Goal: Task Accomplishment & Management: Use online tool/utility

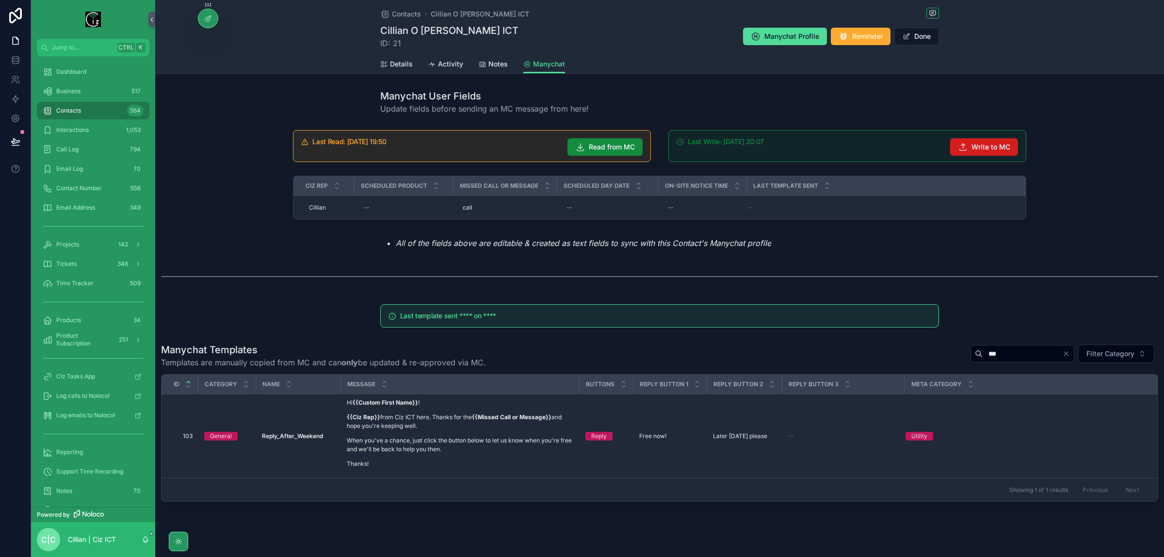
click at [991, 144] on span "Write to MC" at bounding box center [990, 147] width 39 height 10
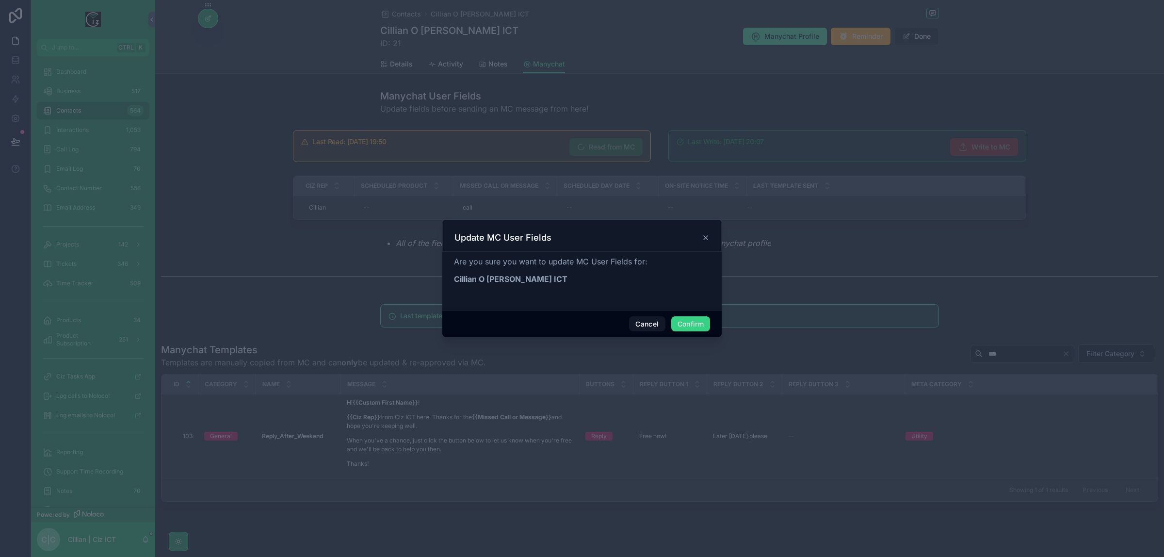
click at [698, 321] on button "Confirm" at bounding box center [690, 324] width 39 height 16
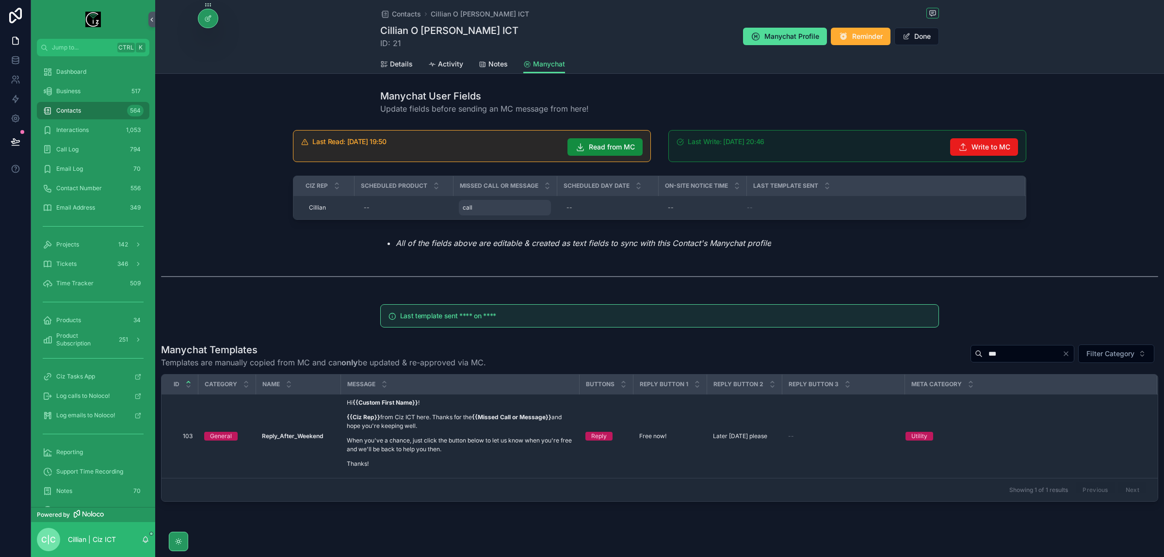
click at [474, 205] on div "call call" at bounding box center [505, 208] width 92 height 16
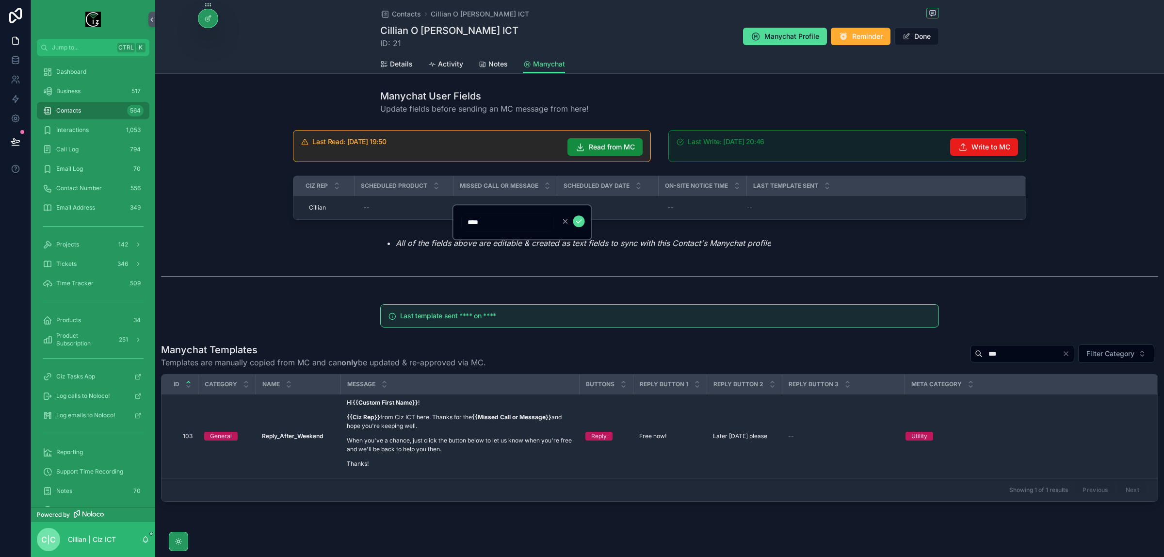
click at [481, 217] on input "****" at bounding box center [508, 222] width 92 height 14
type input "*******"
click at [580, 217] on icon "scrollable content" at bounding box center [579, 221] width 8 height 8
click at [979, 147] on span "Write to MC" at bounding box center [990, 147] width 39 height 10
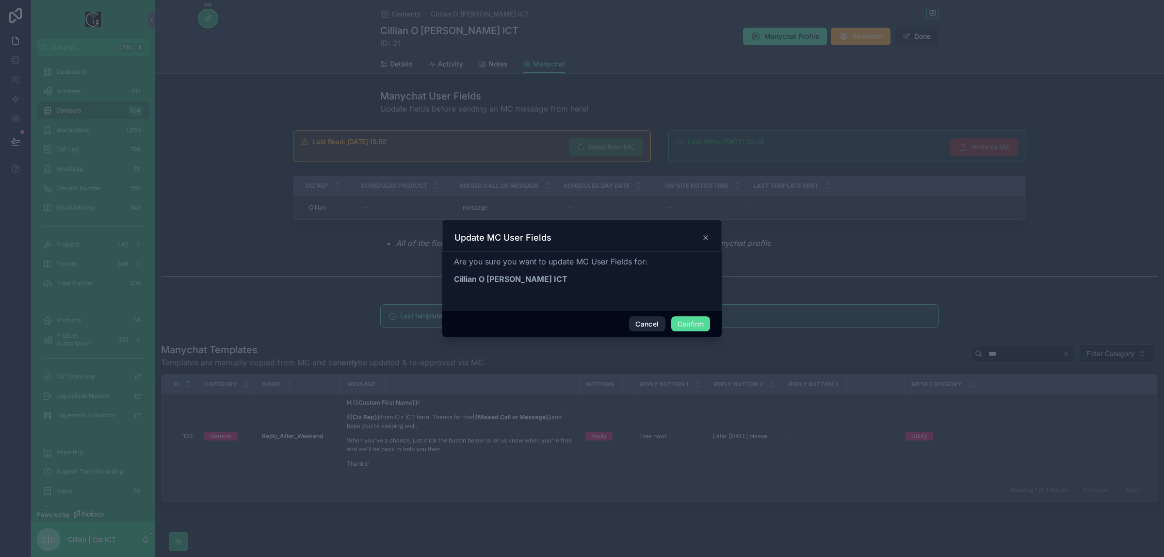
click at [640, 321] on button "Cancel" at bounding box center [647, 324] width 36 height 16
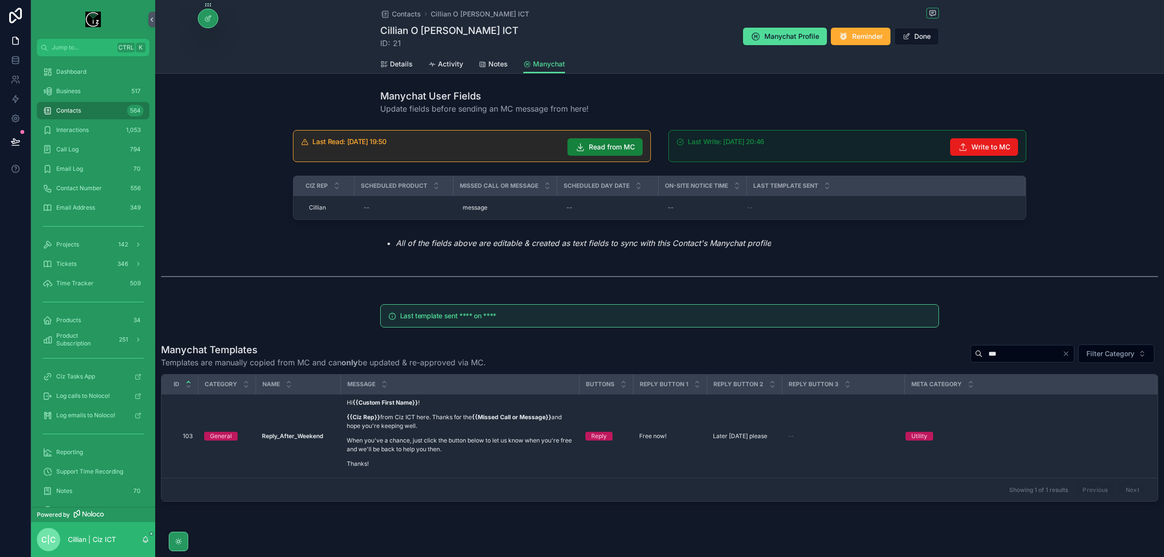
click at [596, 149] on span "Read from MC" at bounding box center [612, 147] width 46 height 10
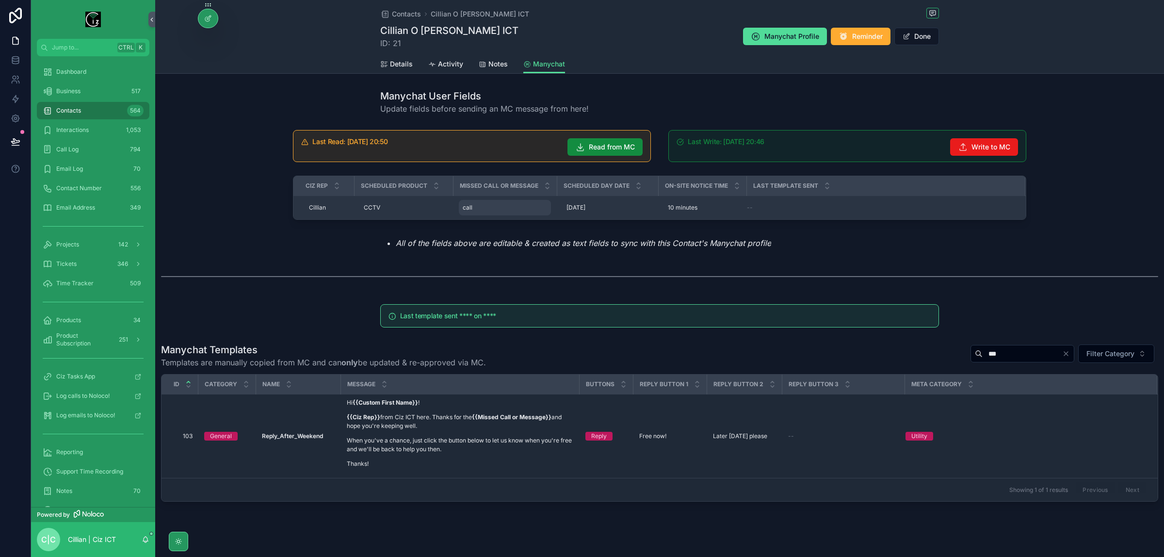
click at [463, 209] on span "call" at bounding box center [468, 208] width 10 height 8
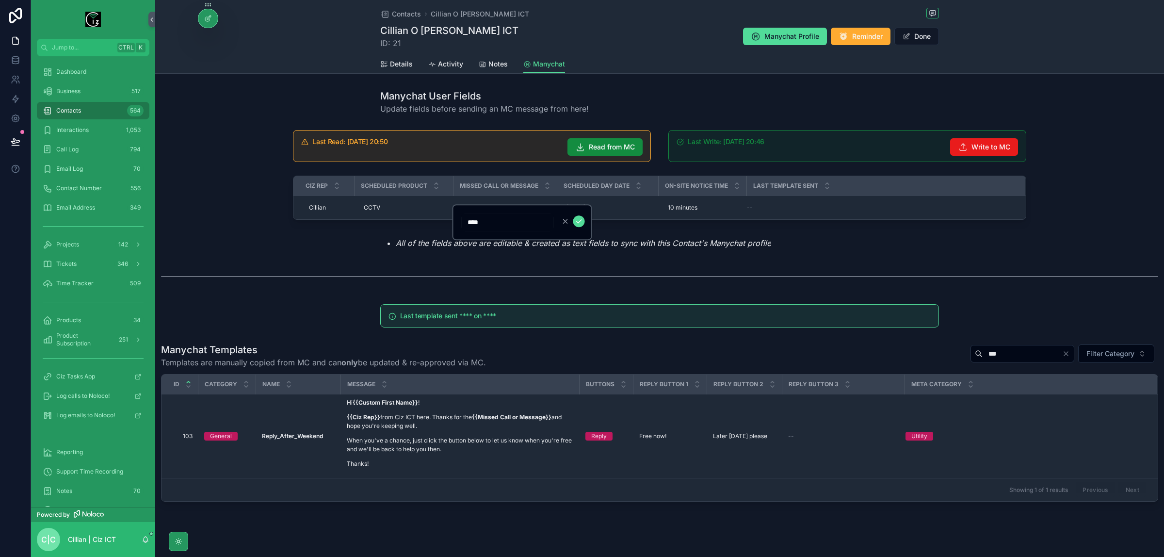
click at [472, 219] on input "****" at bounding box center [508, 222] width 92 height 14
type input "*******"
click button "scrollable content" at bounding box center [579, 221] width 12 height 12
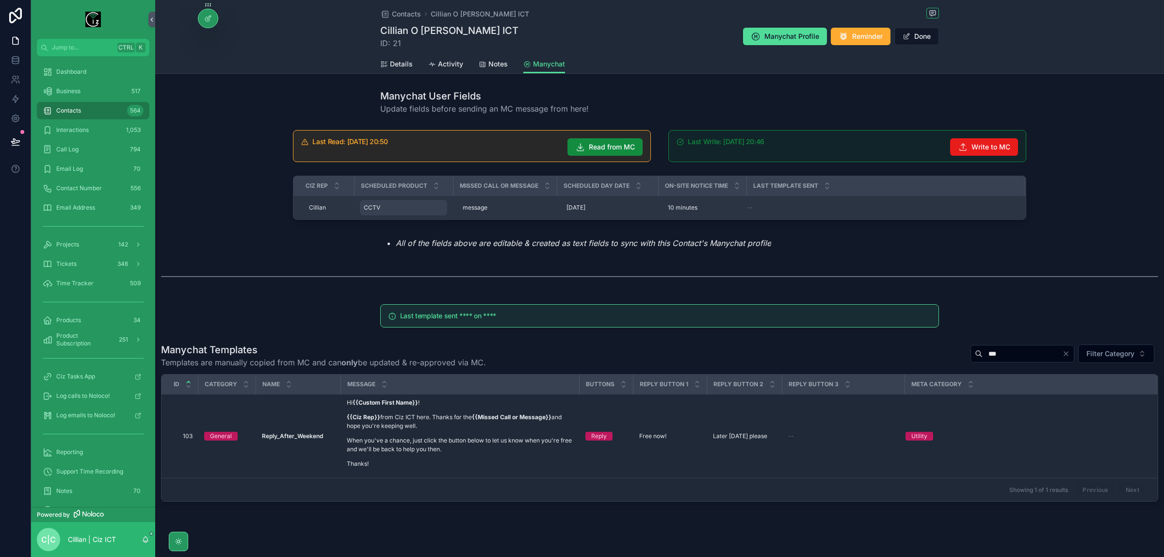
click at [408, 210] on div "CCTV CCTV" at bounding box center [403, 208] width 87 height 16
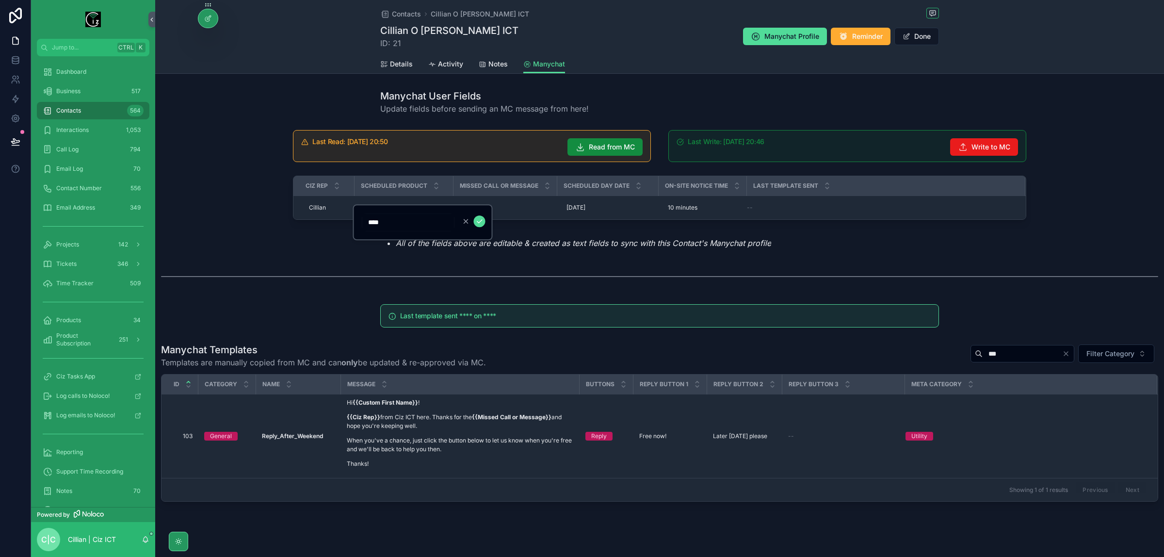
click at [389, 222] on input "****" at bounding box center [408, 222] width 92 height 14
click at [479, 220] on icon "scrollable content" at bounding box center [480, 221] width 8 height 8
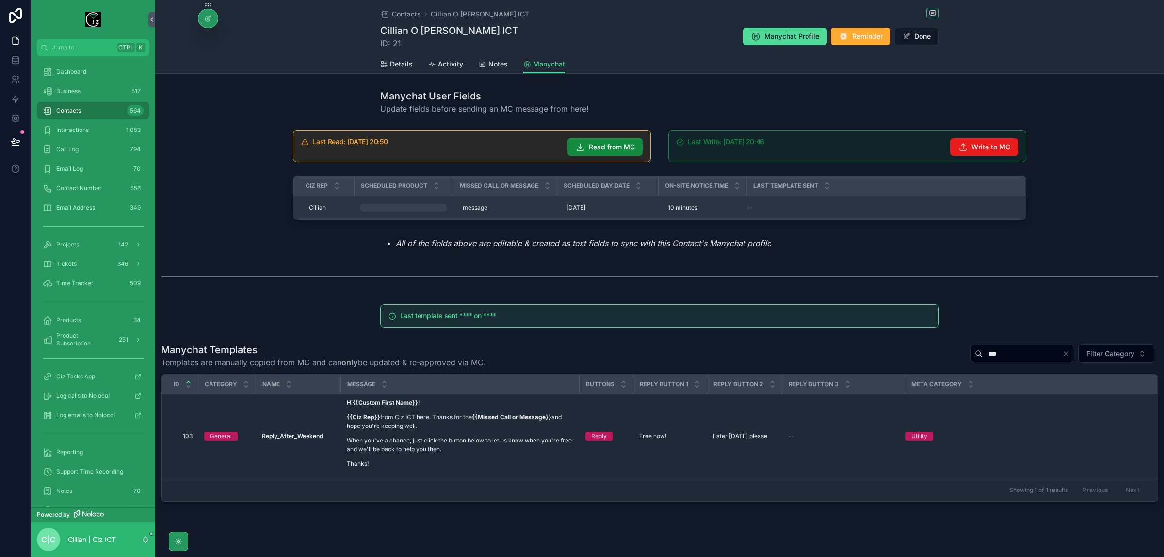
click at [393, 205] on div "scrollable content" at bounding box center [403, 208] width 87 height 8
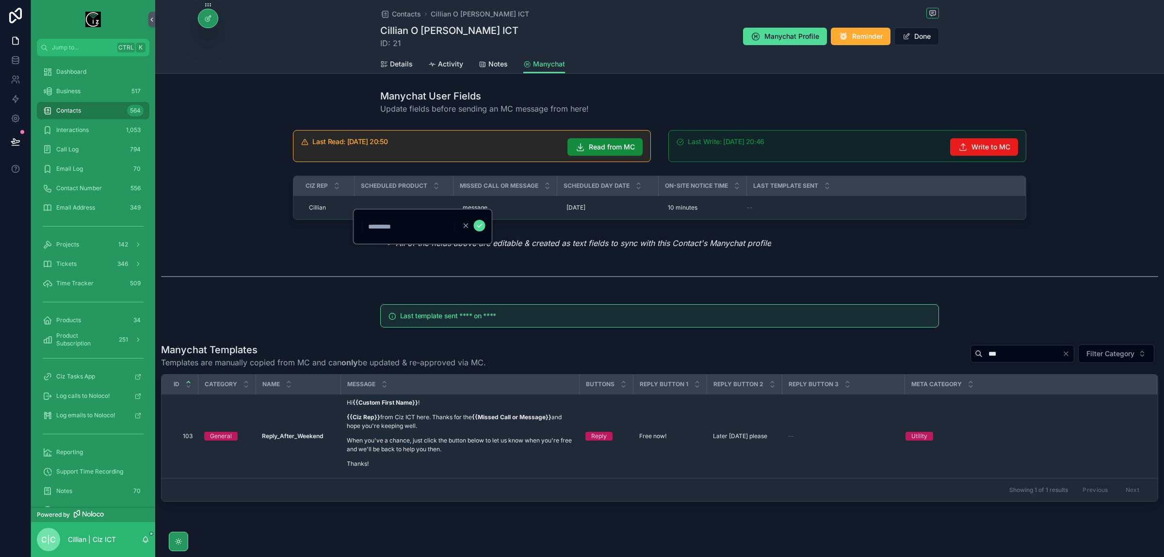
click at [838, 230] on div "Last Read: [DATE] 20:50 Read from MC Last Write: [DATE] 20:46 Write to MC CIz R…" at bounding box center [659, 189] width 745 height 127
click at [618, 149] on span "Read from MC" at bounding box center [612, 147] width 46 height 10
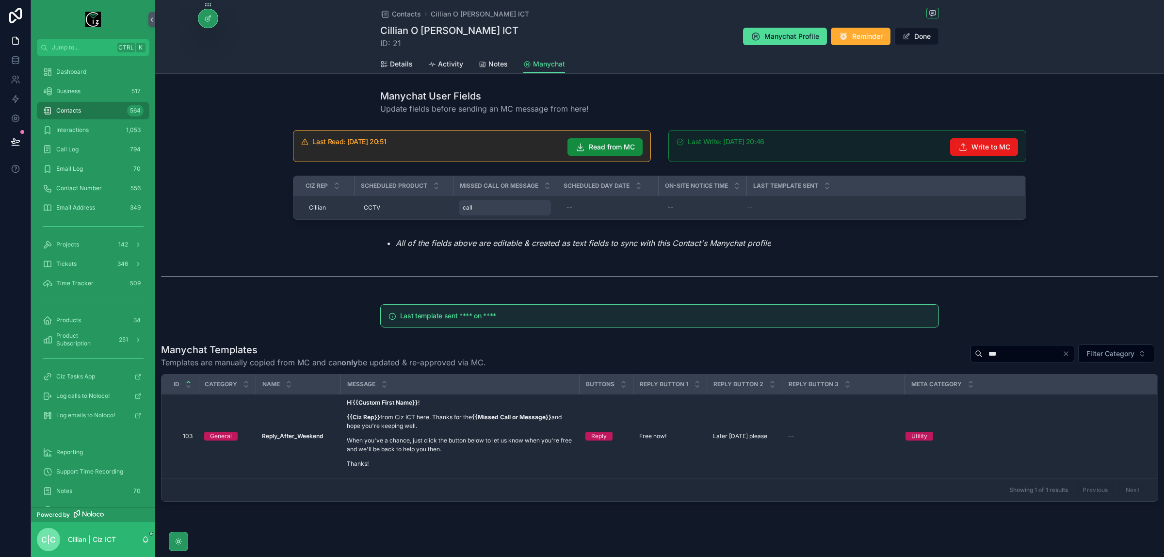
click at [471, 208] on div "call call" at bounding box center [505, 208] width 92 height 16
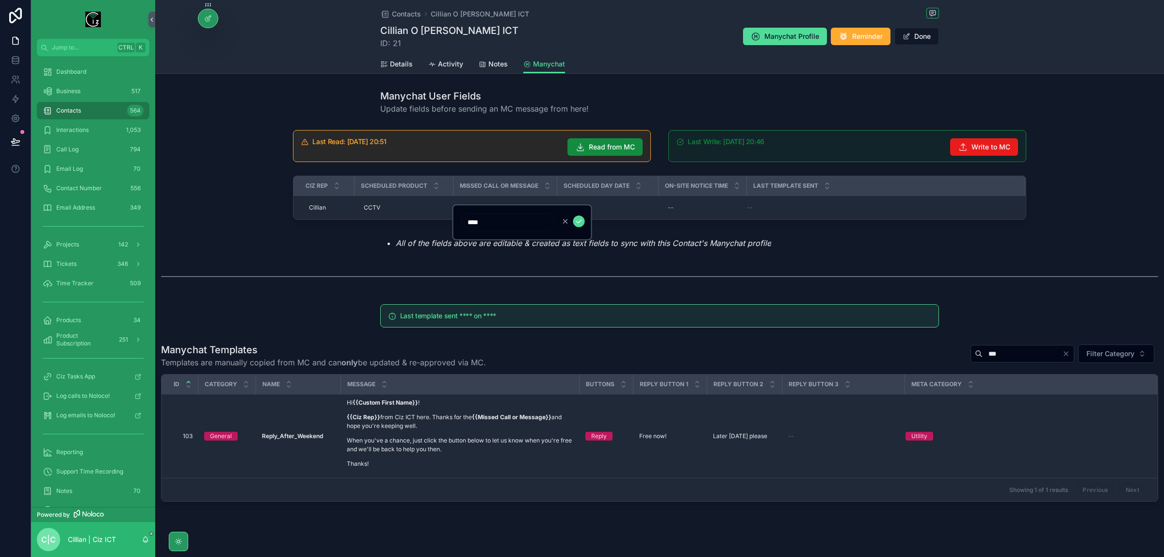
click at [481, 217] on input "****" at bounding box center [508, 222] width 92 height 14
type input "*******"
click button "scrollable content" at bounding box center [579, 221] width 12 height 12
click at [1000, 146] on span "Write to MC" at bounding box center [990, 147] width 39 height 10
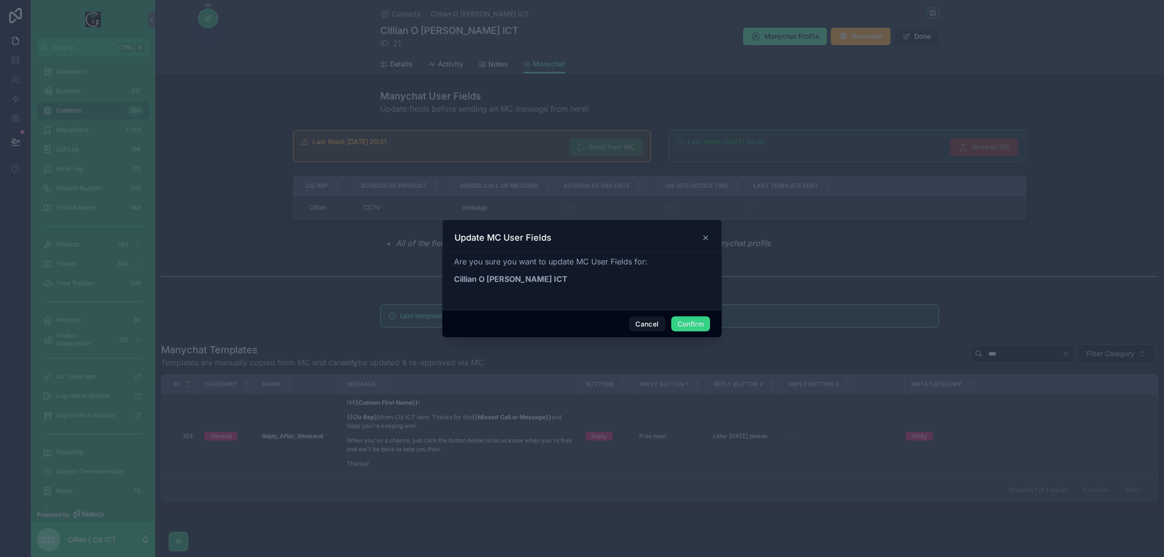
click at [696, 323] on button "Confirm" at bounding box center [690, 324] width 39 height 16
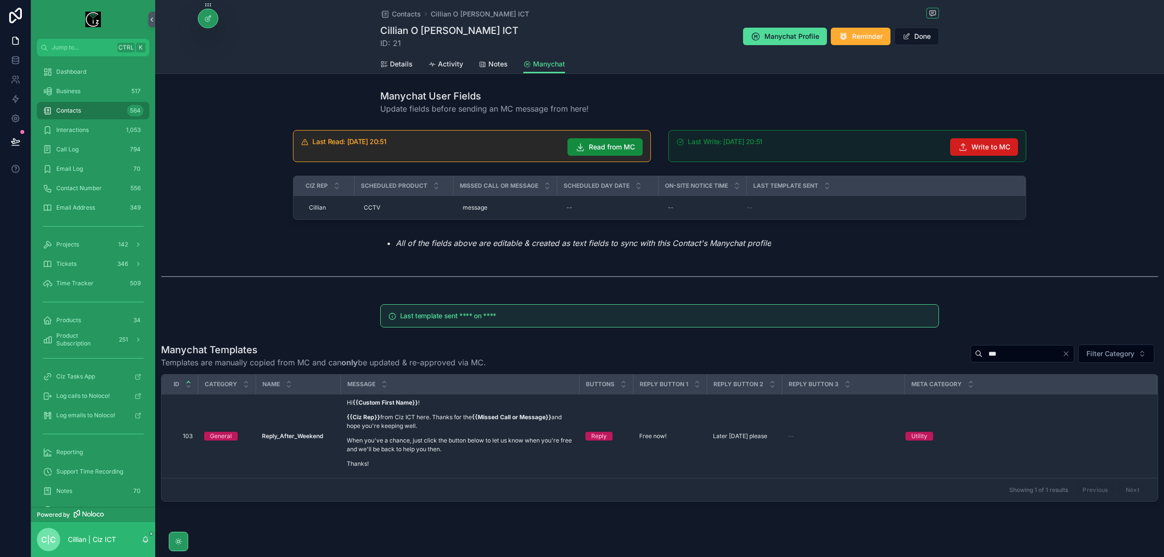
click at [976, 142] on span "Write to MC" at bounding box center [990, 147] width 39 height 10
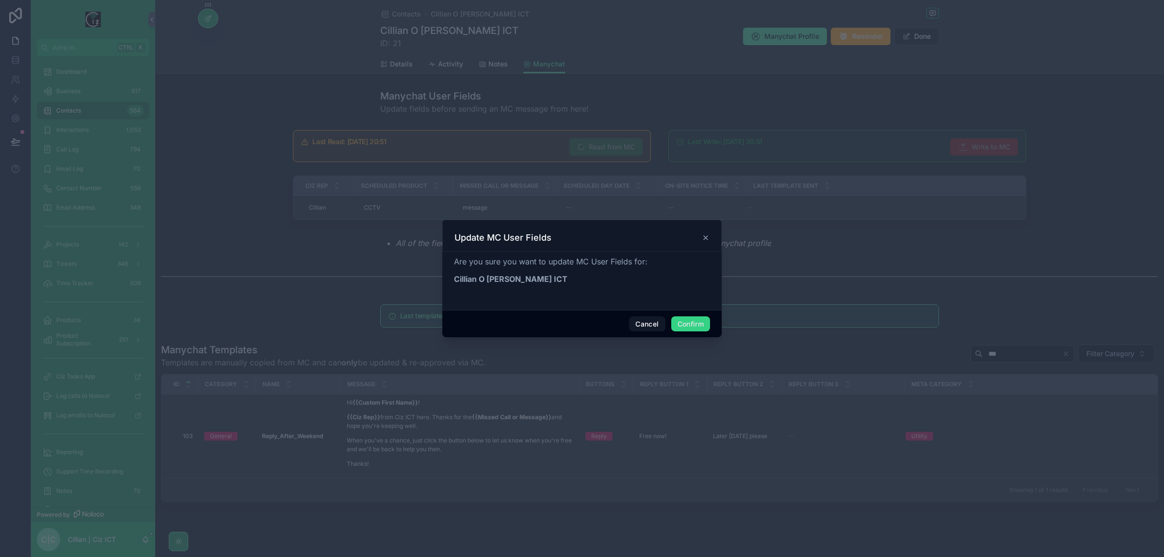
click at [691, 325] on button "Confirm" at bounding box center [690, 324] width 39 height 16
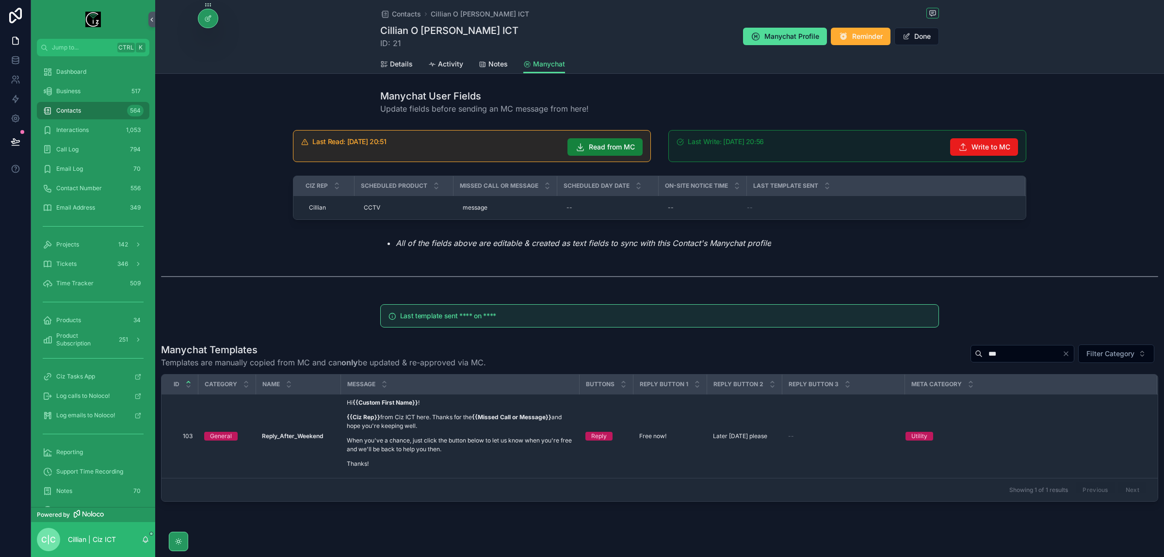
click at [626, 149] on span "Read from MC" at bounding box center [612, 147] width 46 height 10
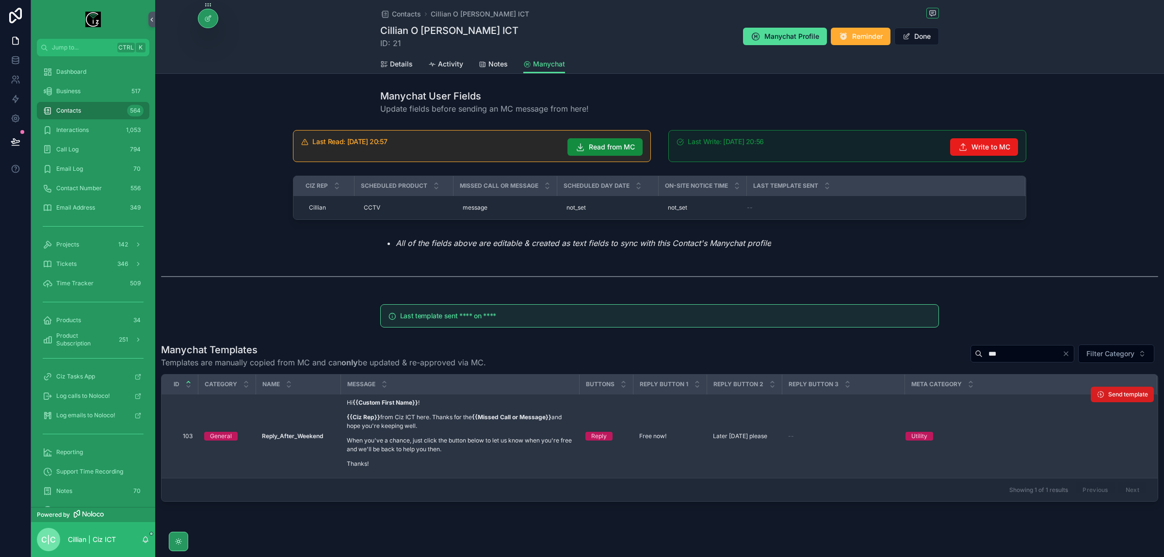
click at [1104, 399] on button "Send template" at bounding box center [1122, 395] width 63 height 16
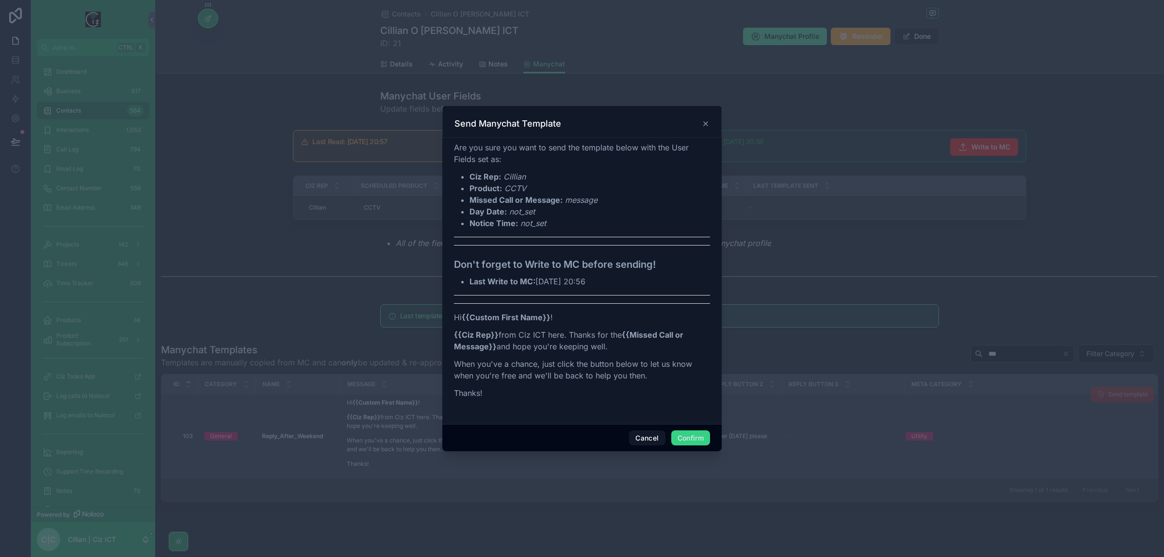
click at [696, 436] on button "Confirm" at bounding box center [690, 438] width 39 height 16
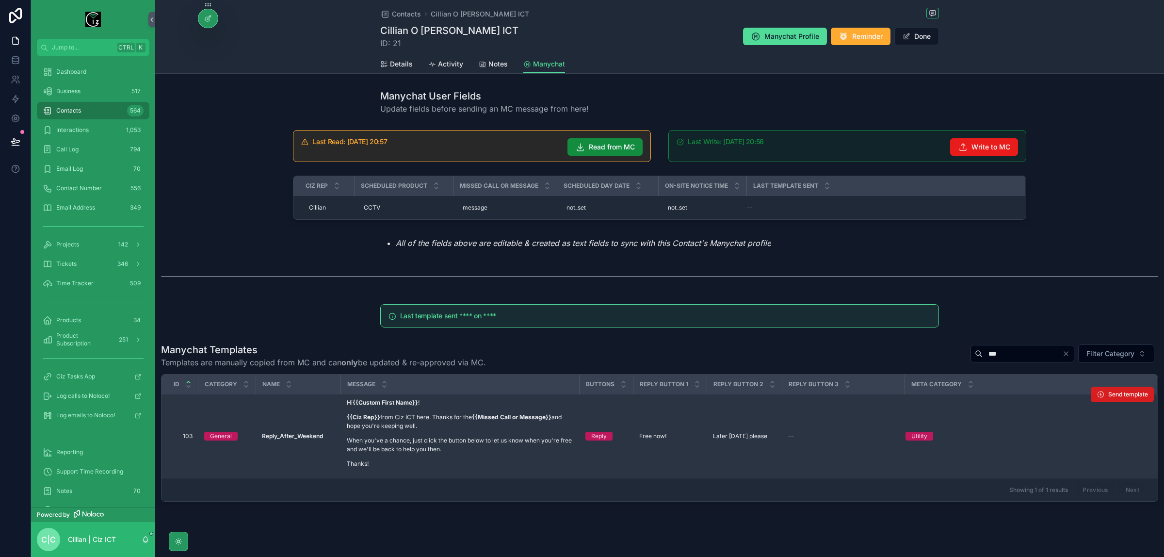
click at [1121, 394] on span "Send template" at bounding box center [1128, 394] width 40 height 8
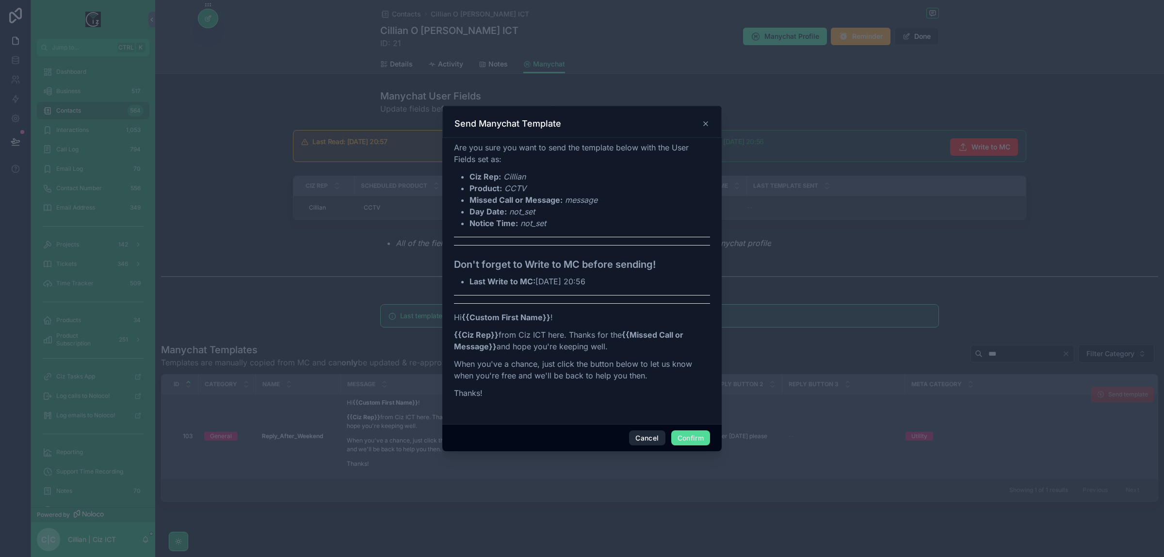
click at [654, 439] on button "Cancel" at bounding box center [647, 438] width 36 height 16
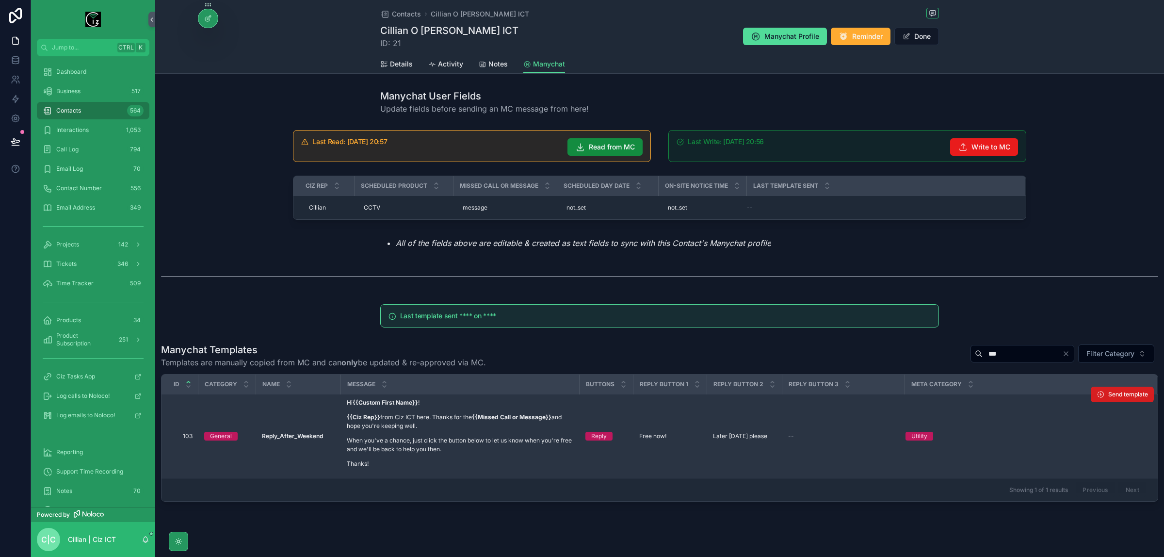
click at [1126, 393] on span "Send template" at bounding box center [1128, 394] width 40 height 8
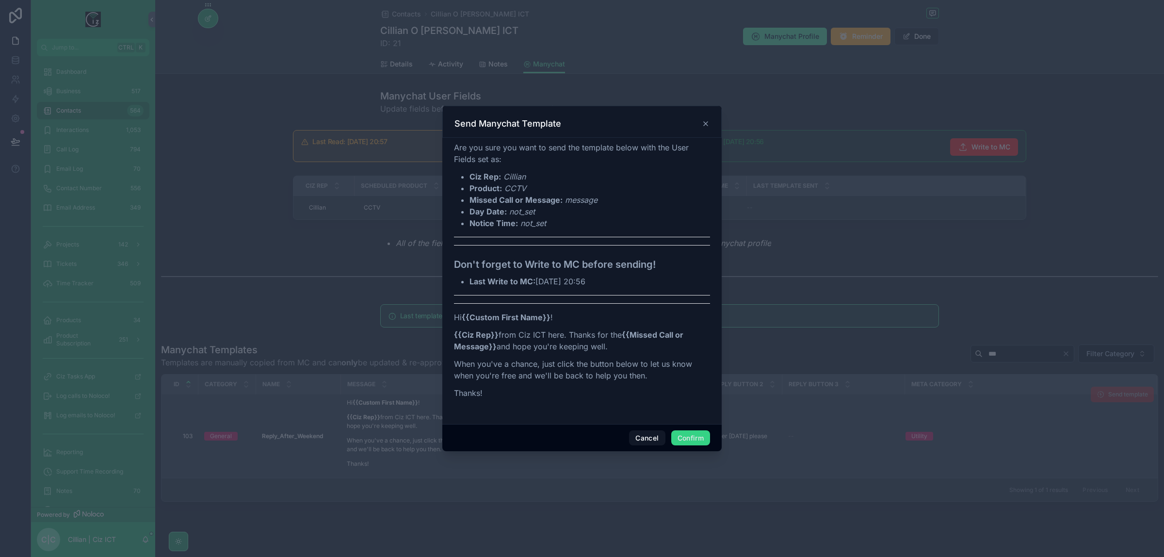
click at [700, 436] on button "Confirm" at bounding box center [690, 438] width 39 height 16
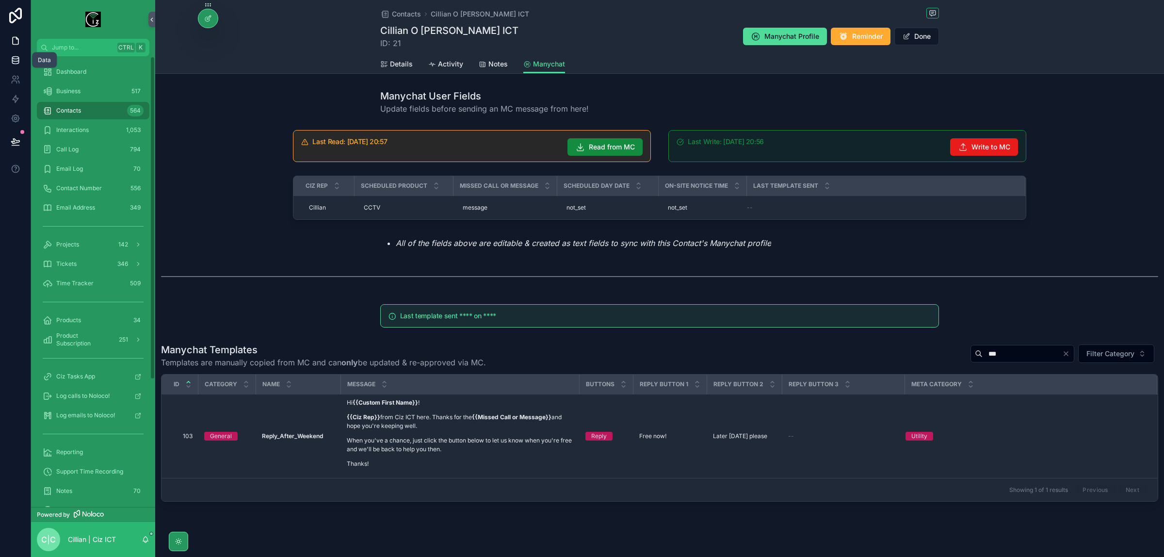
click at [16, 58] on icon at bounding box center [16, 60] width 10 height 10
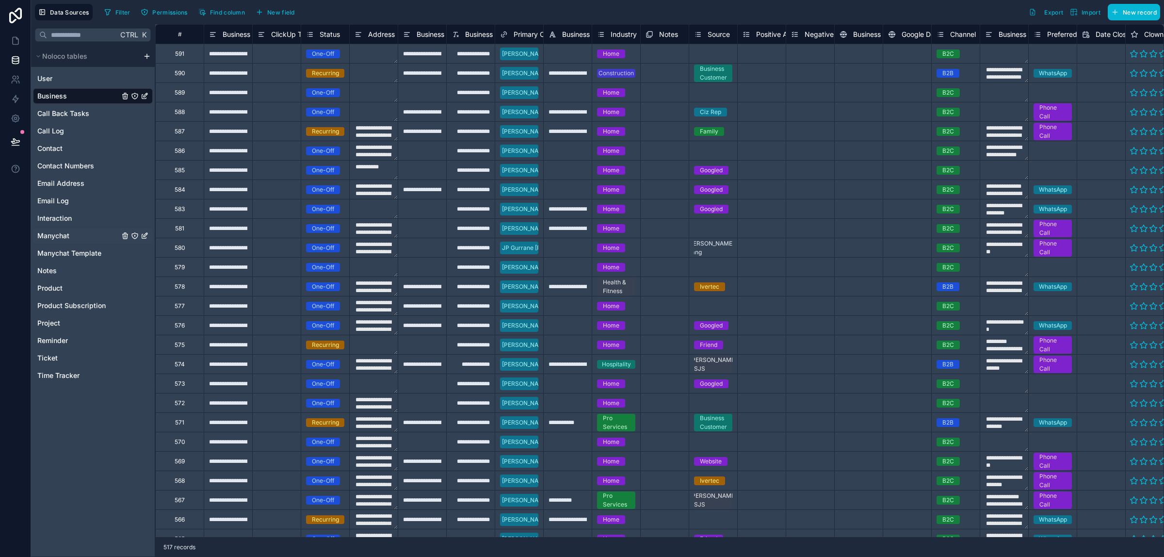
click at [61, 231] on span "Manychat" at bounding box center [53, 236] width 32 height 10
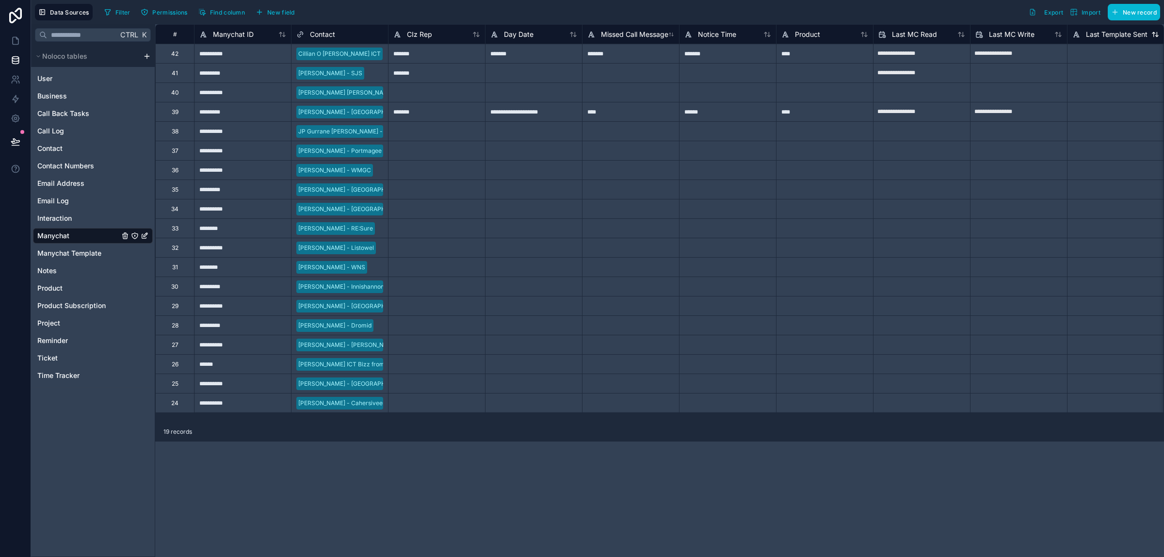
click at [1123, 33] on span "Last Template Sent" at bounding box center [1117, 35] width 62 height 10
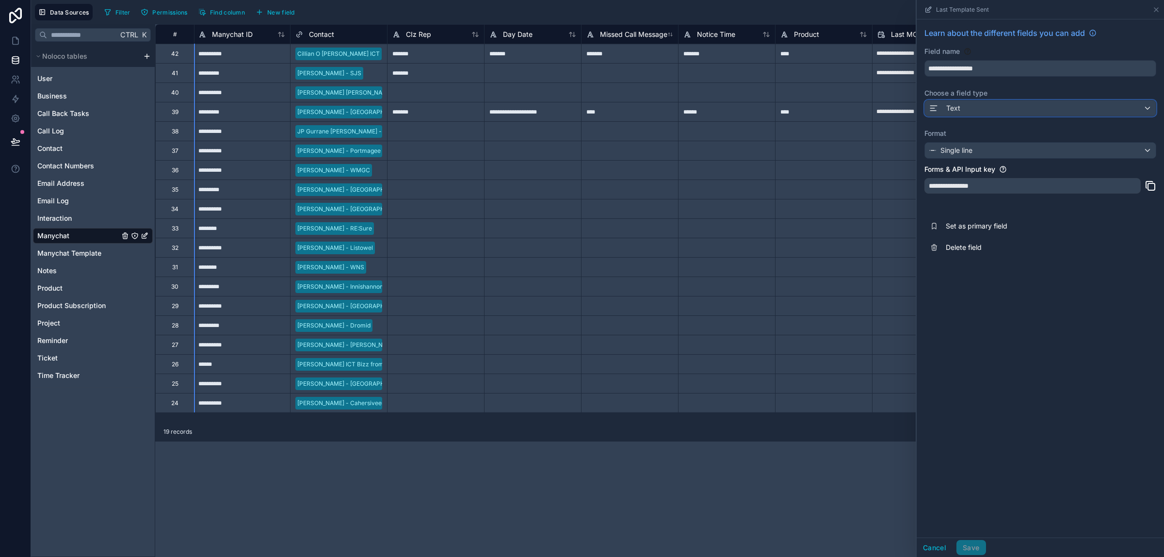
click at [1118, 109] on div "Text" at bounding box center [1040, 108] width 231 height 16
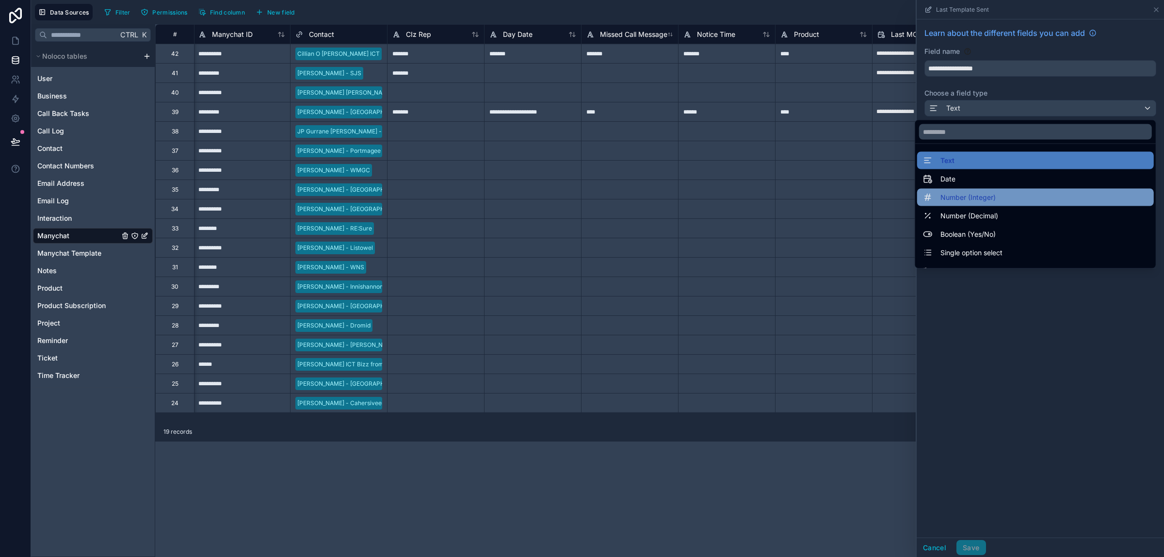
click at [994, 197] on div "Number (Integer)" at bounding box center [1035, 198] width 225 height 12
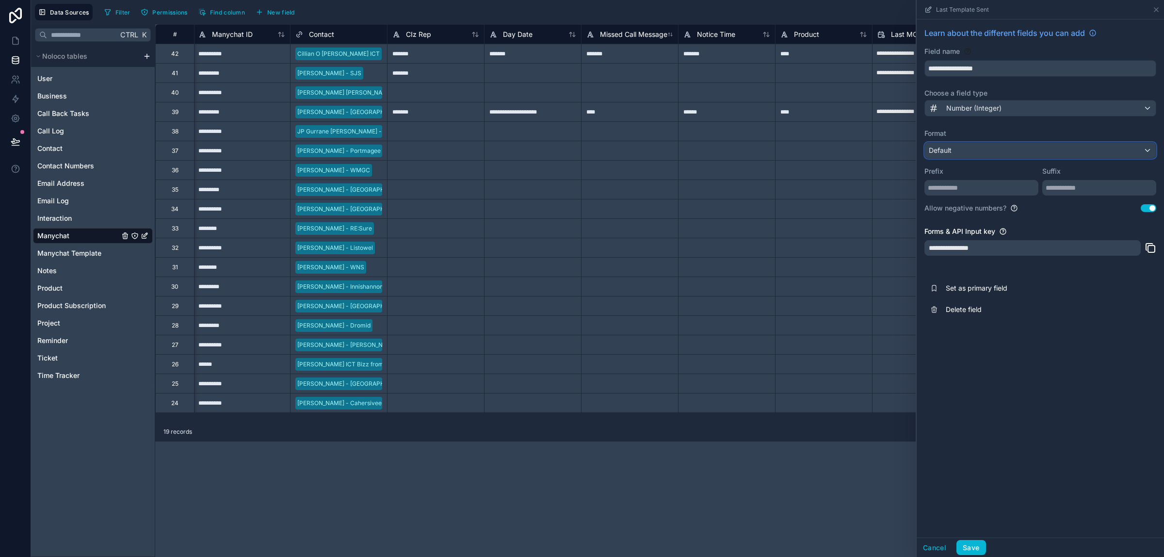
click at [1118, 148] on div "Default" at bounding box center [1040, 151] width 231 height 16
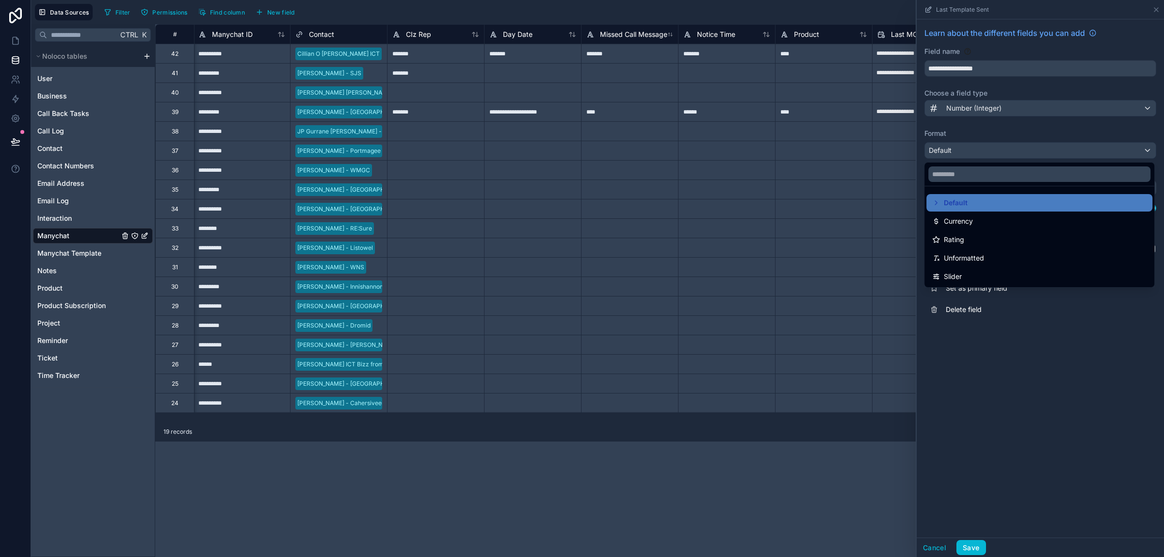
click at [1118, 148] on div at bounding box center [1040, 278] width 247 height 557
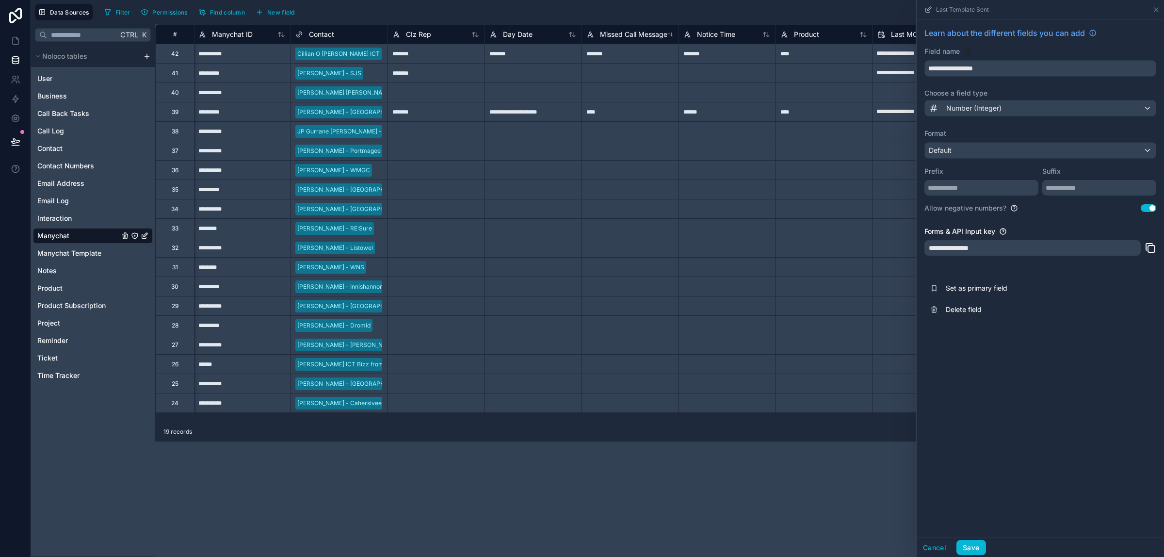
click at [1152, 208] on button "Use setting" at bounding box center [1149, 208] width 16 height 8
click at [974, 549] on button "Save" at bounding box center [970, 548] width 29 height 16
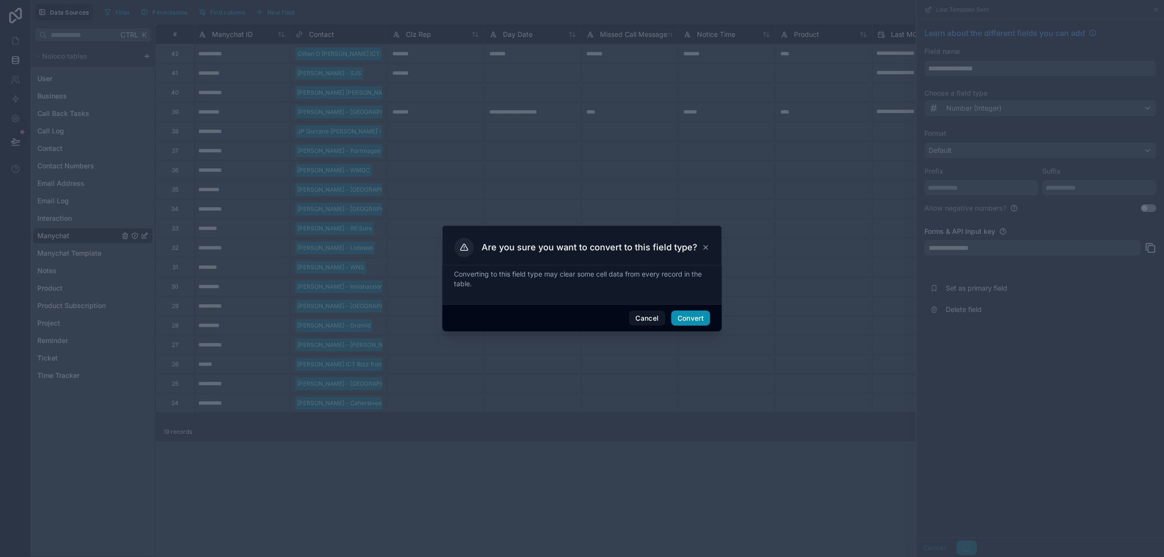
click at [697, 320] on button "Convert" at bounding box center [690, 318] width 39 height 16
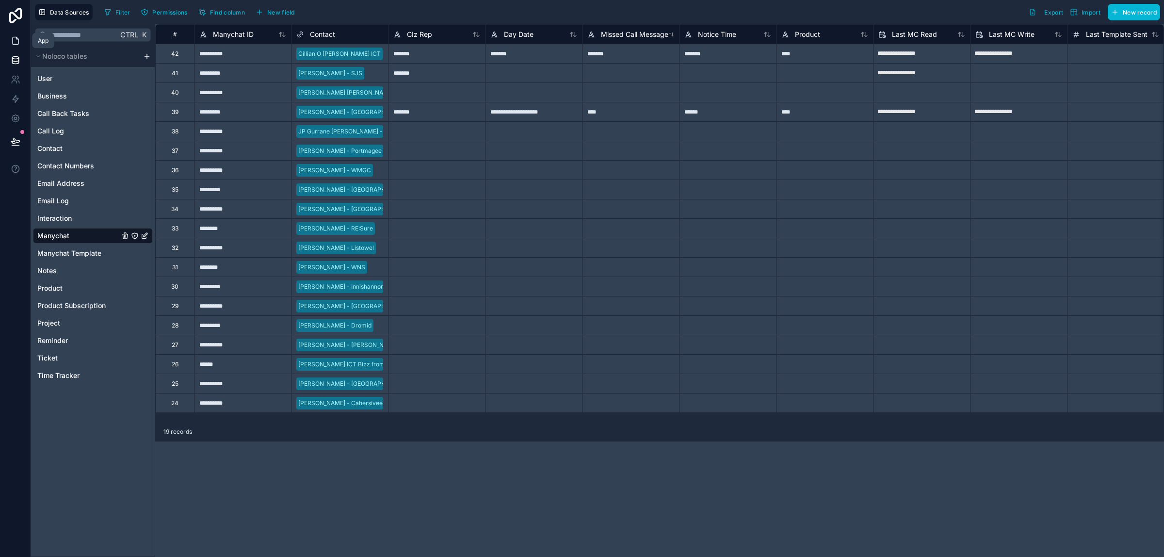
click at [13, 41] on icon at bounding box center [16, 41] width 10 height 10
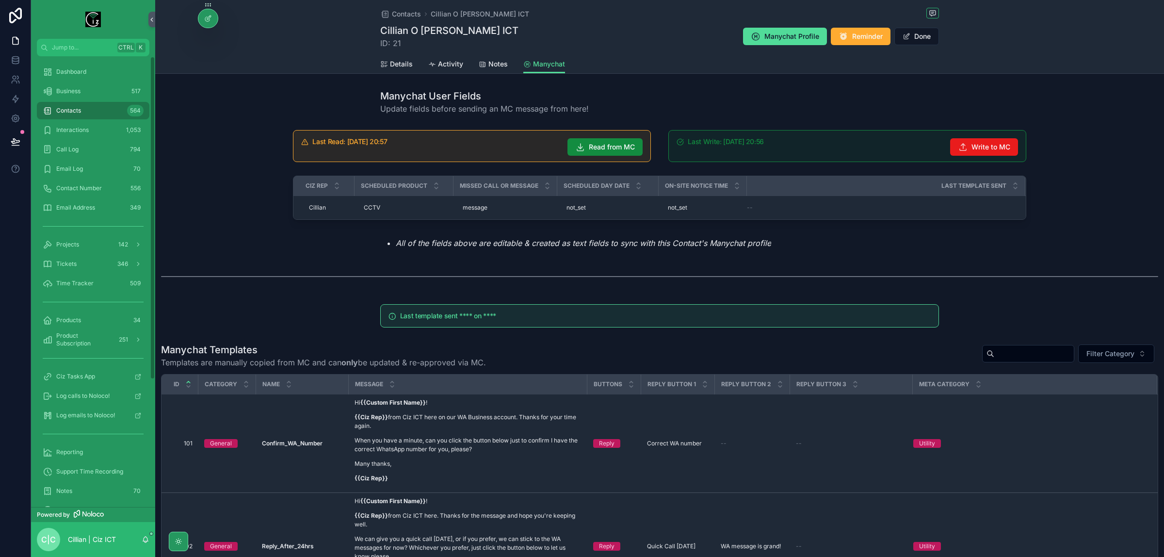
click at [1035, 352] on input "scrollable content" at bounding box center [1034, 354] width 80 height 14
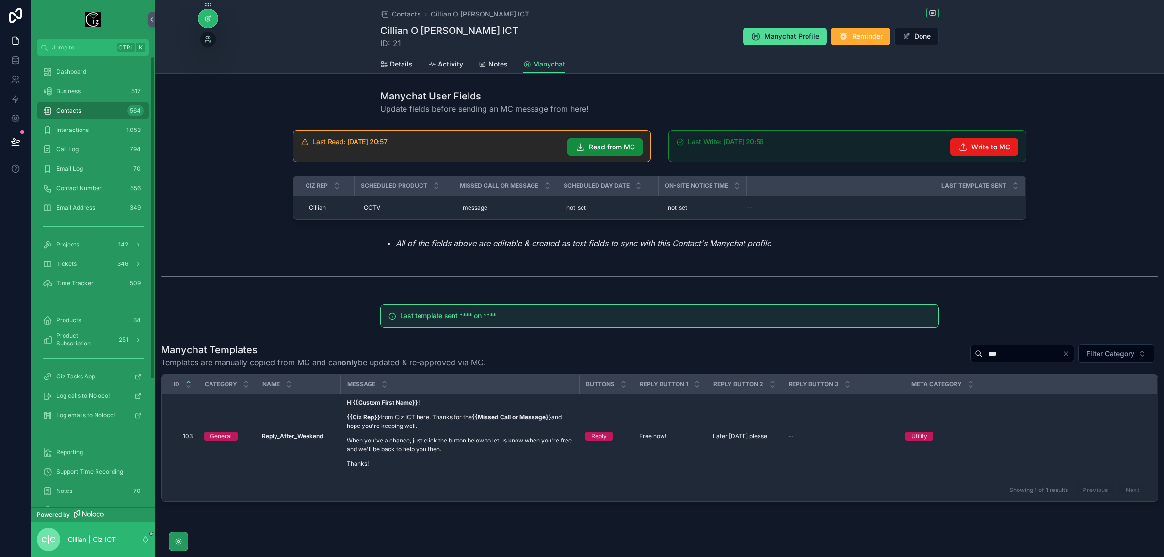
type input "***"
click at [205, 20] on icon at bounding box center [208, 19] width 8 height 8
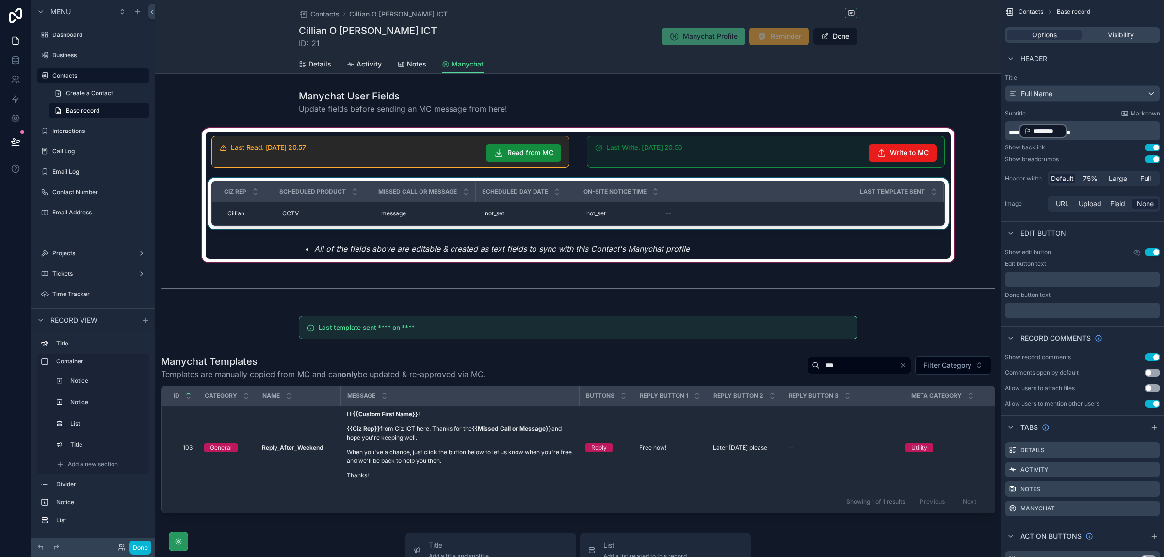
click at [901, 199] on div "Last Template Sent" at bounding box center [804, 191] width 277 height 18
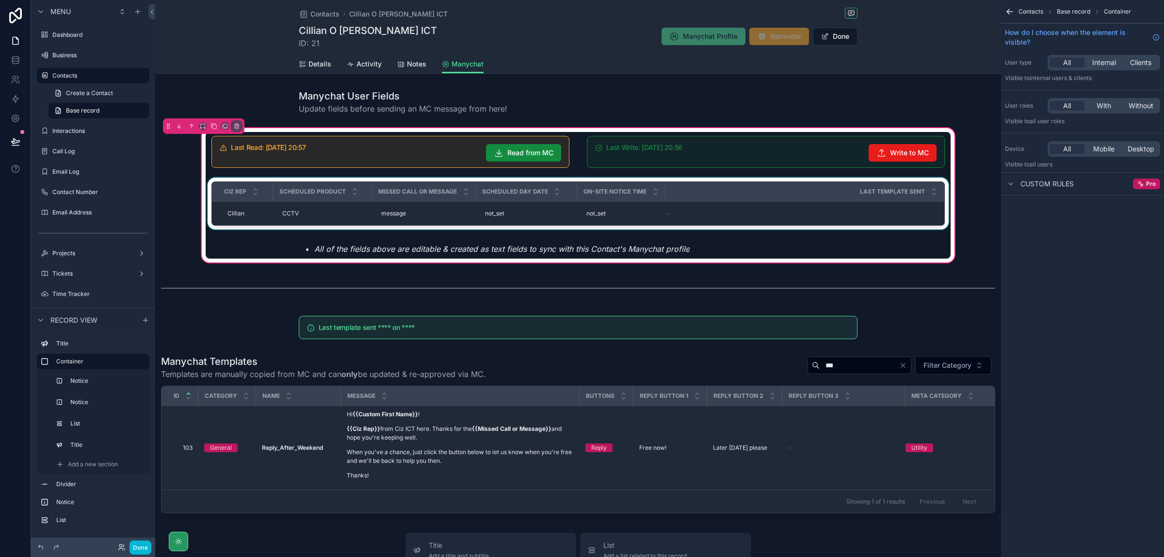
click at [878, 201] on div "Last Template Sent" at bounding box center [804, 191] width 277 height 18
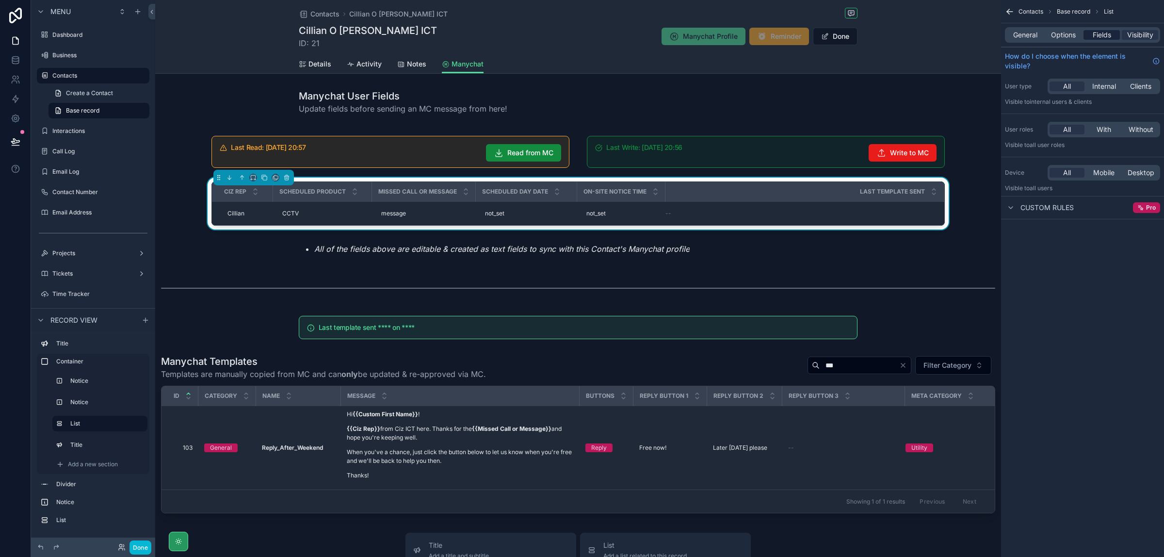
click at [1106, 35] on span "Fields" at bounding box center [1102, 35] width 18 height 10
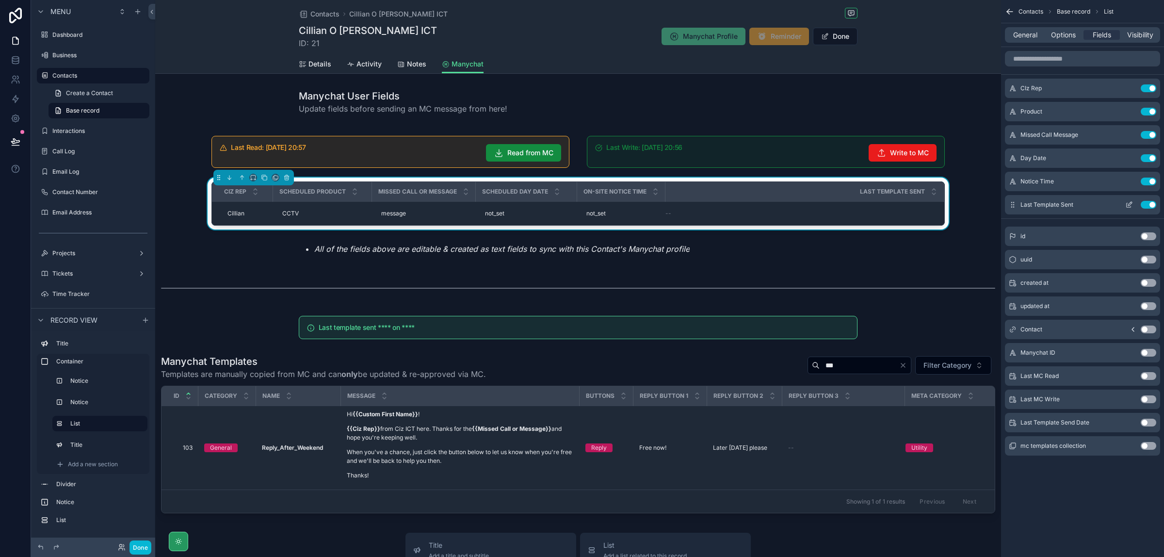
click at [1150, 205] on button "Use setting" at bounding box center [1149, 205] width 16 height 8
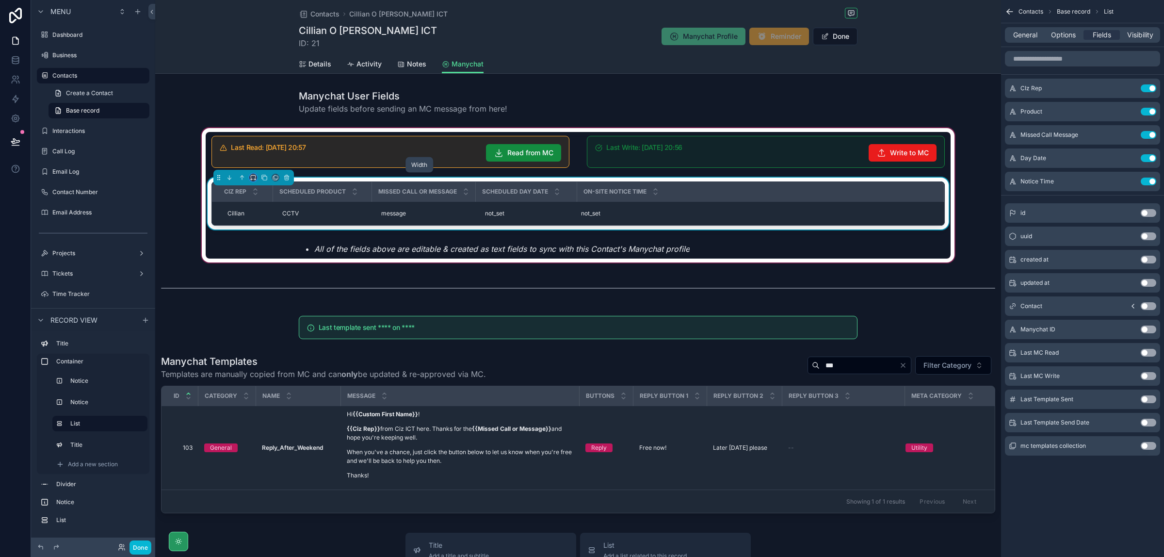
click at [250, 178] on icon "scrollable content" at bounding box center [253, 177] width 7 height 7
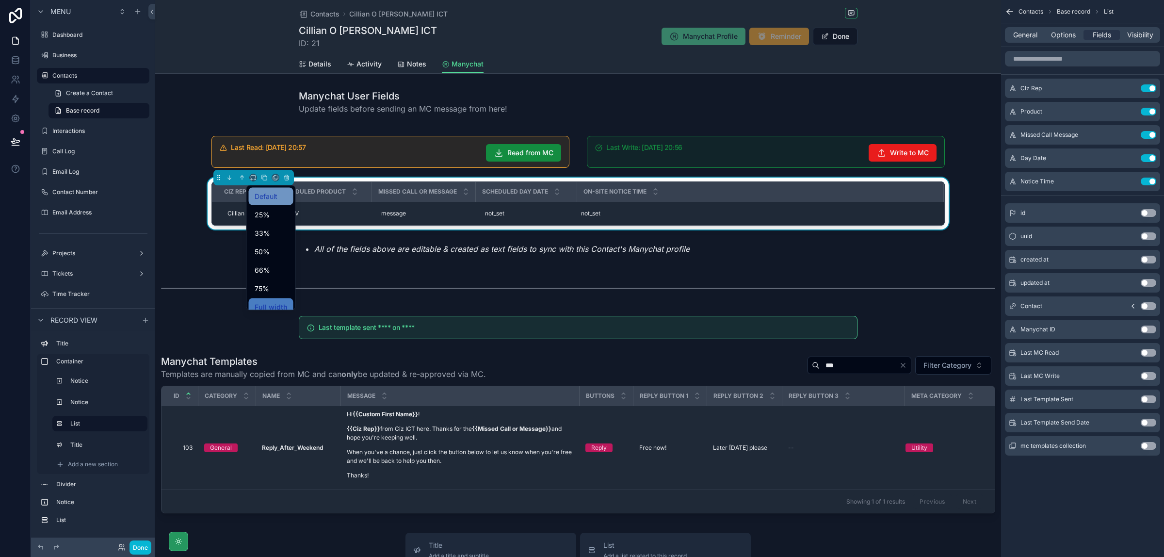
click at [270, 195] on span "Default" at bounding box center [266, 197] width 23 height 12
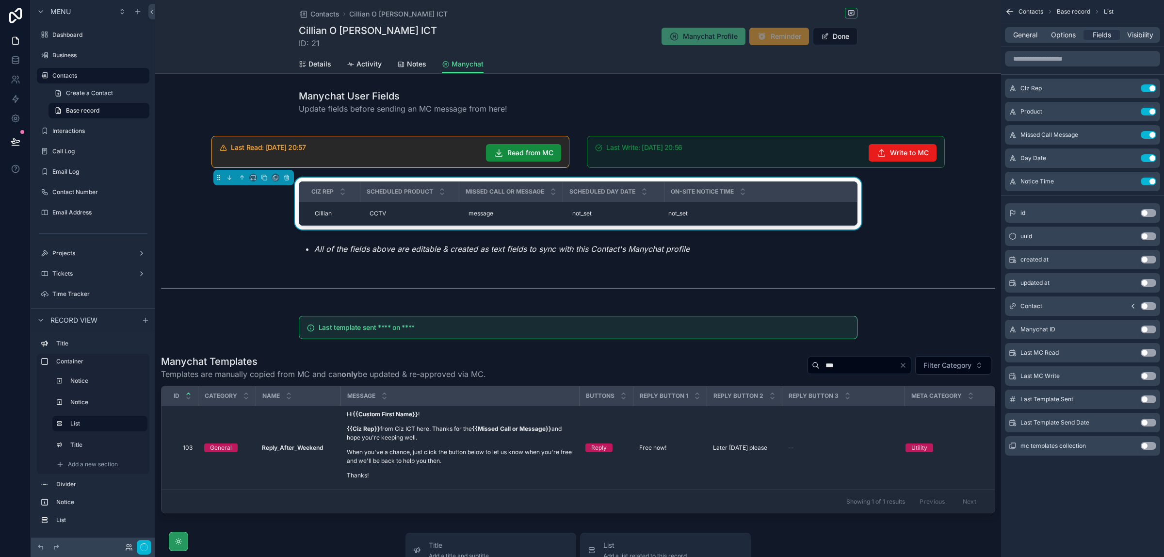
click at [270, 195] on div "CIz Rep Scheduled Product Missed Call or Message Scheduled Day Date On-site Not…" at bounding box center [578, 206] width 745 height 56
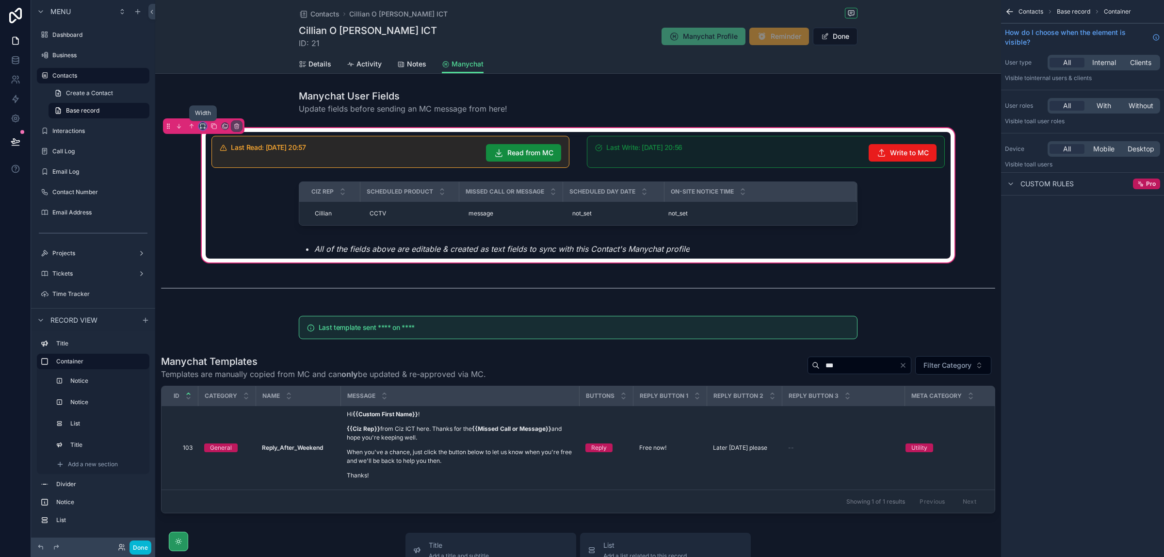
click at [202, 124] on icon "scrollable content" at bounding box center [202, 125] width 4 height 2
click at [213, 143] on span "Default" at bounding box center [218, 145] width 23 height 12
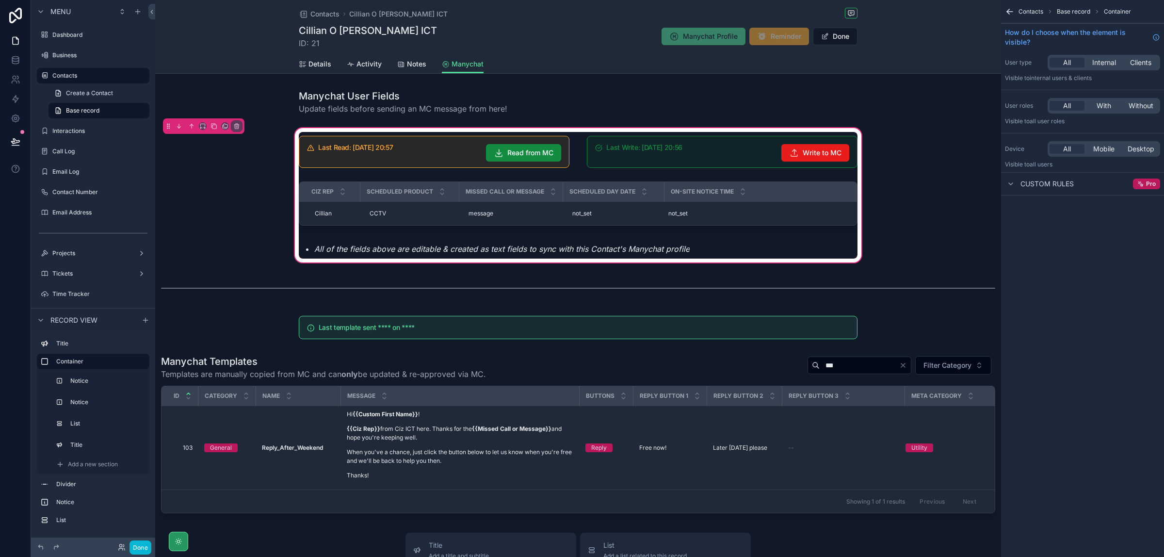
click at [922, 222] on div "Last Read: [DATE] 20:57 Read from MC Last Write: [DATE] 20:56 Write to MC CIz R…" at bounding box center [578, 195] width 846 height 138
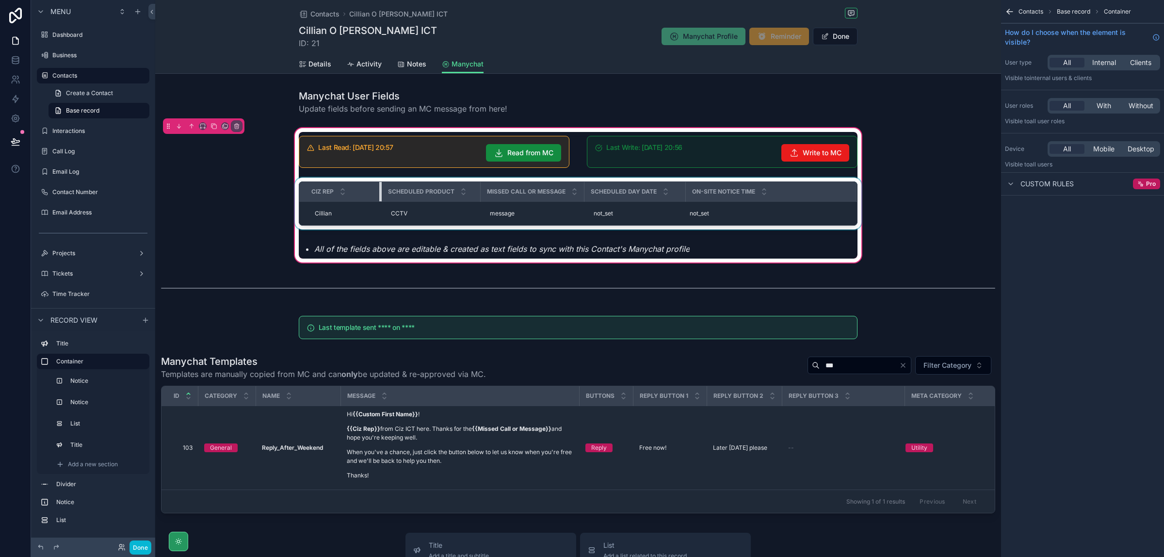
drag, startPoint x: 355, startPoint y: 191, endPoint x: 376, endPoint y: 190, distance: 21.3
click at [379, 190] on div "scrollable content" at bounding box center [381, 191] width 4 height 19
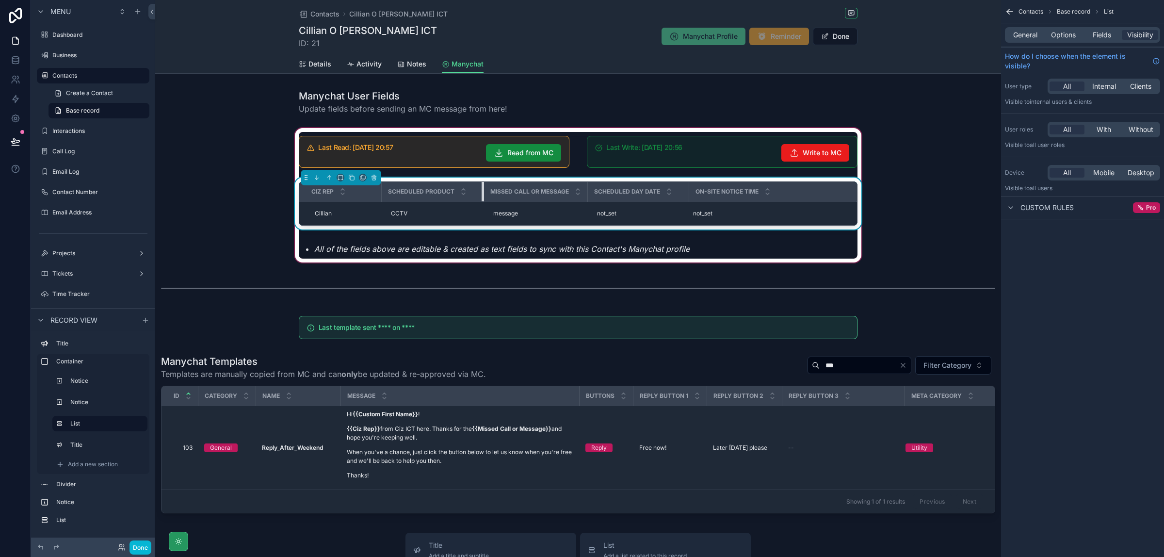
drag, startPoint x: 475, startPoint y: 194, endPoint x: 549, endPoint y: 192, distance: 73.3
click at [482, 192] on div "scrollable content" at bounding box center [484, 191] width 4 height 19
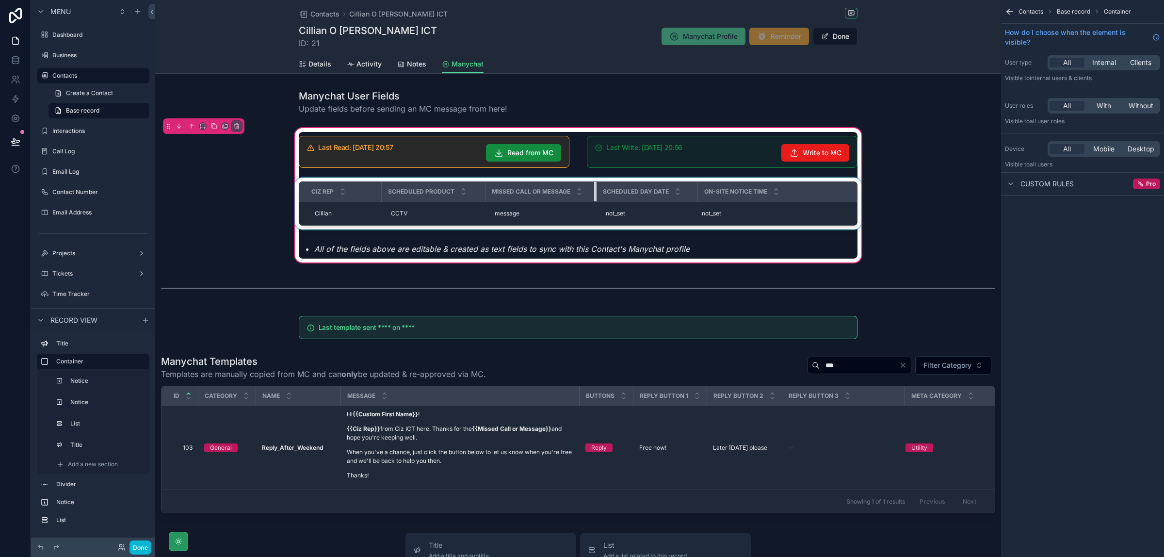
drag, startPoint x: 585, startPoint y: 191, endPoint x: 596, endPoint y: 191, distance: 10.7
click at [596, 191] on tr "CIz Rep Scheduled Product Missed Call or Message Scheduled Day Date On-site Not…" at bounding box center [578, 192] width 558 height 20
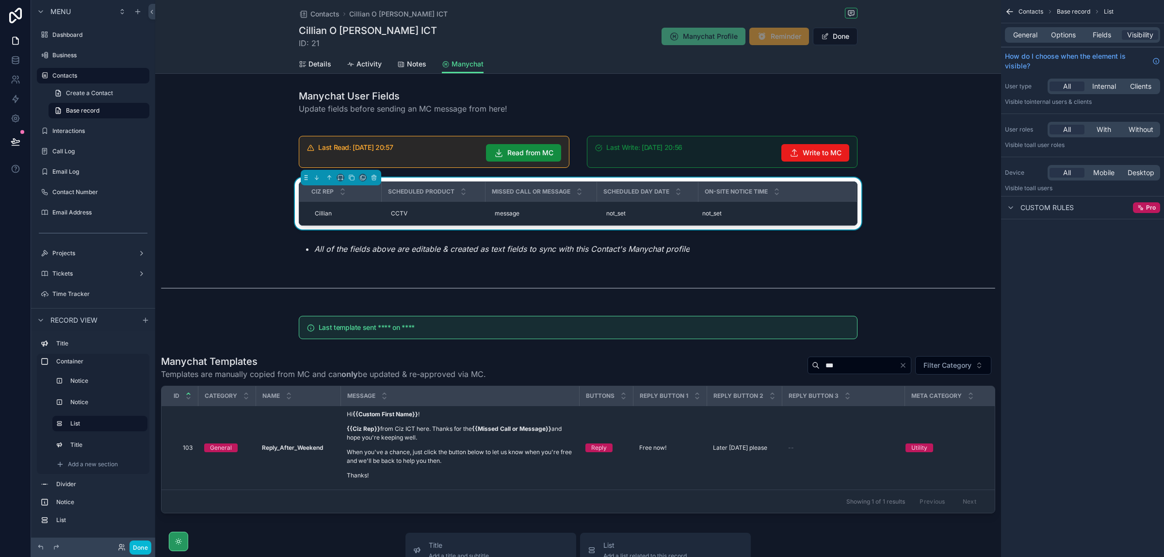
click at [975, 247] on div "Last Read: [DATE] 20:57 Read from MC Last Write: [DATE] 20:56 Write to MC CIz R…" at bounding box center [578, 195] width 846 height 138
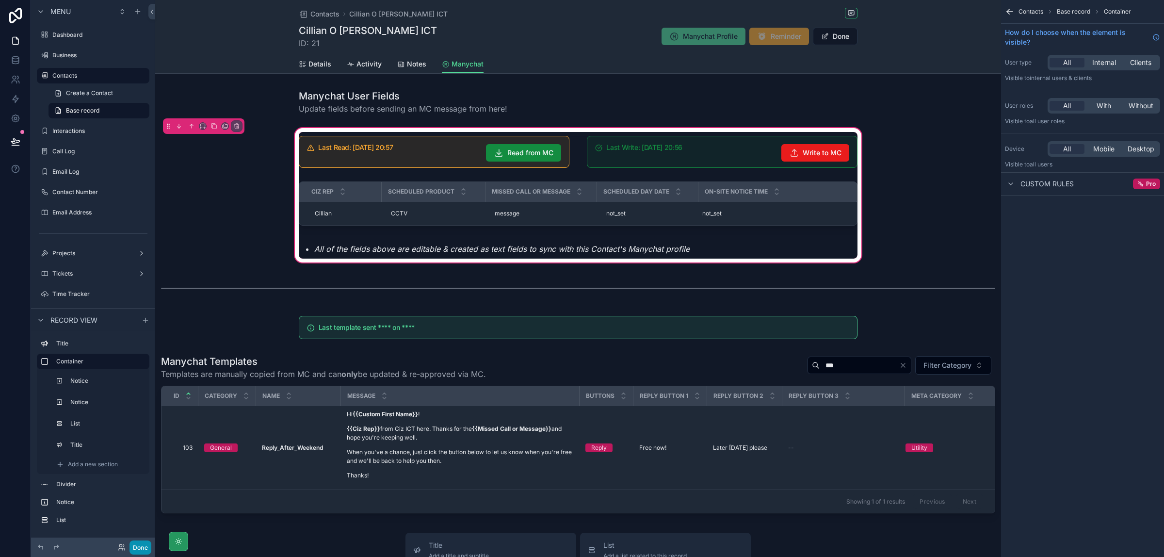
click at [141, 549] on button "Done" at bounding box center [140, 547] width 22 height 14
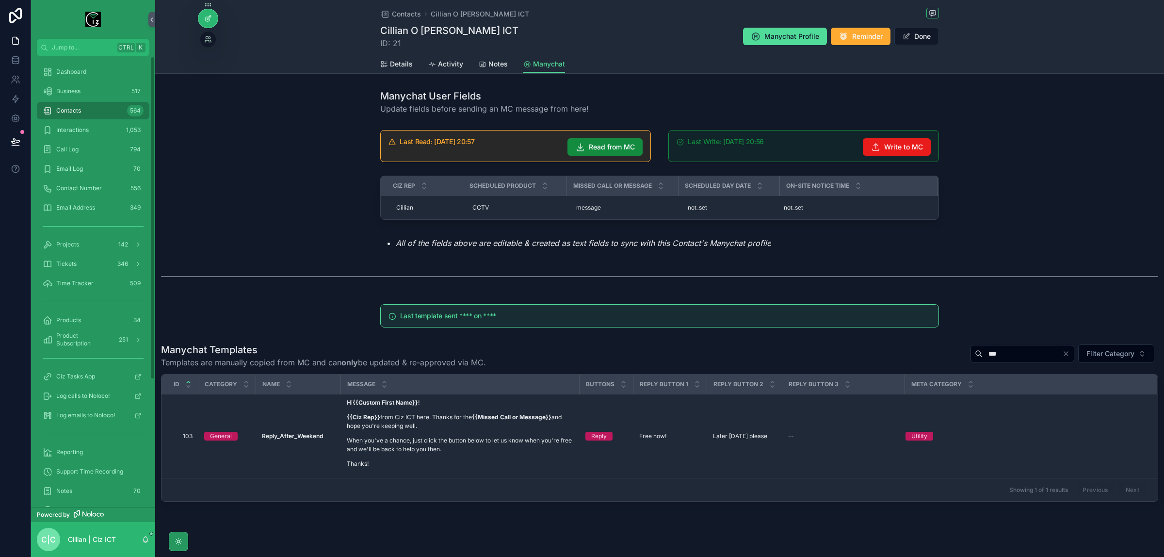
click at [209, 22] on icon at bounding box center [208, 19] width 8 height 8
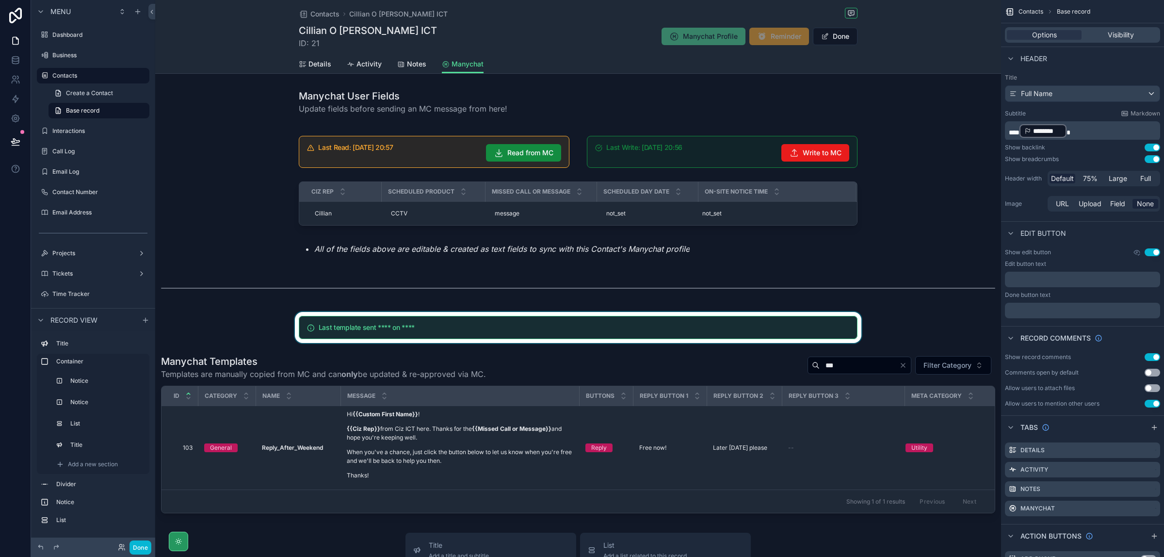
click at [513, 323] on div "scrollable content" at bounding box center [578, 327] width 846 height 31
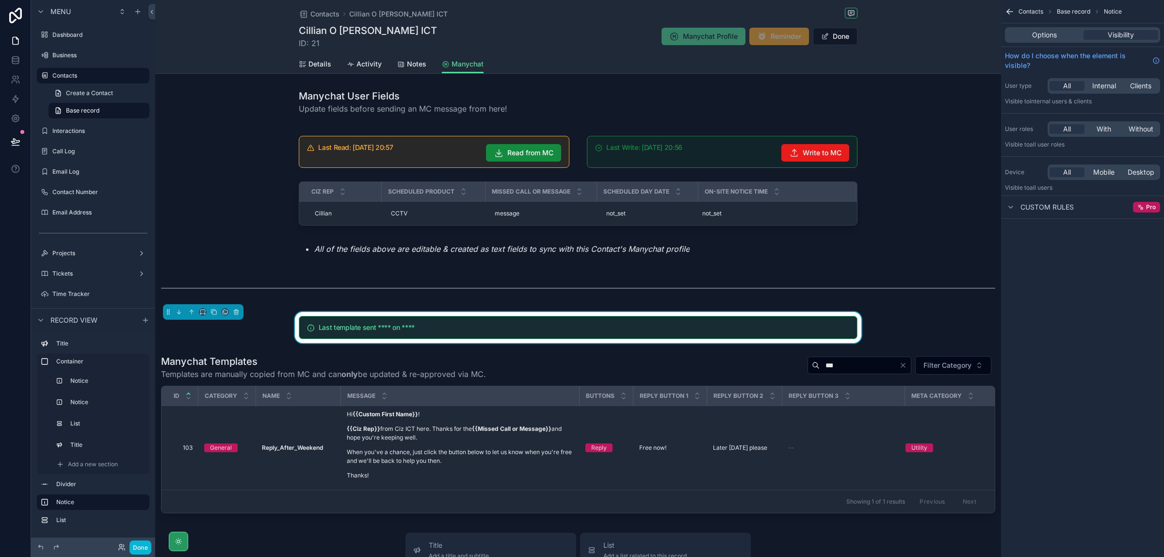
click at [826, 331] on h5 "Last template sent **** on ****" at bounding box center [584, 327] width 531 height 7
click at [1048, 39] on span "Options" at bounding box center [1044, 35] width 25 height 10
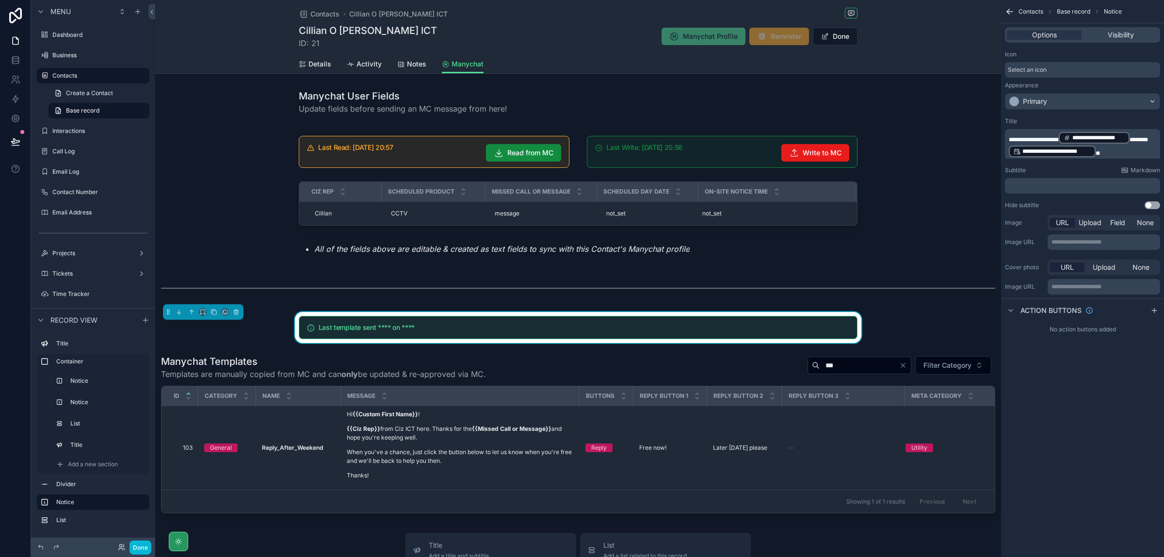
click at [1153, 137] on p "**********" at bounding box center [1083, 144] width 149 height 27
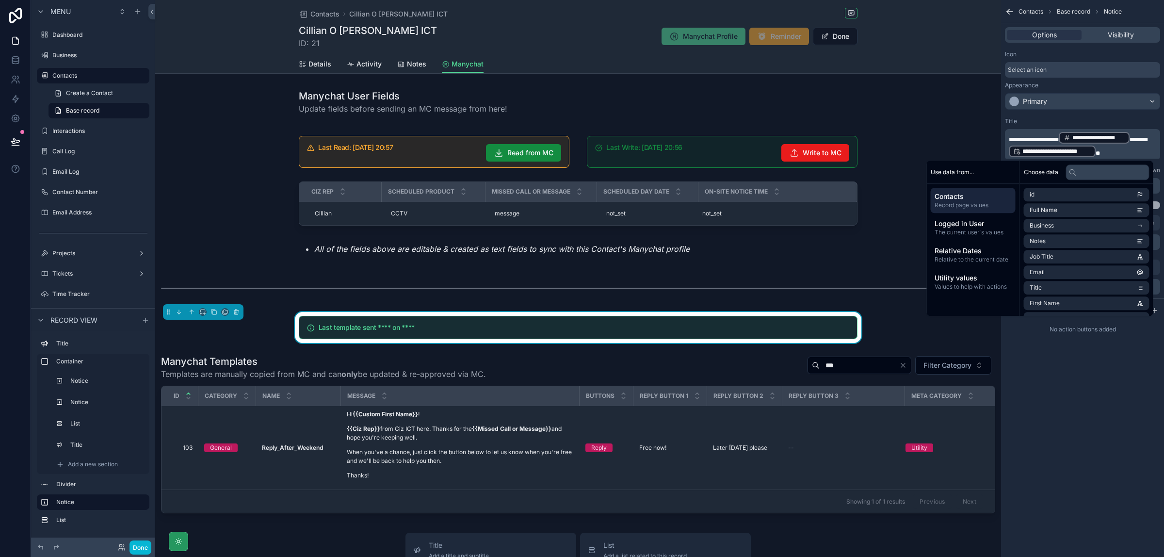
click at [1117, 151] on p "**********" at bounding box center [1083, 144] width 149 height 27
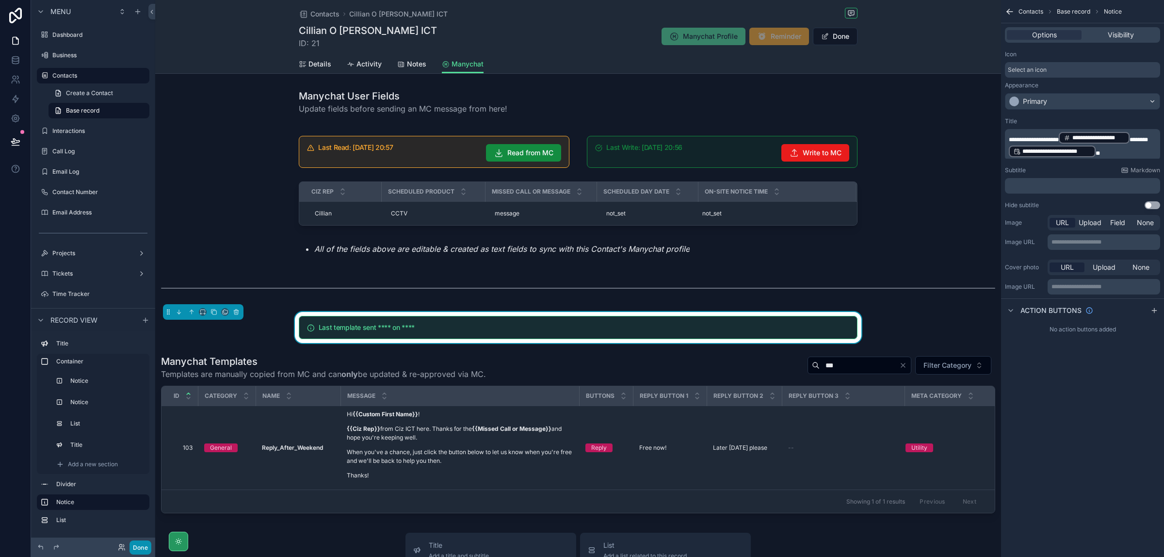
click at [144, 549] on button "Done" at bounding box center [140, 547] width 22 height 14
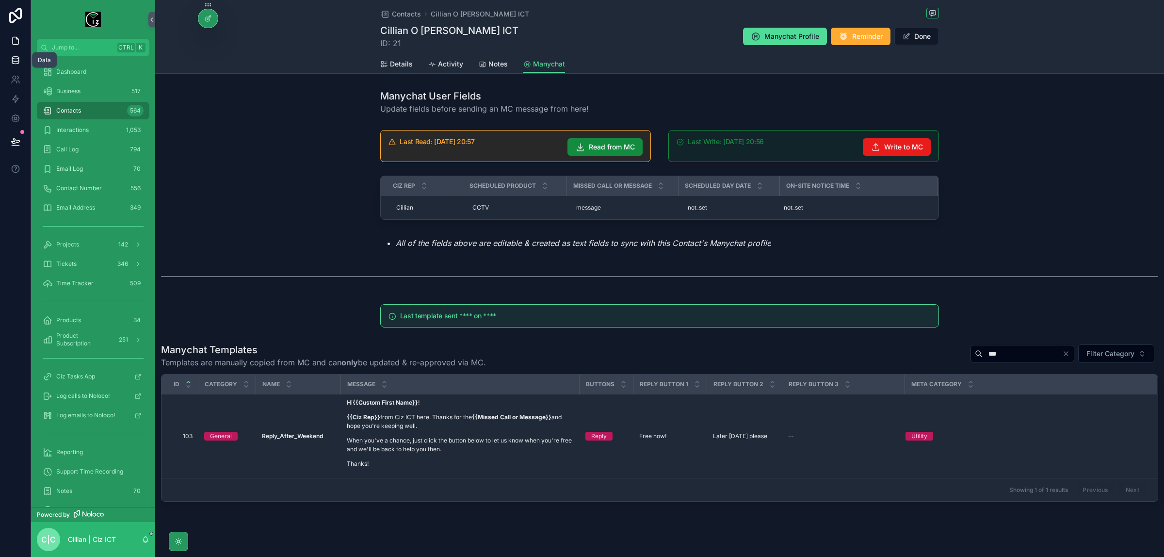
click at [19, 63] on icon at bounding box center [16, 60] width 10 height 10
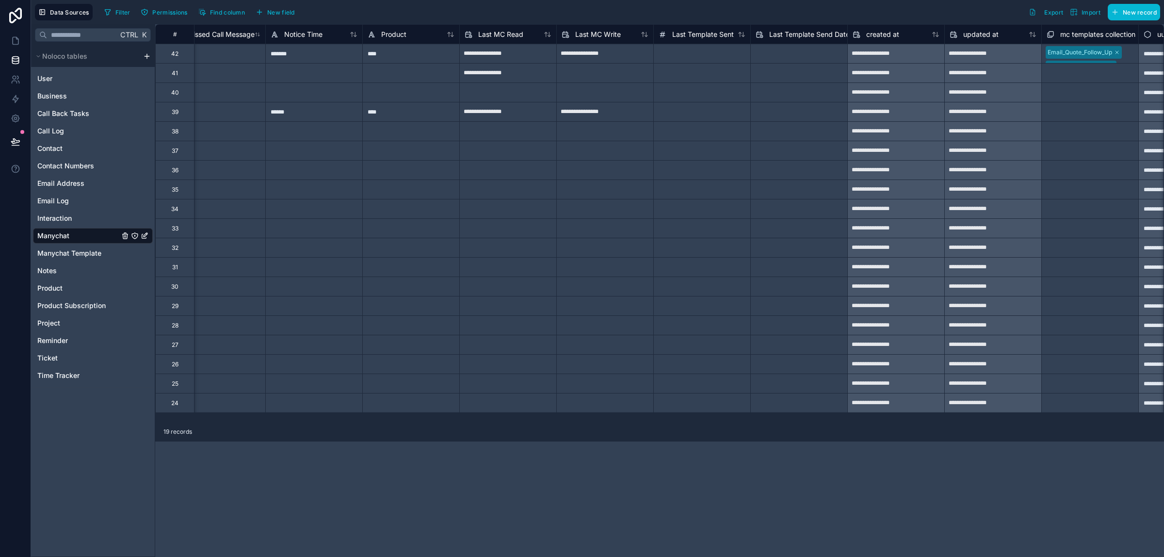
scroll to position [0, 485]
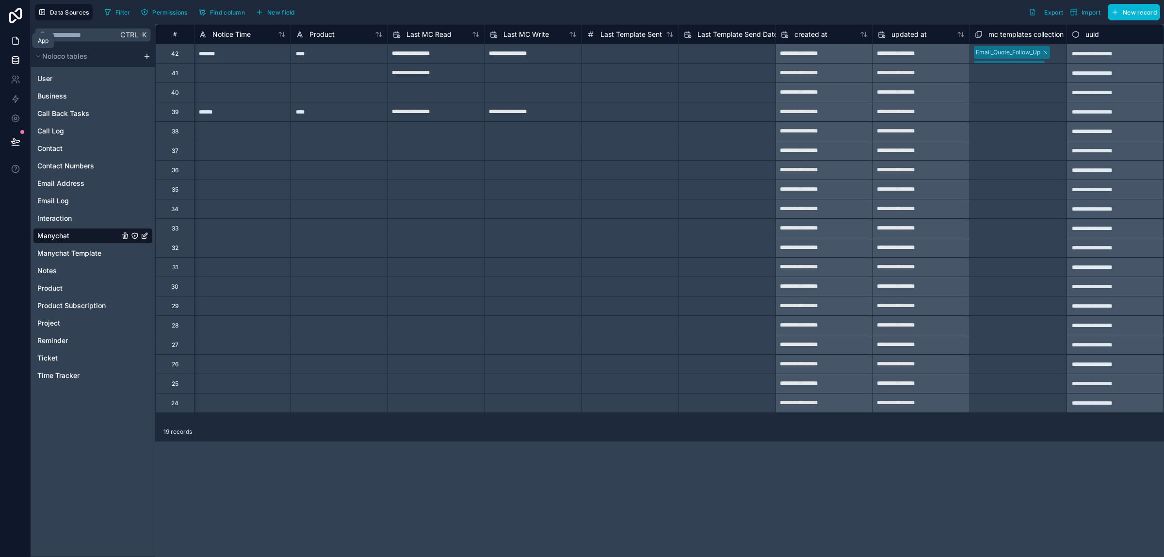
click at [18, 40] on icon at bounding box center [16, 40] width 6 height 7
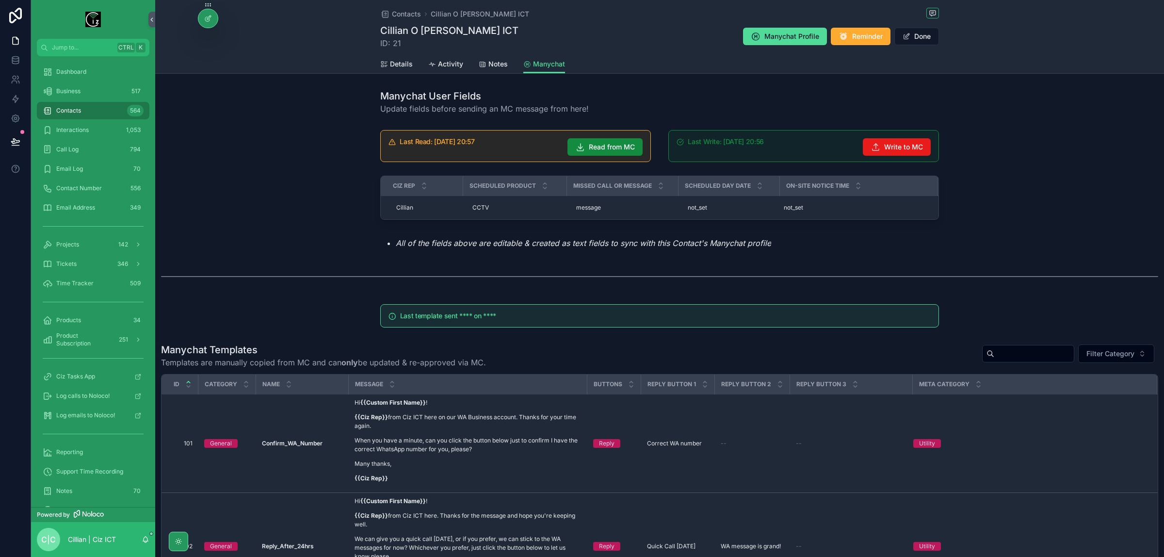
click at [1023, 350] on input "scrollable content" at bounding box center [1034, 354] width 80 height 14
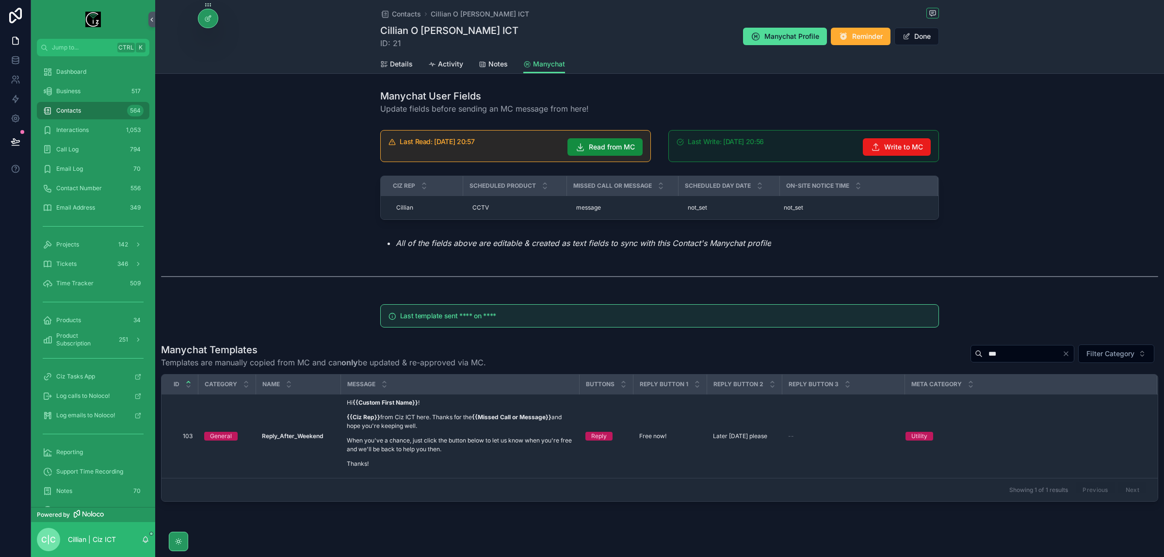
type input "***"
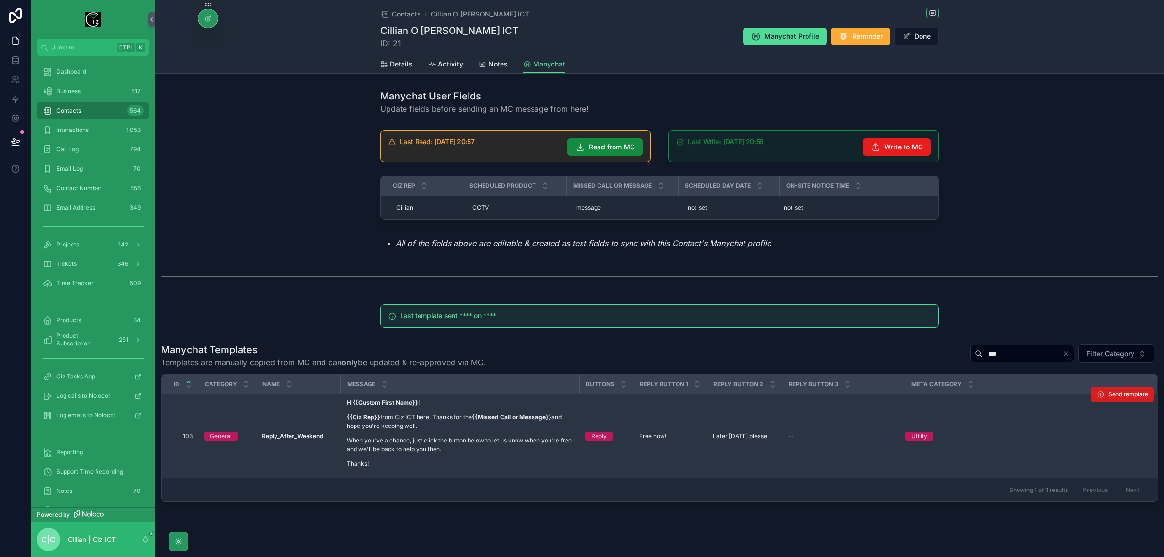
click at [1131, 390] on button "Send template" at bounding box center [1122, 395] width 63 height 16
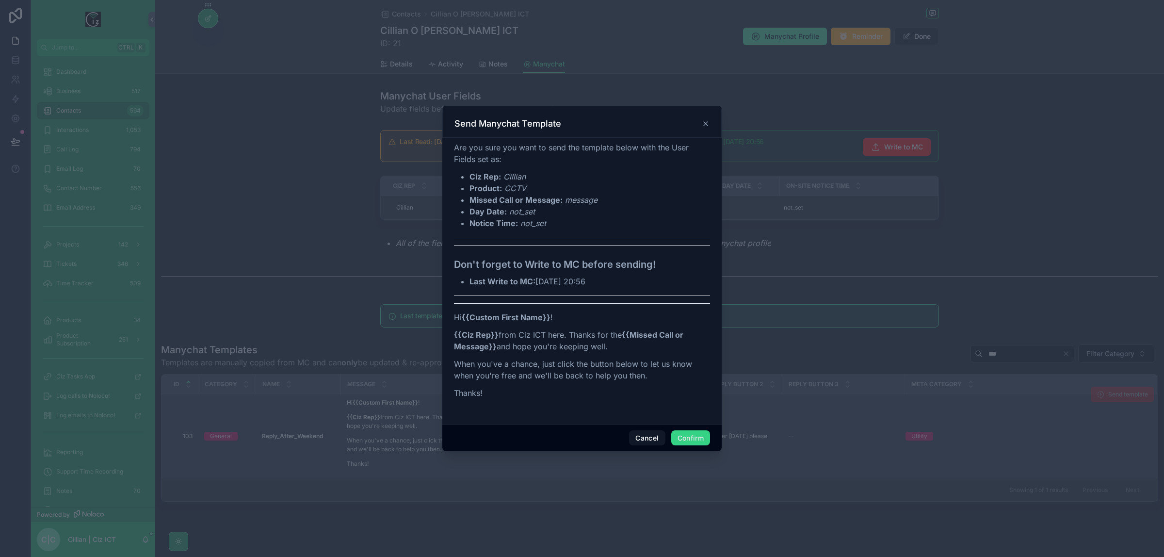
click at [692, 439] on button "Confirm" at bounding box center [690, 438] width 39 height 16
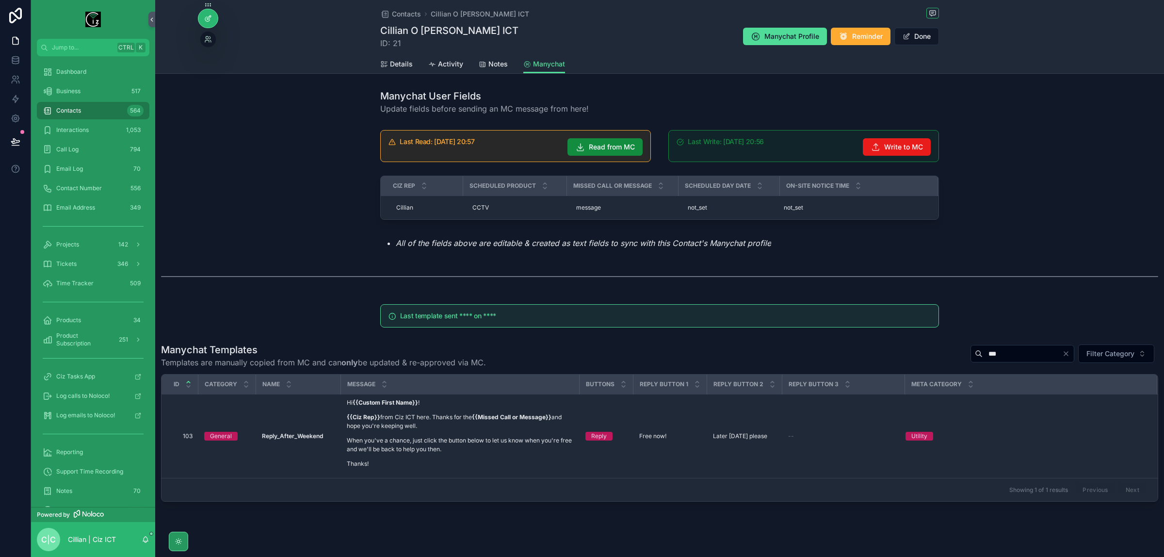
click at [212, 20] on div at bounding box center [207, 18] width 19 height 18
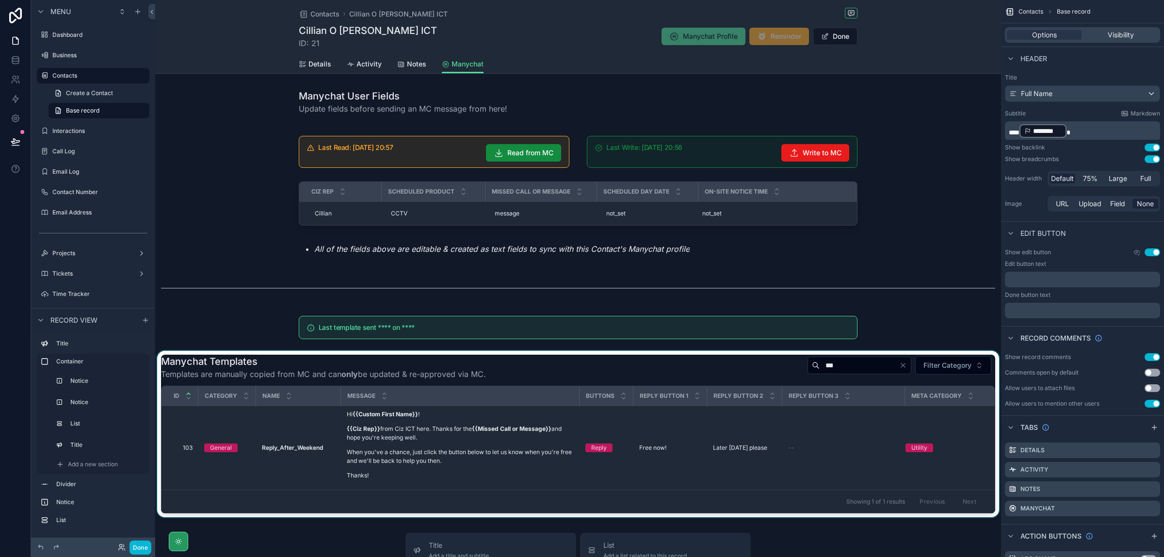
click at [848, 411] on div "scrollable content" at bounding box center [578, 434] width 846 height 166
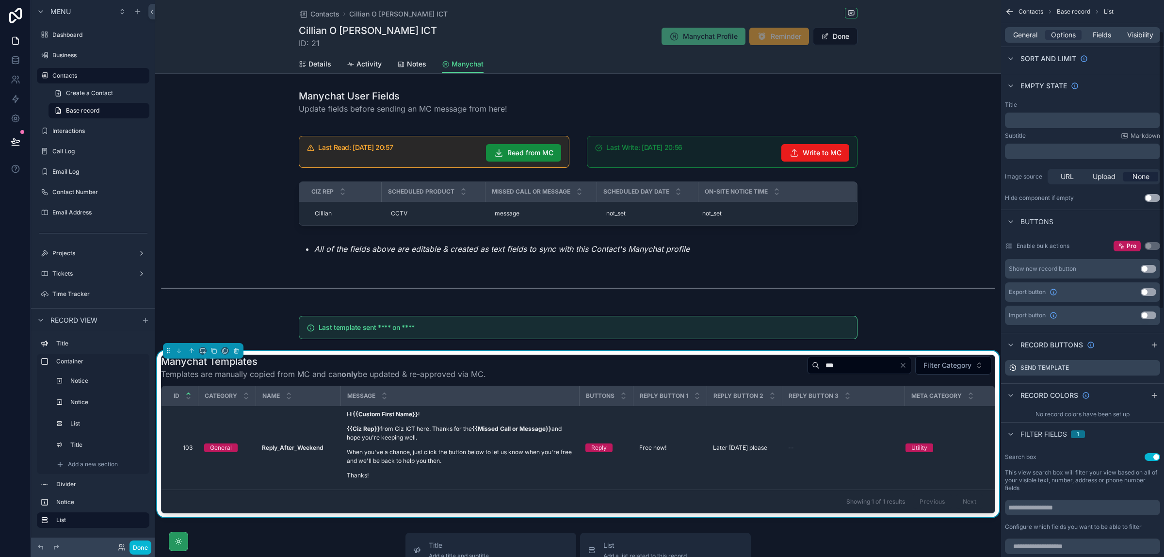
scroll to position [182, 0]
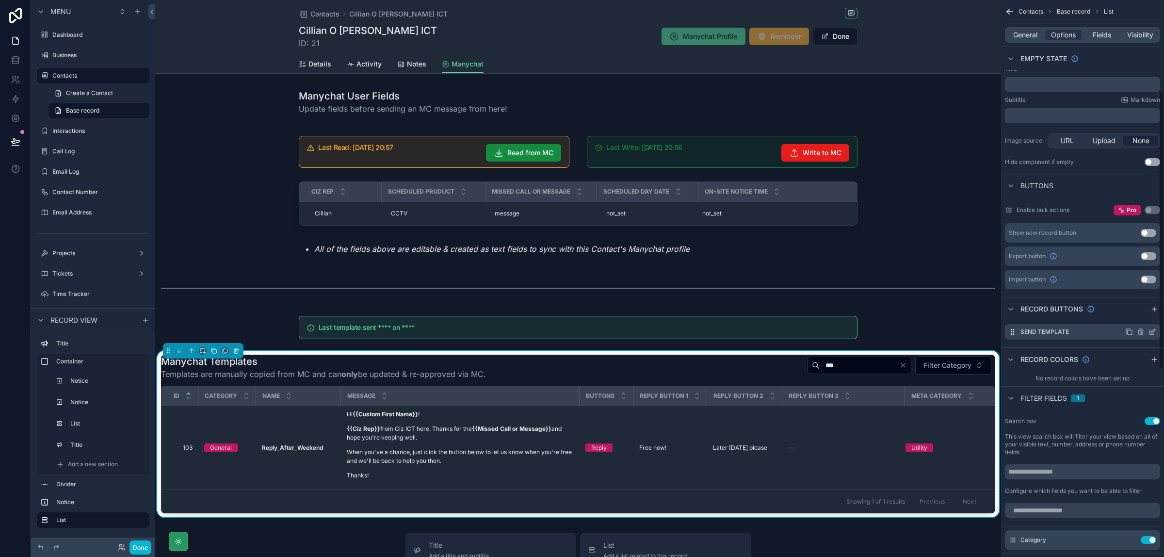
click at [1152, 332] on icon "scrollable content" at bounding box center [1153, 331] width 4 height 4
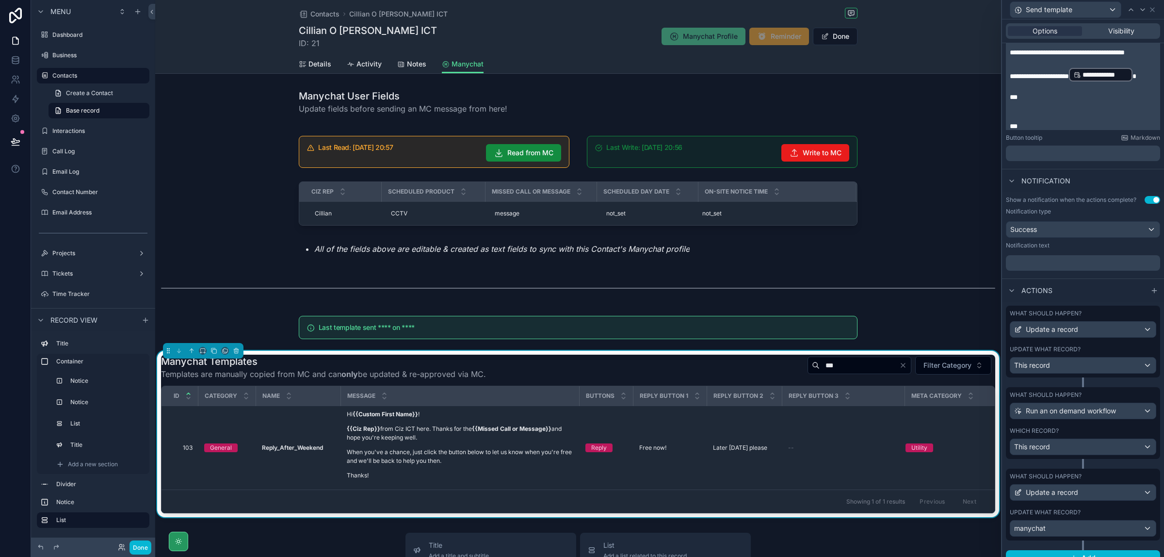
scroll to position [412, 0]
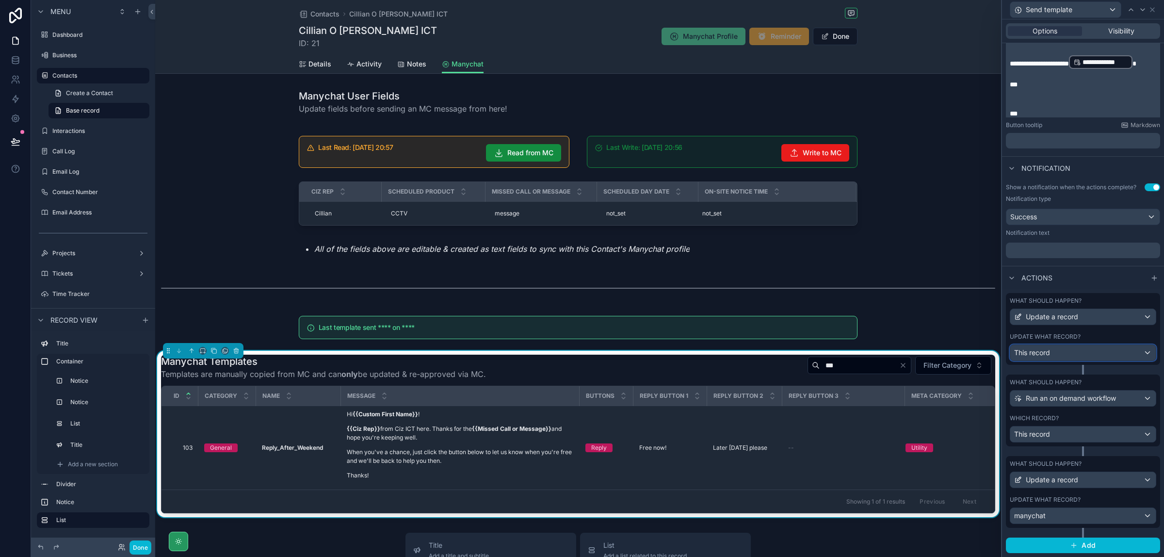
click at [1133, 353] on div "This record" at bounding box center [1082, 353] width 145 height 16
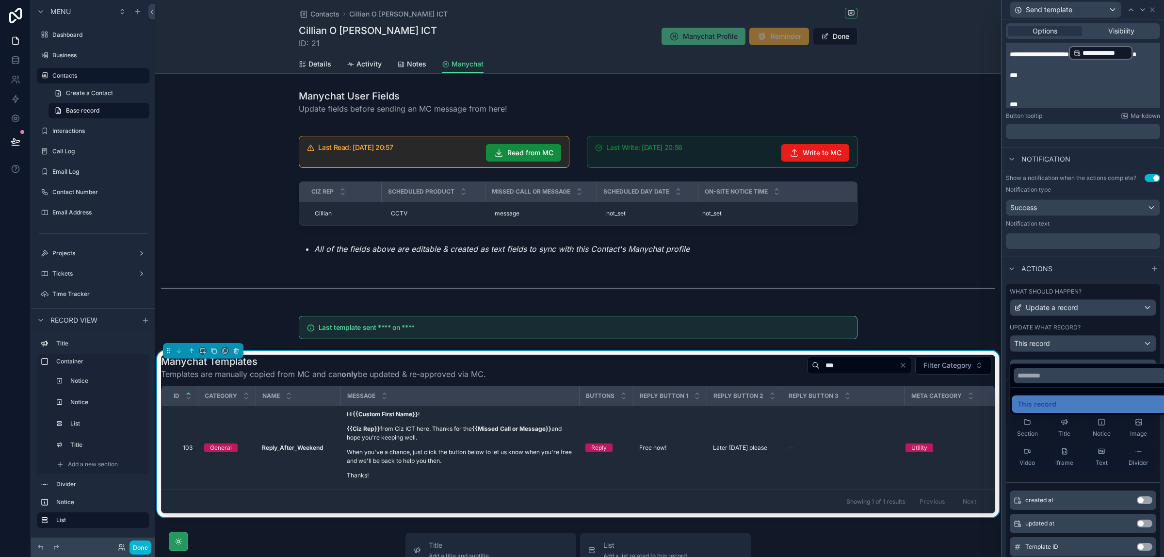
click at [1146, 335] on div at bounding box center [1083, 278] width 162 height 557
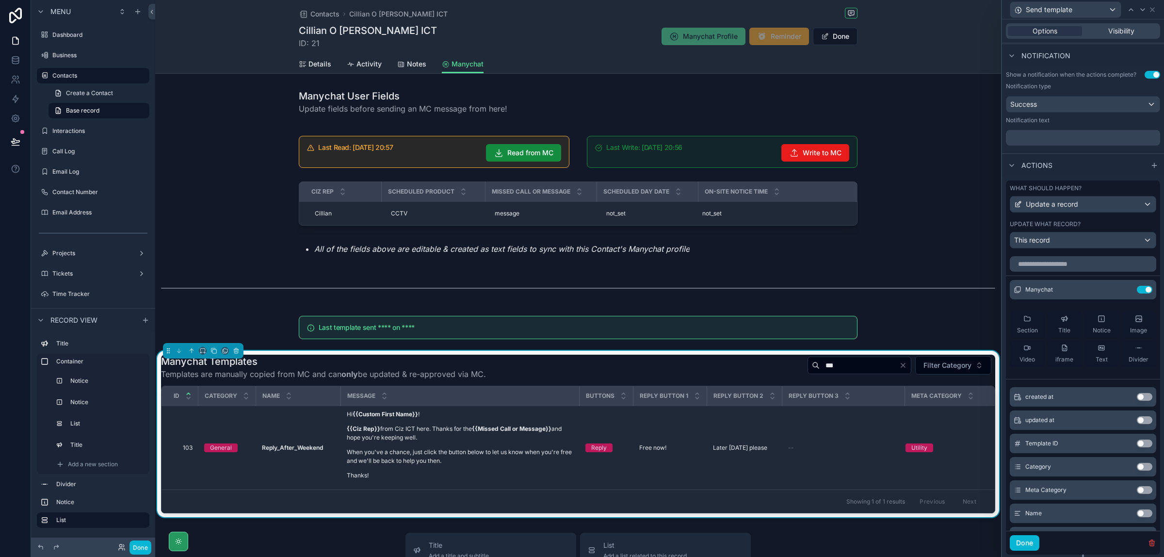
scroll to position [533, 0]
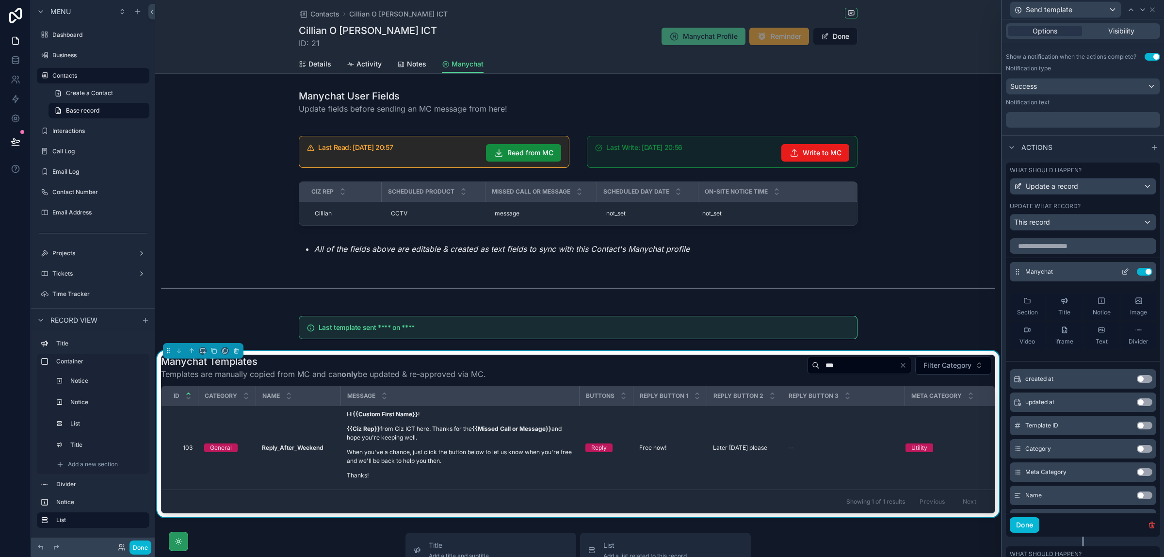
click at [1127, 270] on icon at bounding box center [1127, 269] width 1 height 1
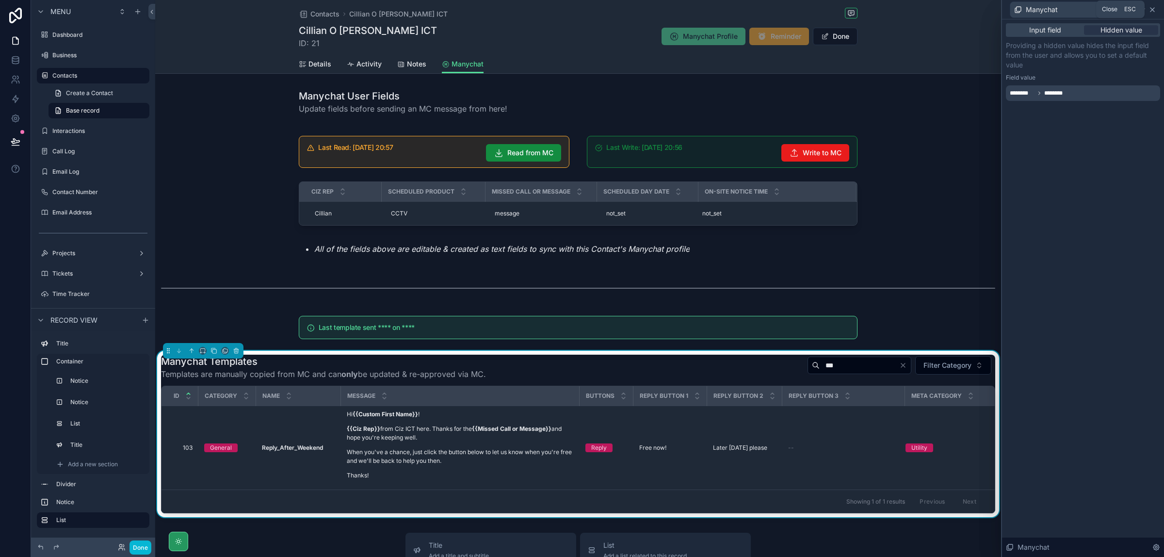
click at [1153, 8] on icon at bounding box center [1152, 10] width 4 height 4
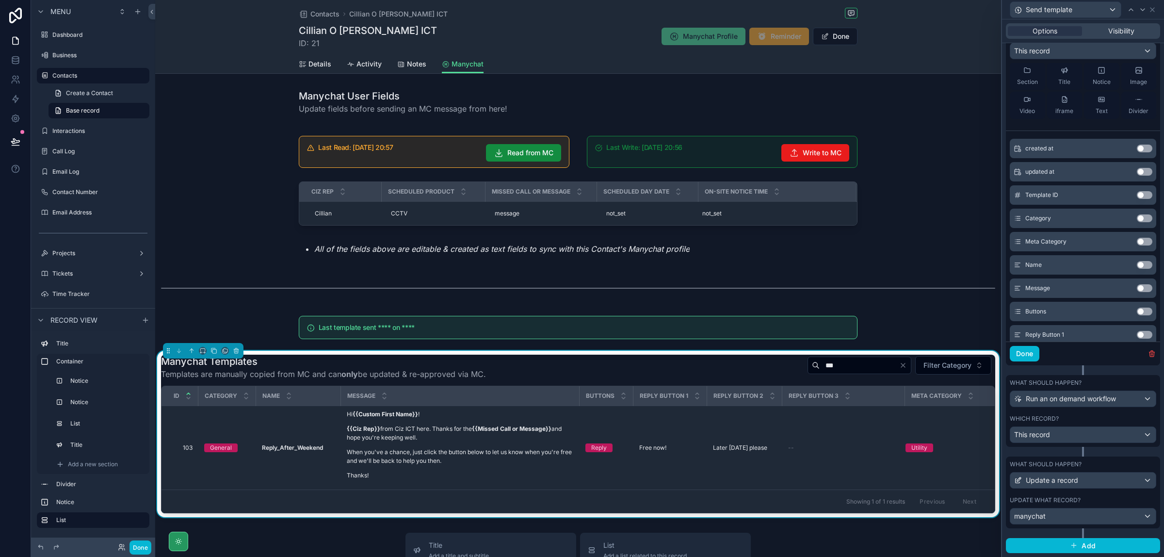
scroll to position [120, 0]
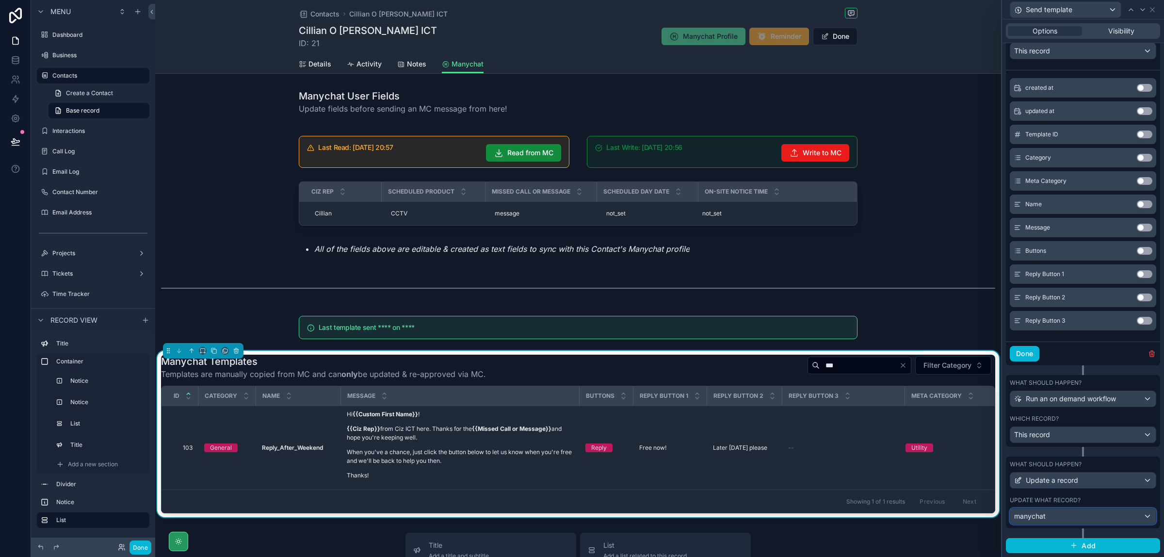
click at [1140, 517] on div "manychat" at bounding box center [1082, 516] width 145 height 16
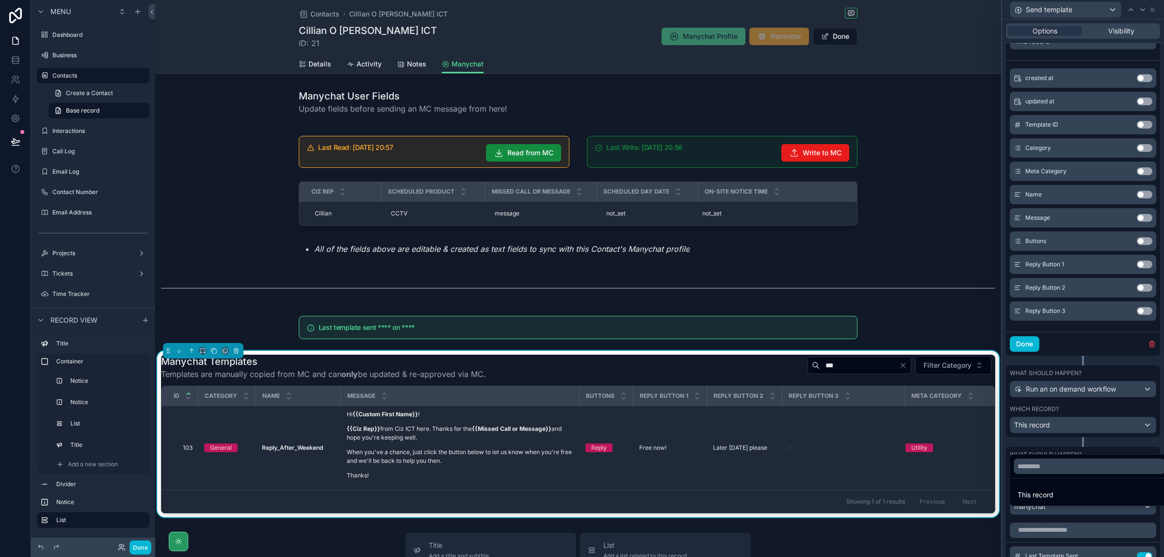
click at [1154, 515] on div at bounding box center [1083, 278] width 162 height 557
click at [1134, 513] on div "manychat" at bounding box center [1082, 507] width 145 height 16
click at [1134, 513] on div at bounding box center [1083, 278] width 162 height 557
click at [1023, 352] on button "Done" at bounding box center [1025, 344] width 30 height 16
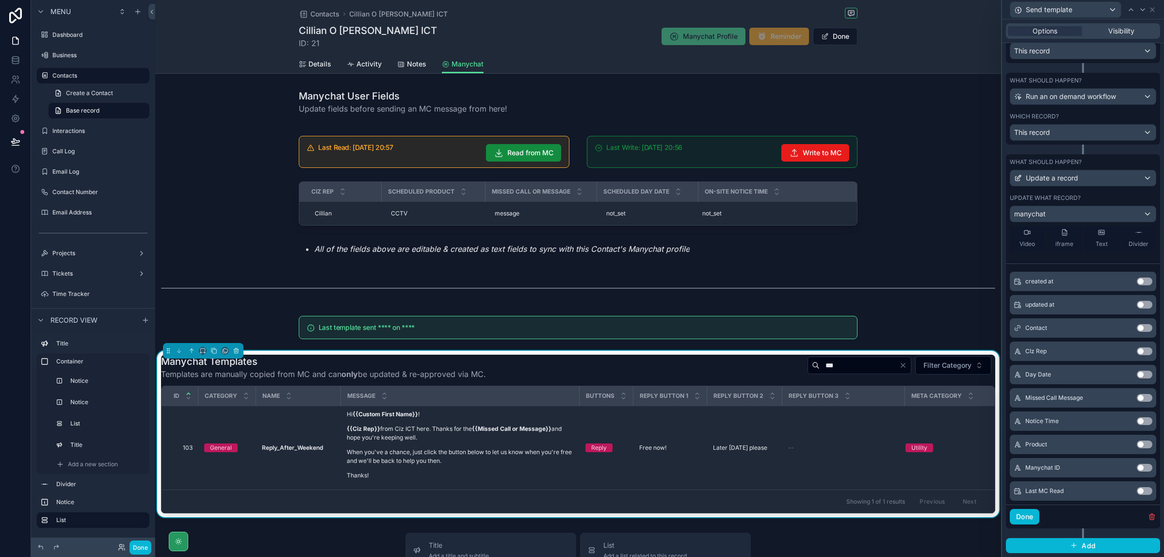
scroll to position [121, 0]
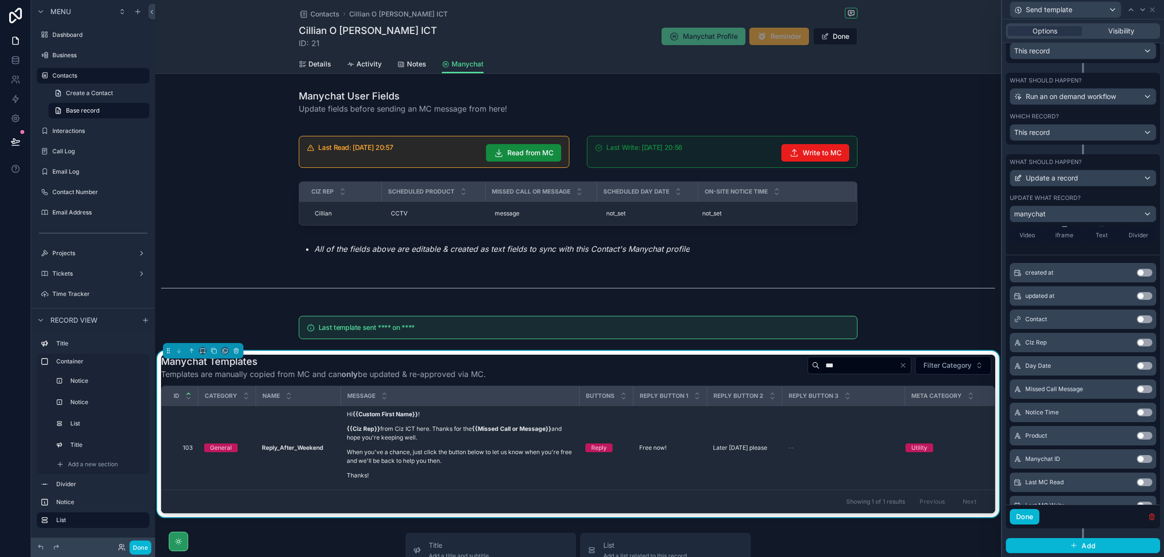
click at [1148, 517] on icon "button" at bounding box center [1152, 517] width 8 height 8
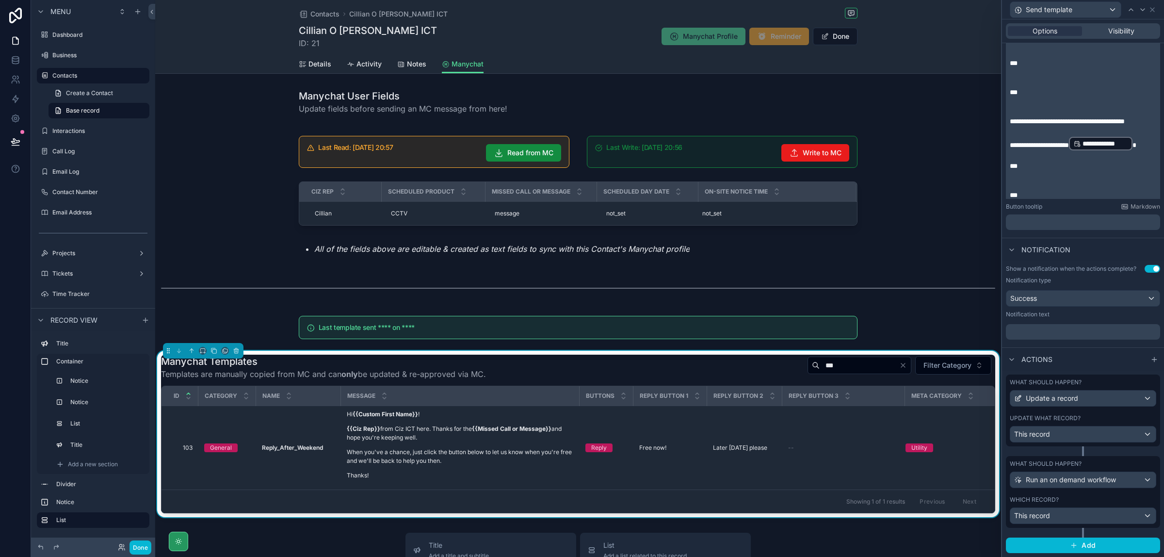
scroll to position [330, 0]
click at [1087, 545] on span "Add" at bounding box center [1088, 545] width 14 height 9
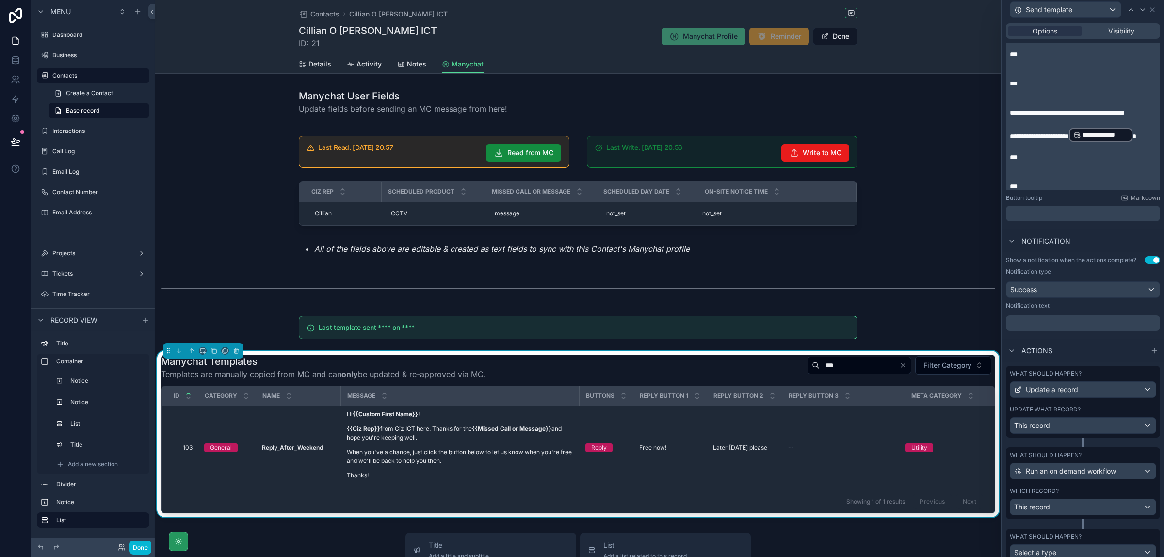
scroll to position [376, 0]
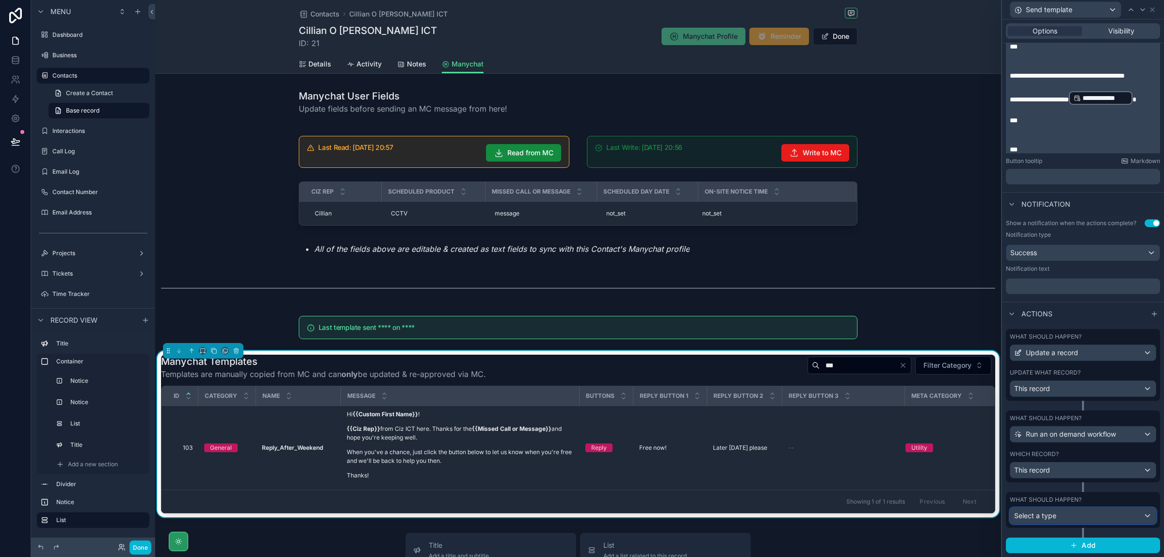
click at [1088, 512] on div "Select a type" at bounding box center [1082, 516] width 145 height 16
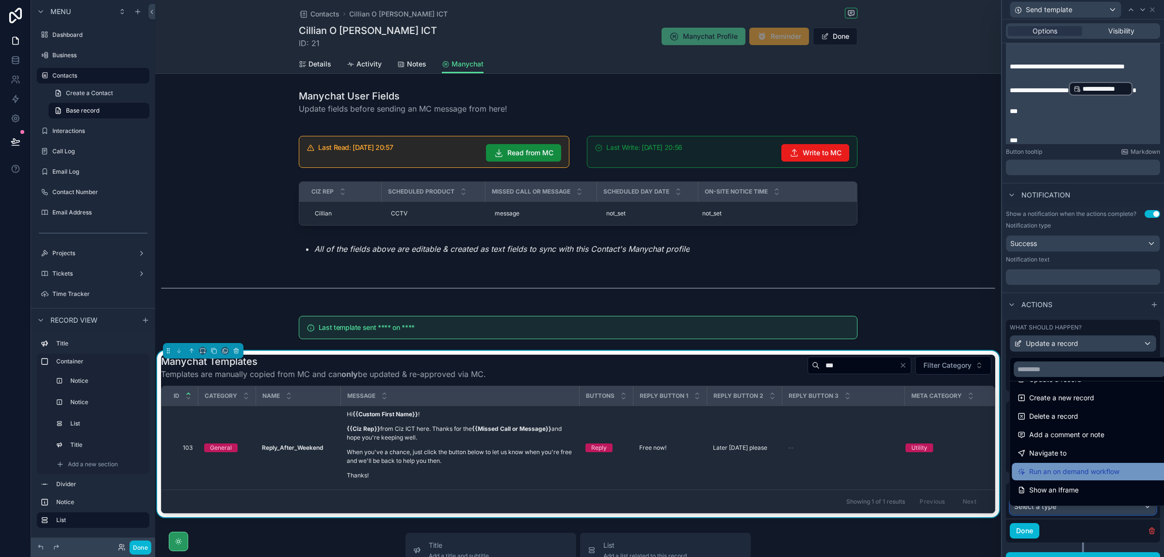
scroll to position [0, 0]
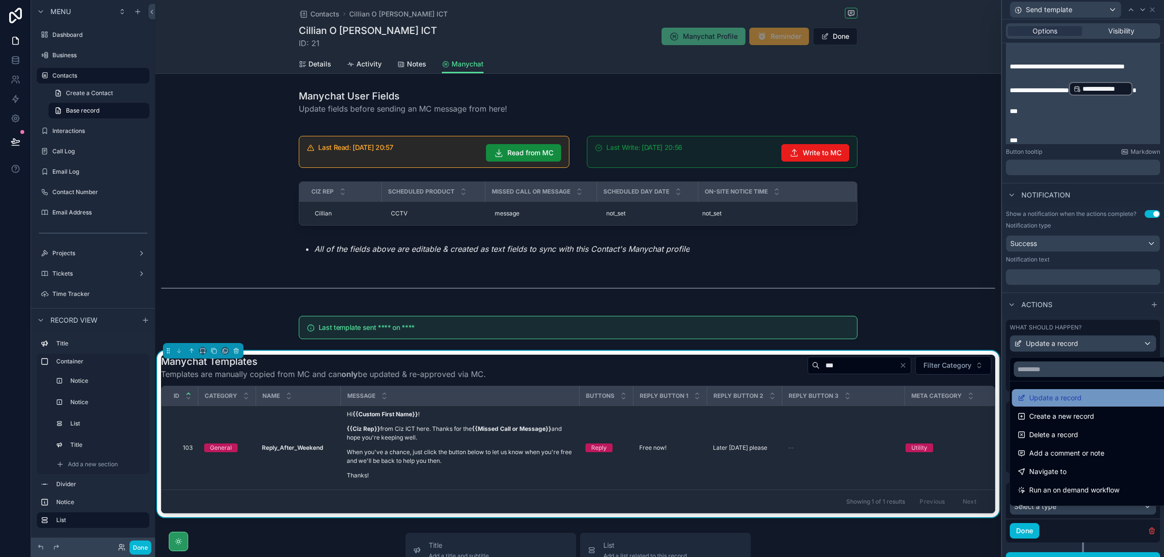
click at [1073, 398] on span "Update a record" at bounding box center [1055, 398] width 52 height 12
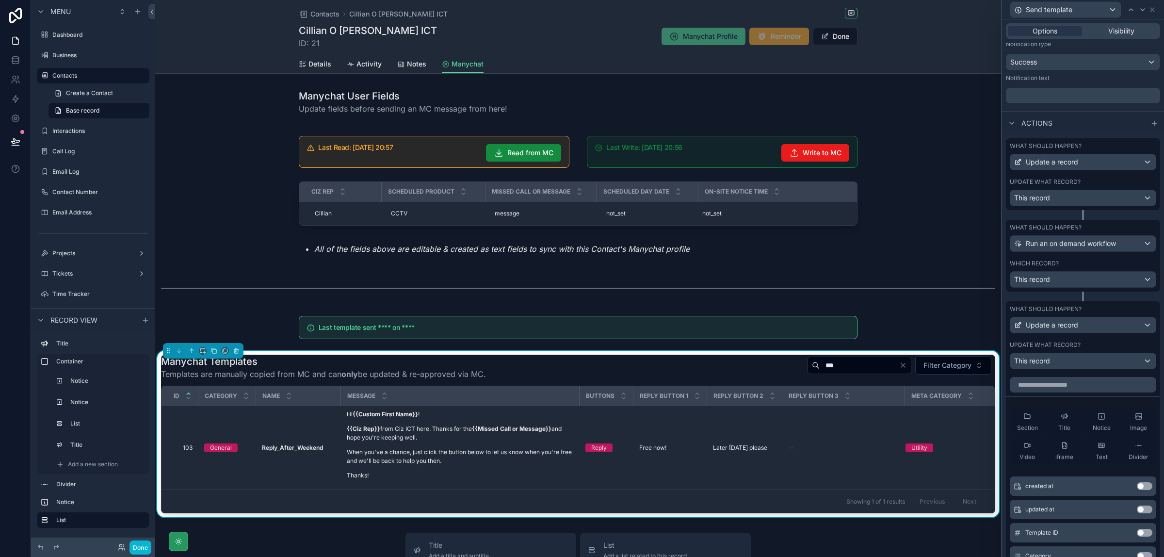
scroll to position [558, 0]
click at [1102, 368] on div "This record" at bounding box center [1082, 361] width 145 height 16
click at [1111, 369] on div at bounding box center [1083, 278] width 162 height 557
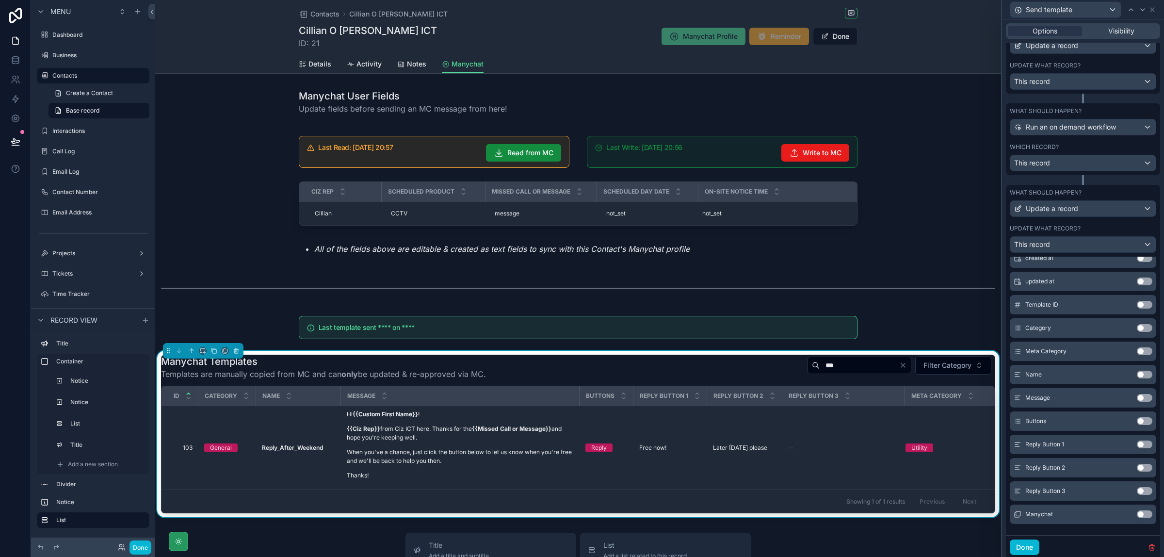
scroll to position [714, 0]
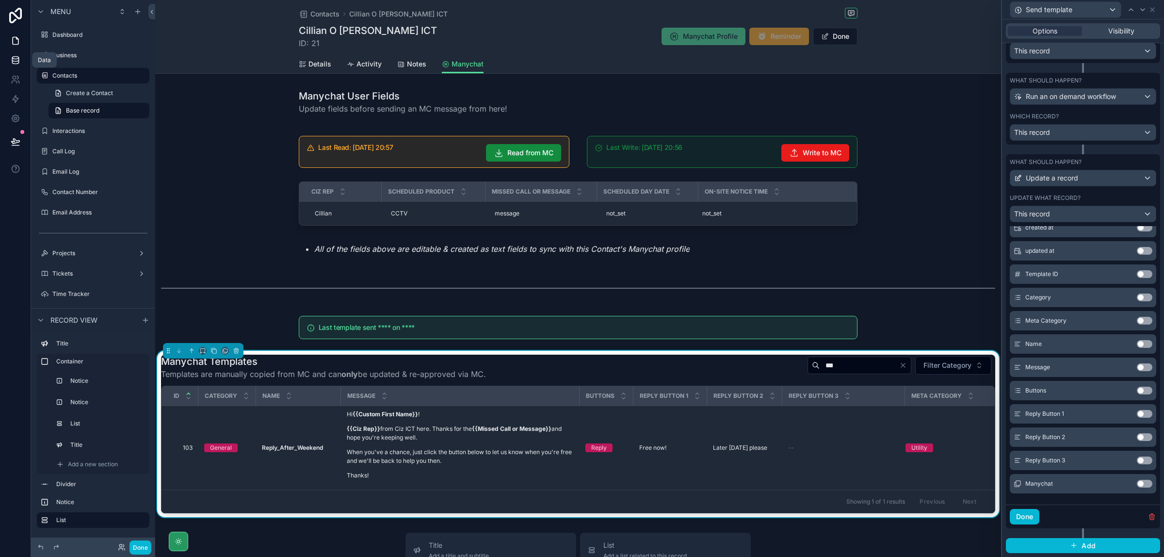
click at [15, 57] on icon at bounding box center [16, 60] width 10 height 10
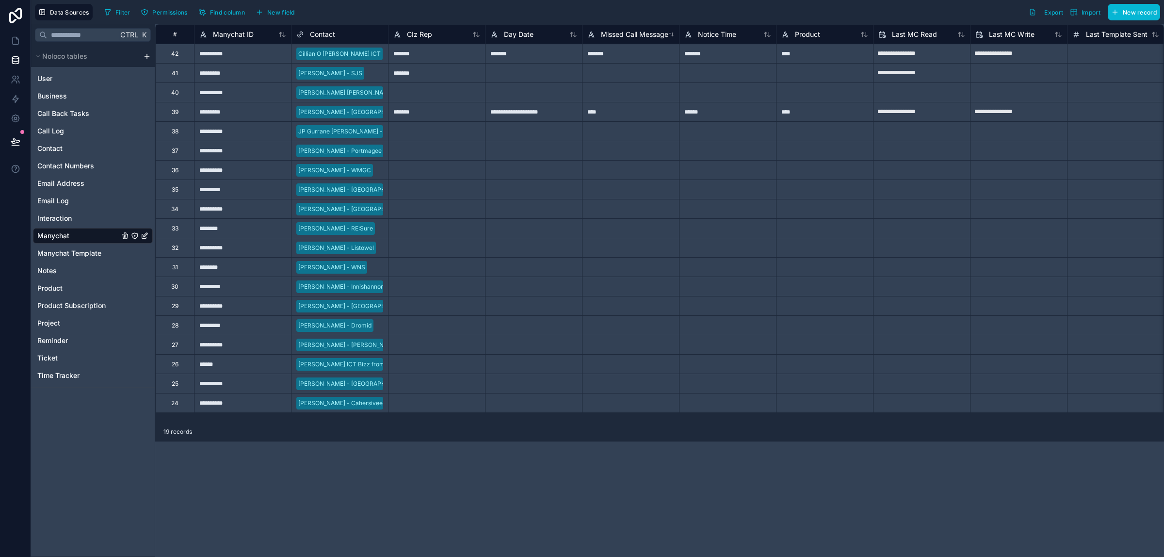
scroll to position [0, 1]
click at [89, 255] on span "Manychat Template" at bounding box center [69, 253] width 64 height 10
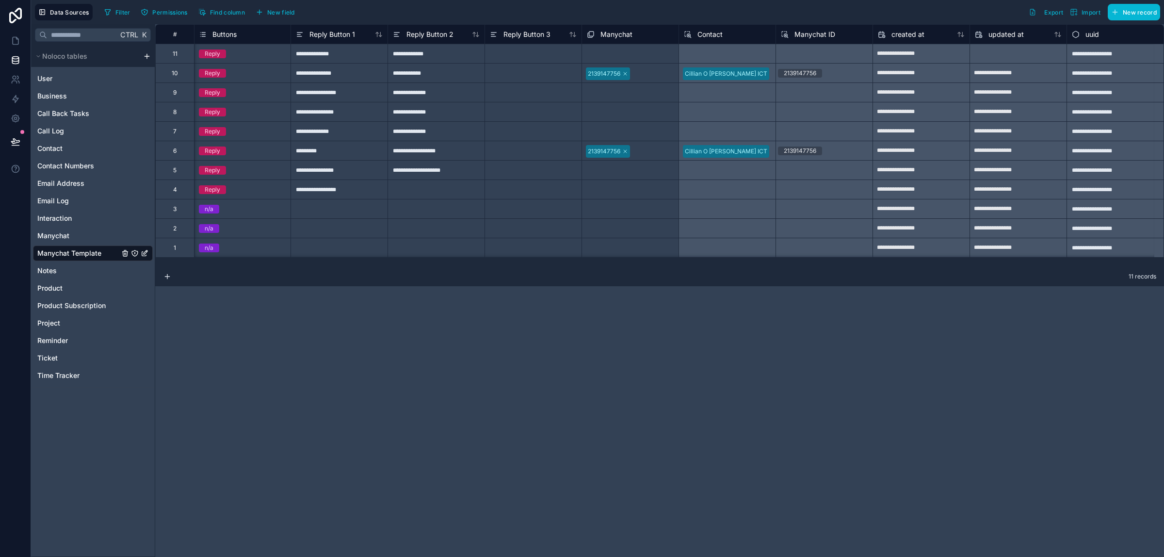
scroll to position [0, 495]
click at [276, 10] on span "New field" at bounding box center [281, 12] width 28 height 7
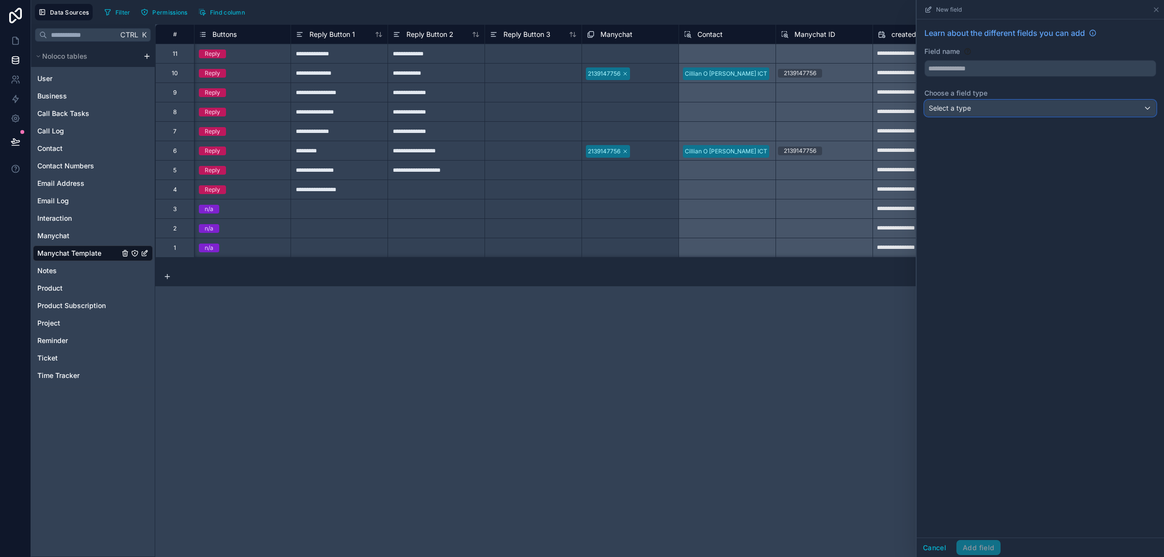
click at [1067, 107] on div "Select a type" at bounding box center [1040, 108] width 231 height 16
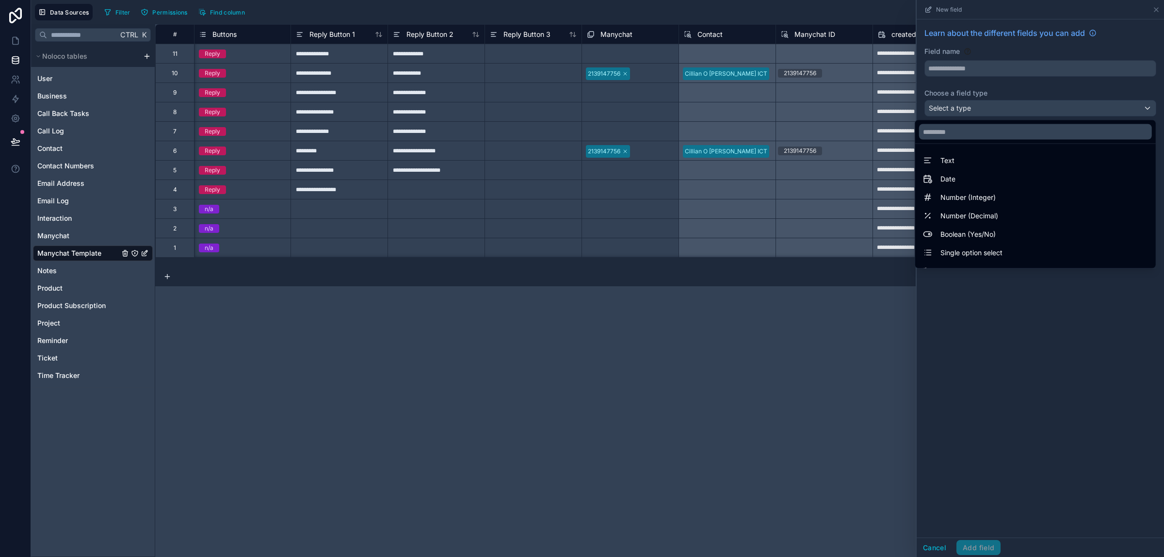
click at [1058, 62] on div at bounding box center [1040, 278] width 247 height 557
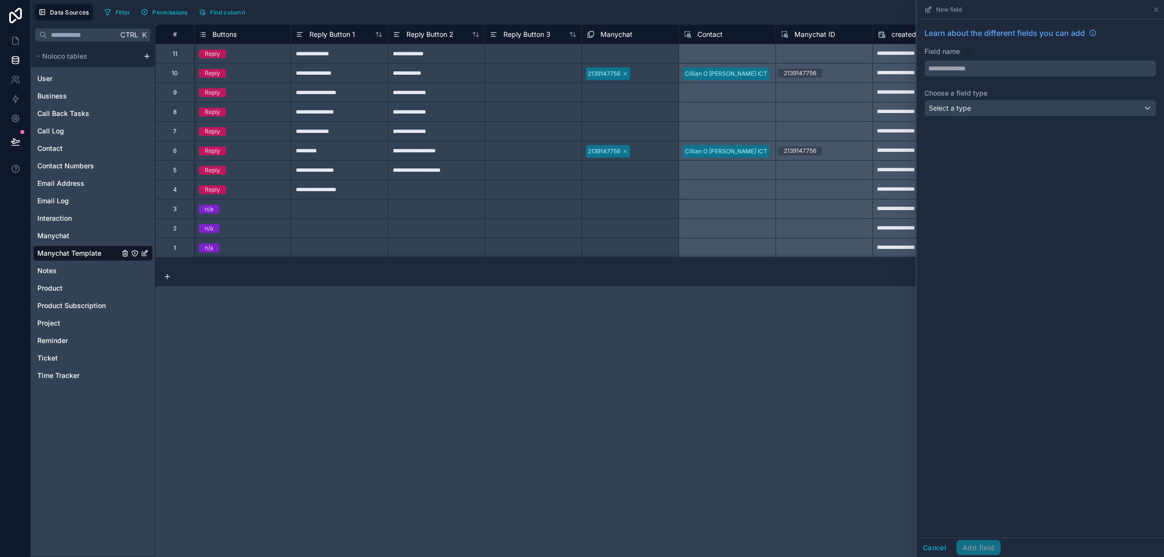
drag, startPoint x: 1058, startPoint y: 122, endPoint x: 1061, endPoint y: 115, distance: 7.4
click at [1059, 121] on div "Learn about the different fields you can add Field name Choose a field type Sel…" at bounding box center [1040, 73] width 247 height 109
click at [1062, 110] on div "Select a type" at bounding box center [1040, 108] width 231 height 16
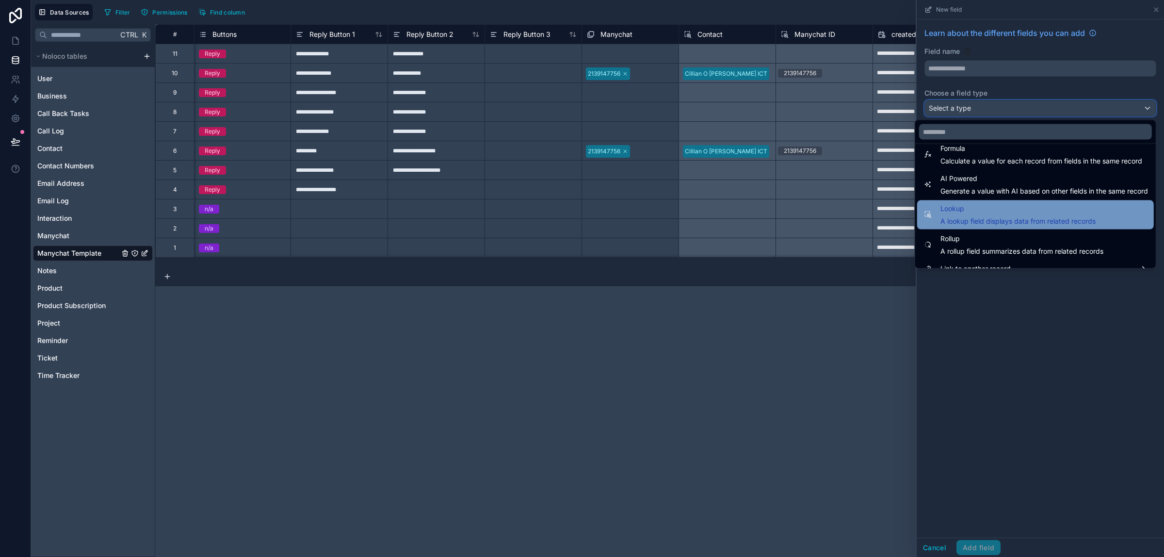
scroll to position [281, 0]
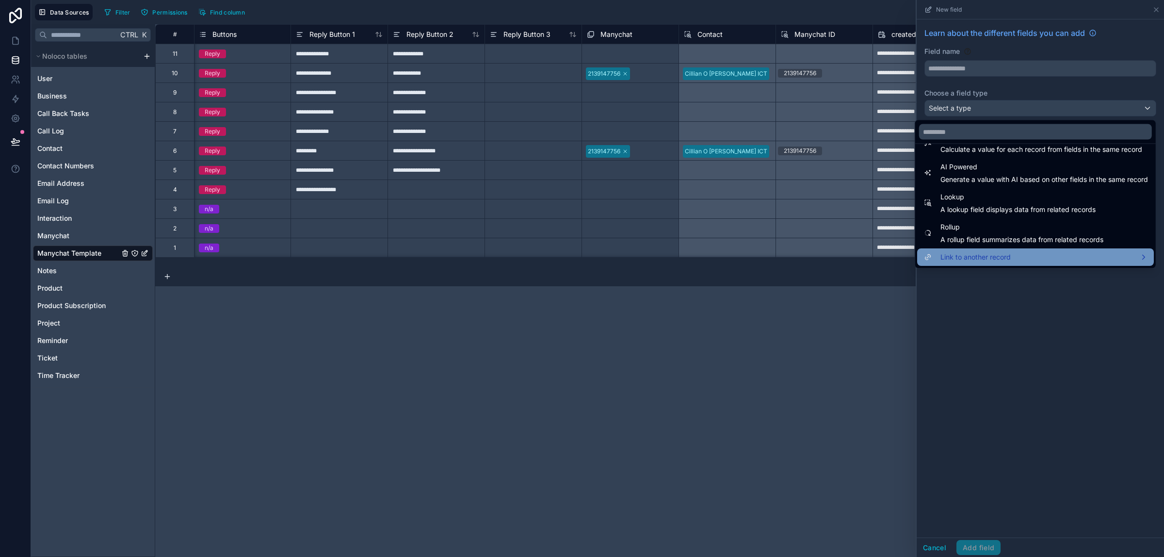
click at [1006, 259] on div "Link to another record" at bounding box center [1035, 258] width 225 height 12
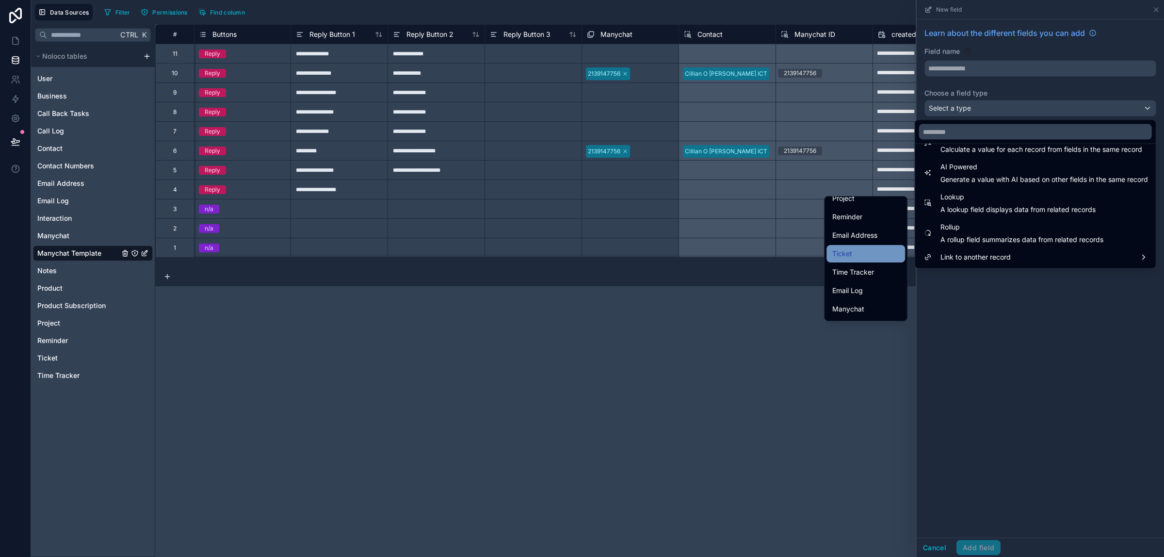
scroll to position [225, 0]
click at [850, 292] on span "Manychat" at bounding box center [848, 292] width 32 height 12
type input "********"
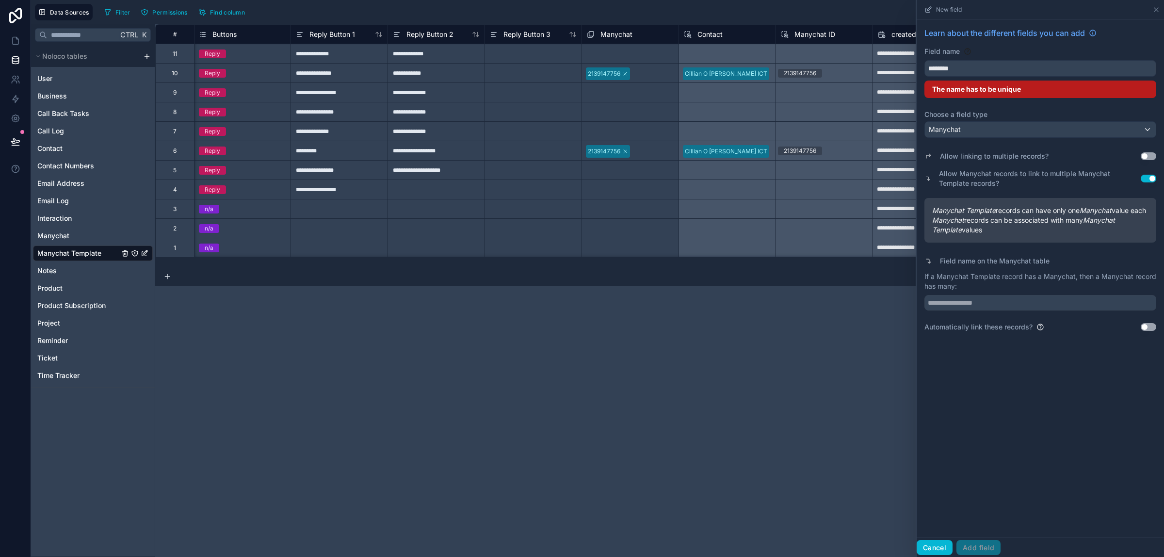
click at [940, 552] on button "Cancel" at bounding box center [935, 548] width 36 height 16
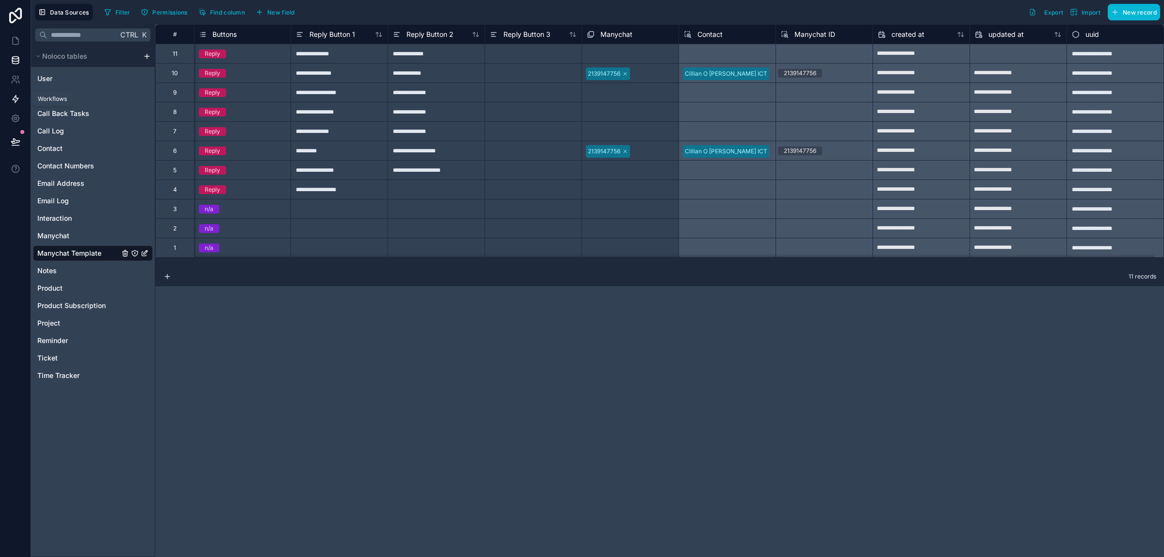
click at [17, 102] on icon at bounding box center [16, 99] width 10 height 10
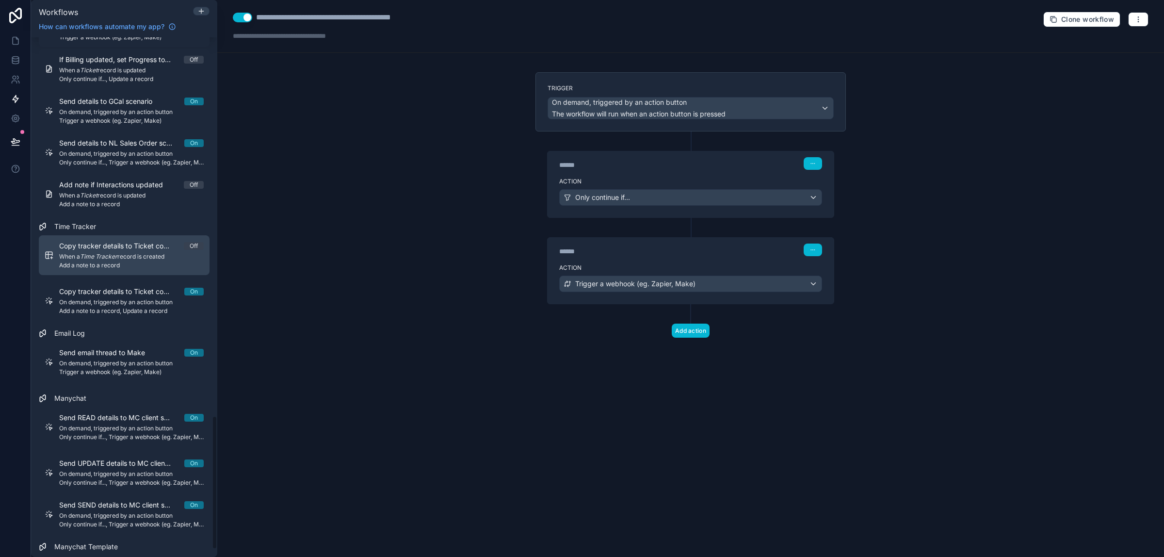
scroll to position [1500, 0]
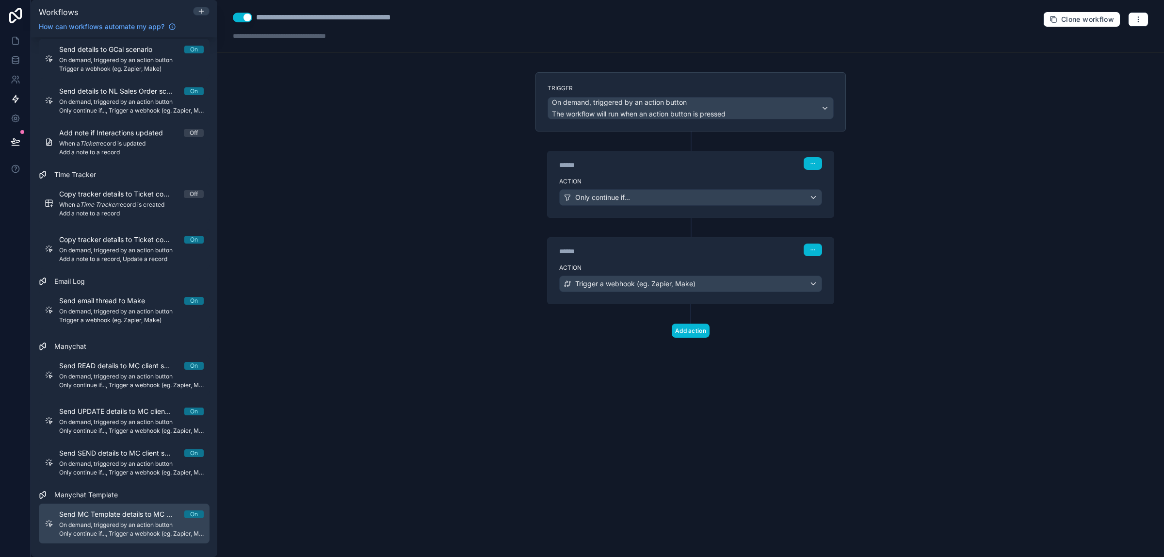
click at [147, 525] on span "On demand, triggered by an action button" at bounding box center [131, 525] width 145 height 8
click at [798, 294] on div "Action Trigger a webhook (eg. Zapier, Make)" at bounding box center [691, 282] width 286 height 44
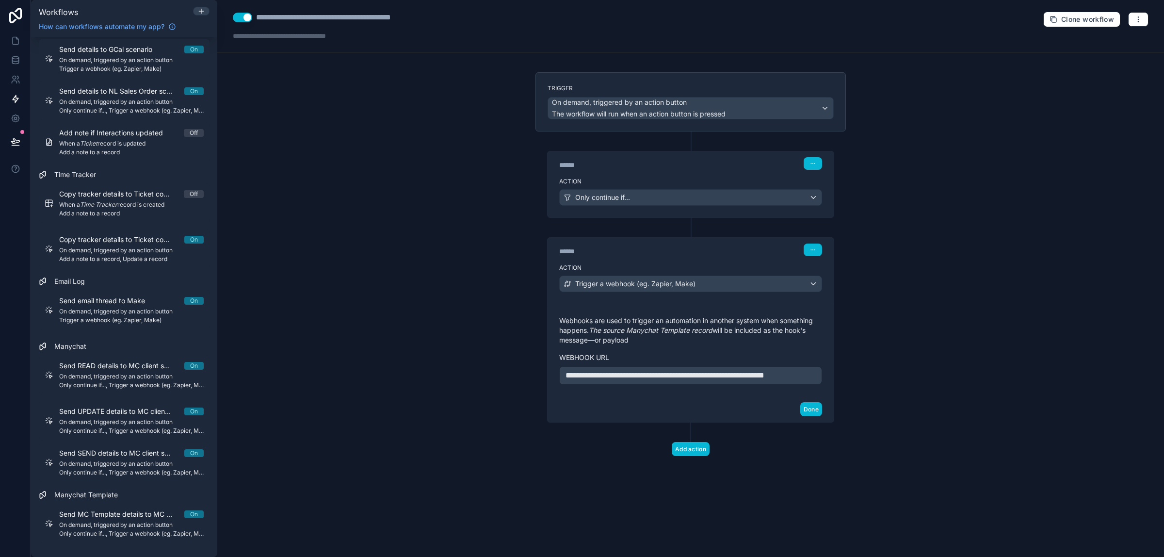
click at [714, 381] on p "**********" at bounding box center [690, 376] width 250 height 12
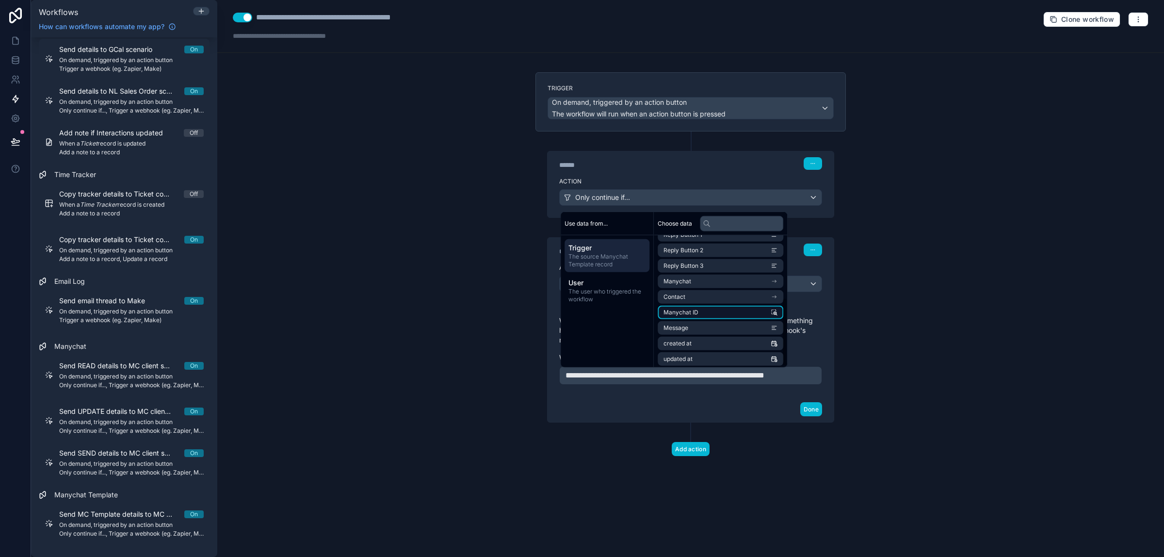
scroll to position [121, 0]
click at [775, 283] on li "Contact" at bounding box center [721, 280] width 126 height 14
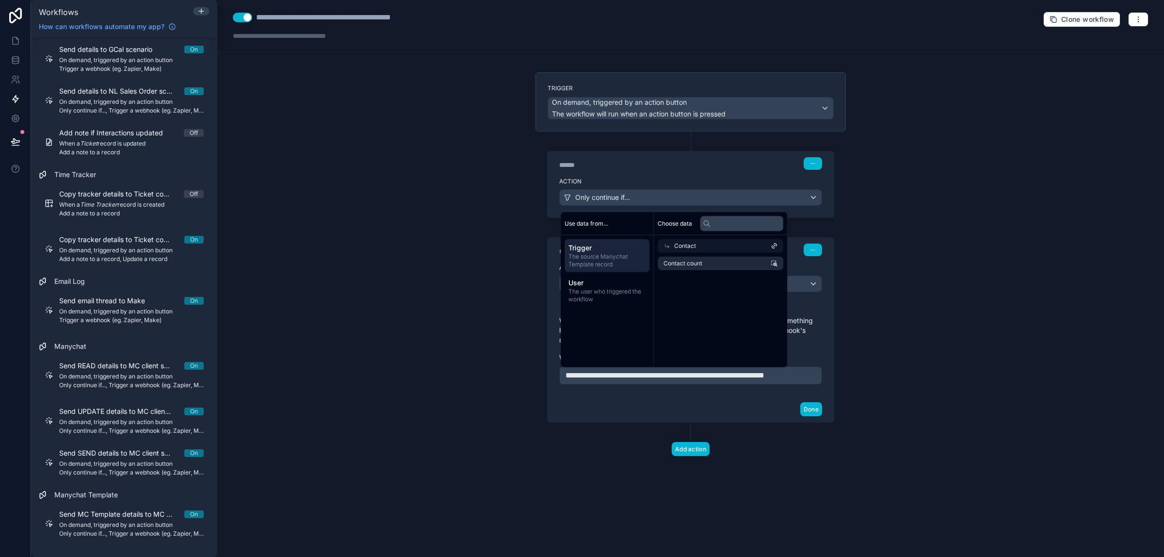
click at [666, 245] on icon at bounding box center [666, 245] width 7 height 7
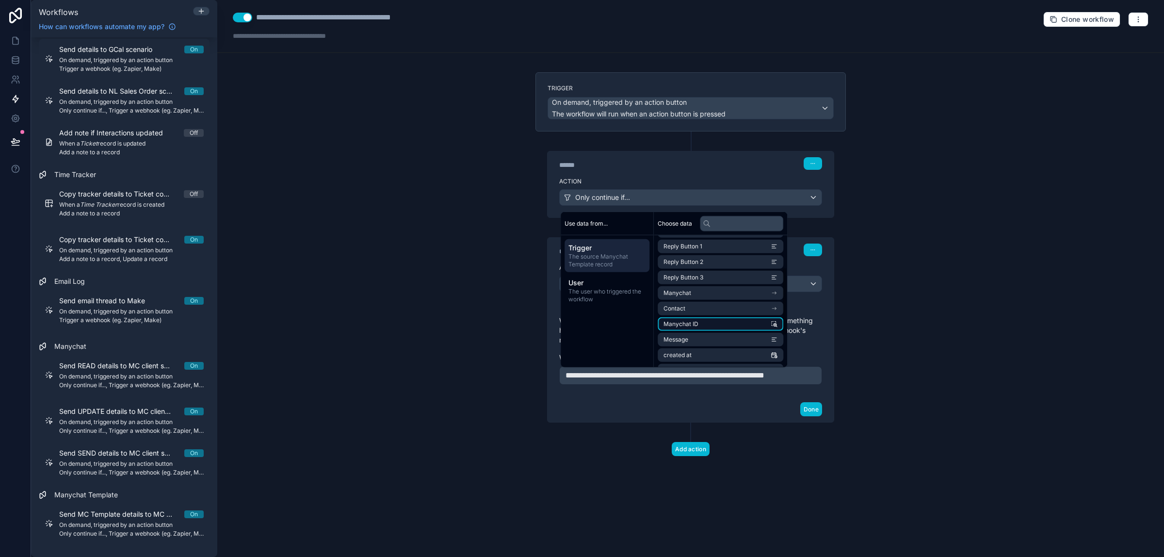
scroll to position [61, 0]
click at [743, 323] on li "Manychat" at bounding box center [721, 325] width 126 height 14
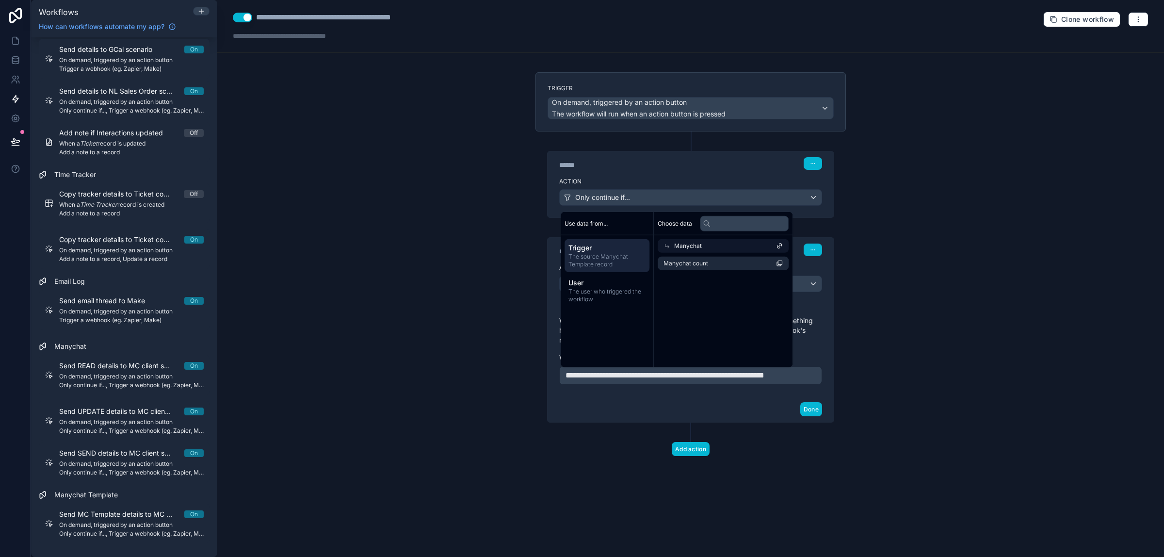
scroll to position [0, 0]
click at [666, 244] on icon at bounding box center [666, 245] width 7 height 7
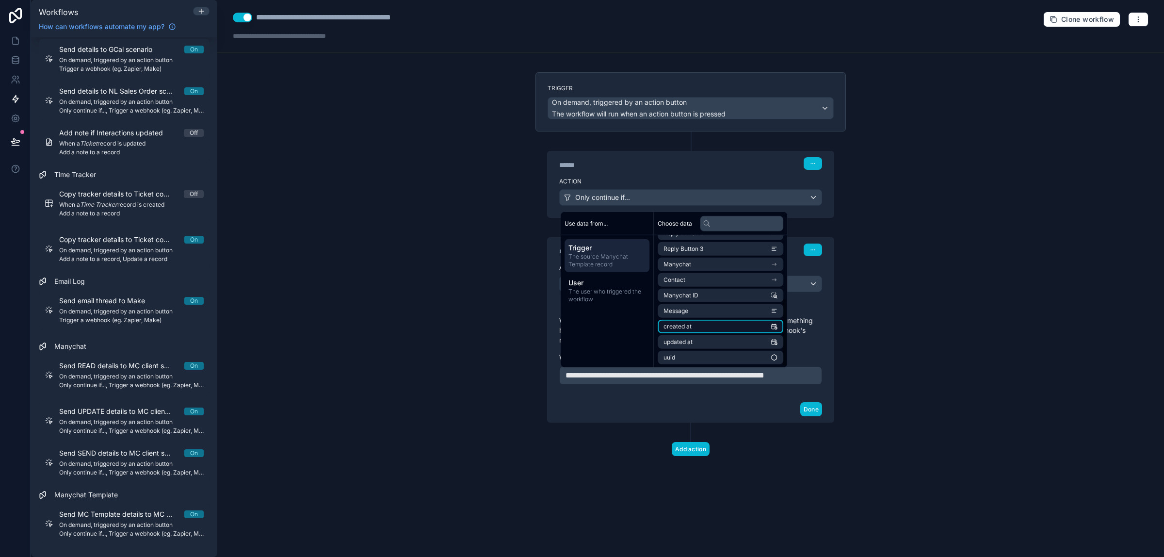
scroll to position [122, 0]
click at [356, 321] on div "**********" at bounding box center [690, 278] width 947 height 557
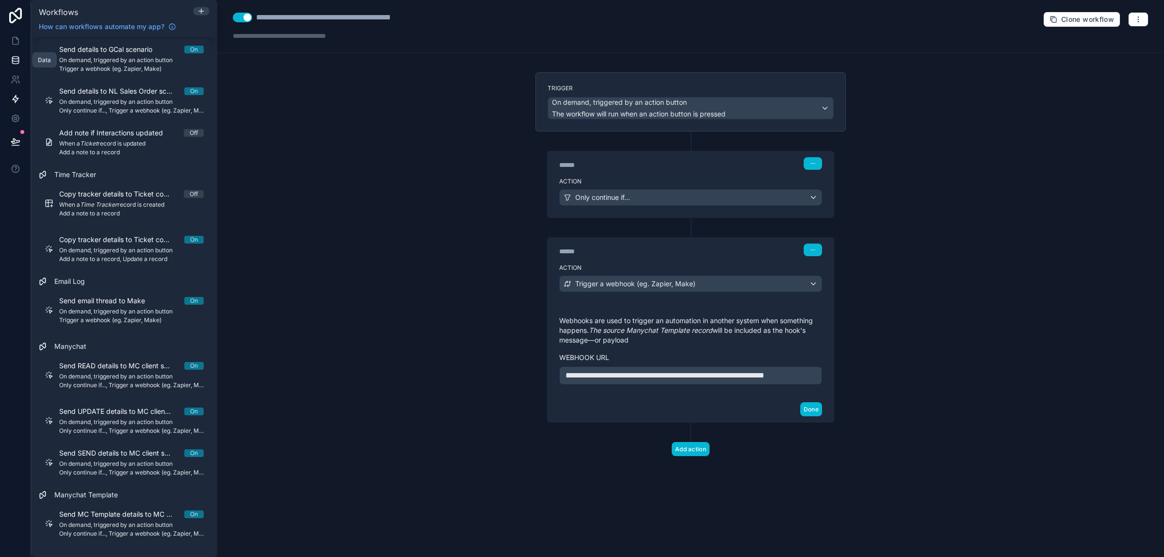
click at [15, 61] on icon at bounding box center [15, 60] width 6 height 4
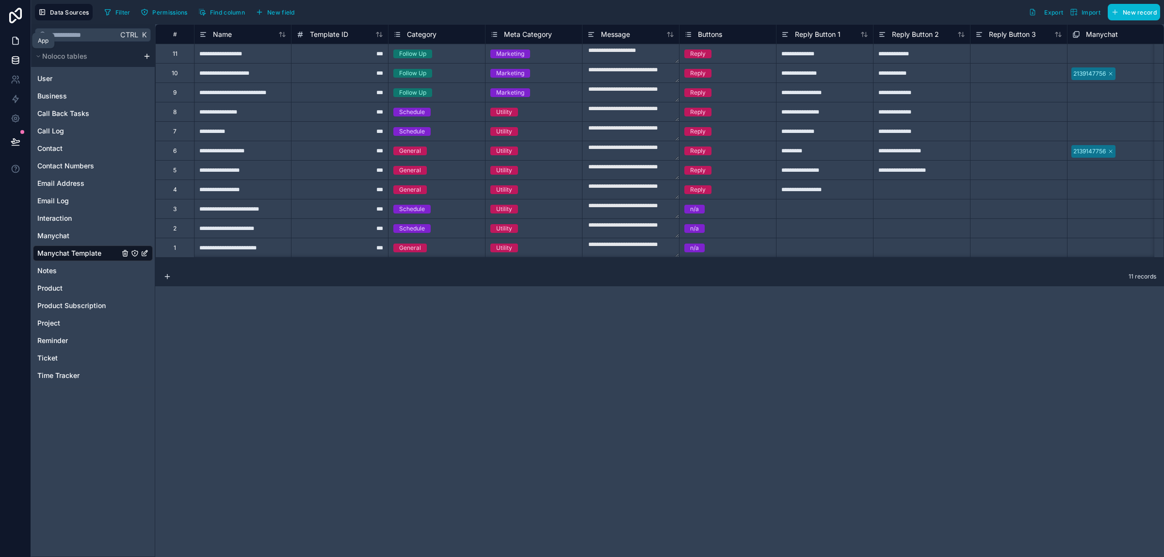
click at [14, 44] on icon at bounding box center [16, 41] width 10 height 10
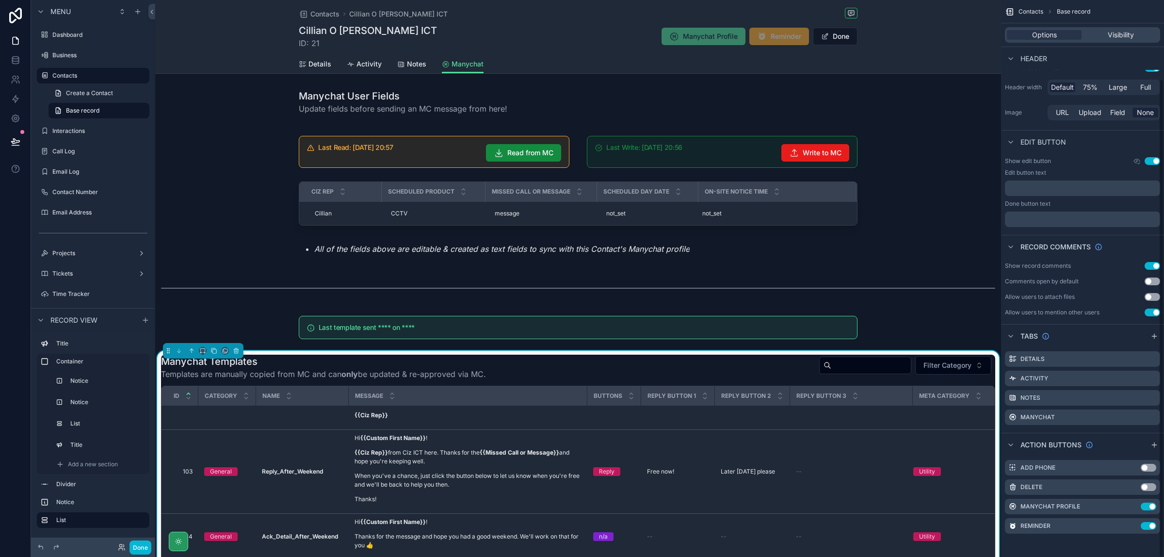
scroll to position [91, 0]
click at [765, 370] on div "Manychat Templates Templates are manually copied from MC and can only be update…" at bounding box center [578, 367] width 834 height 25
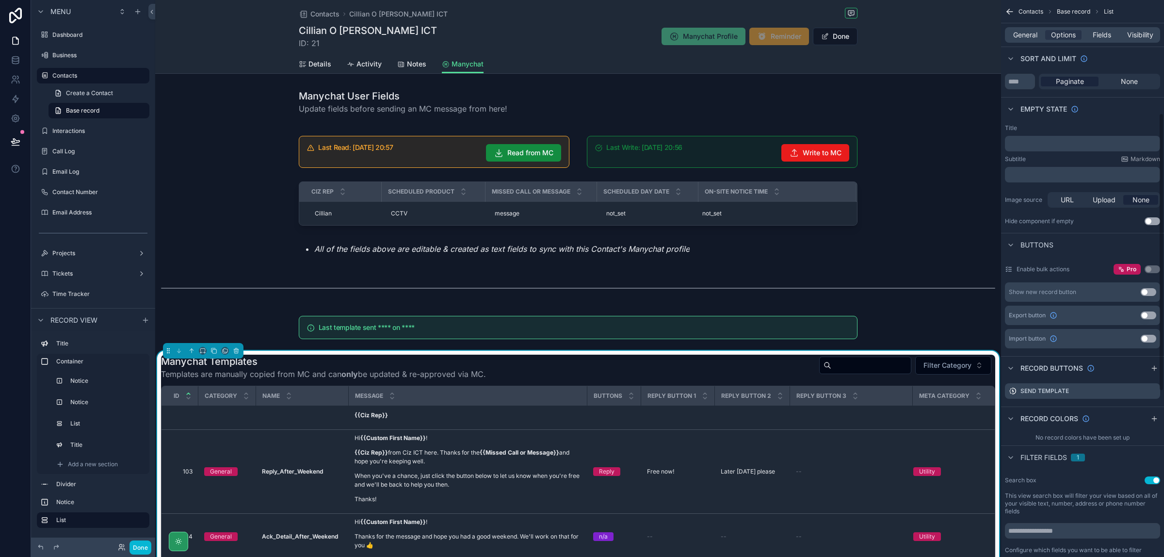
scroll to position [121, 0]
click at [1030, 38] on span "General" at bounding box center [1025, 35] width 24 height 10
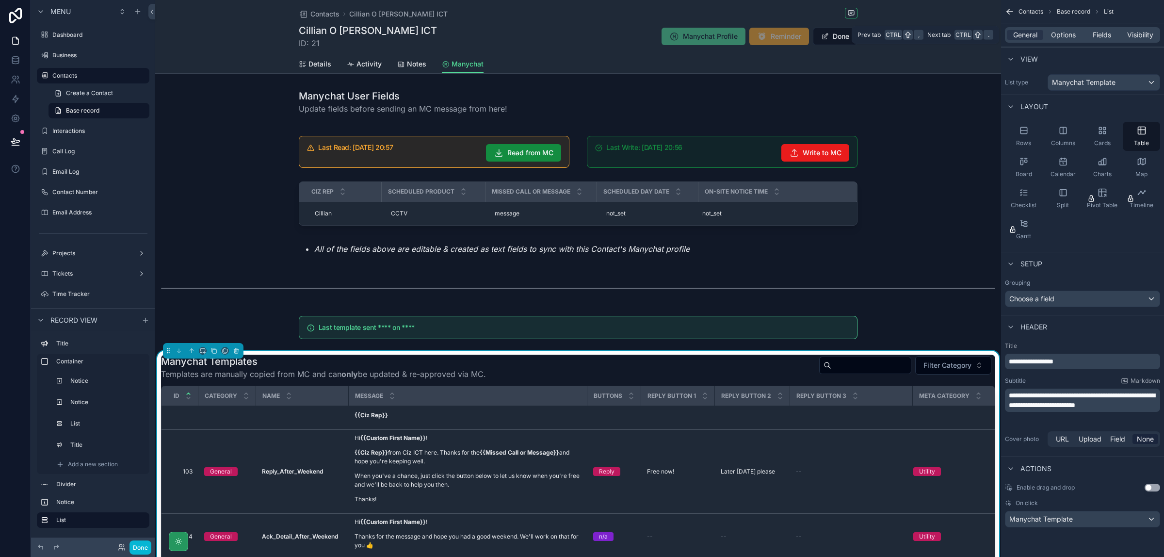
scroll to position [0, 0]
click at [1148, 522] on div "Manychat Template" at bounding box center [1082, 519] width 154 height 16
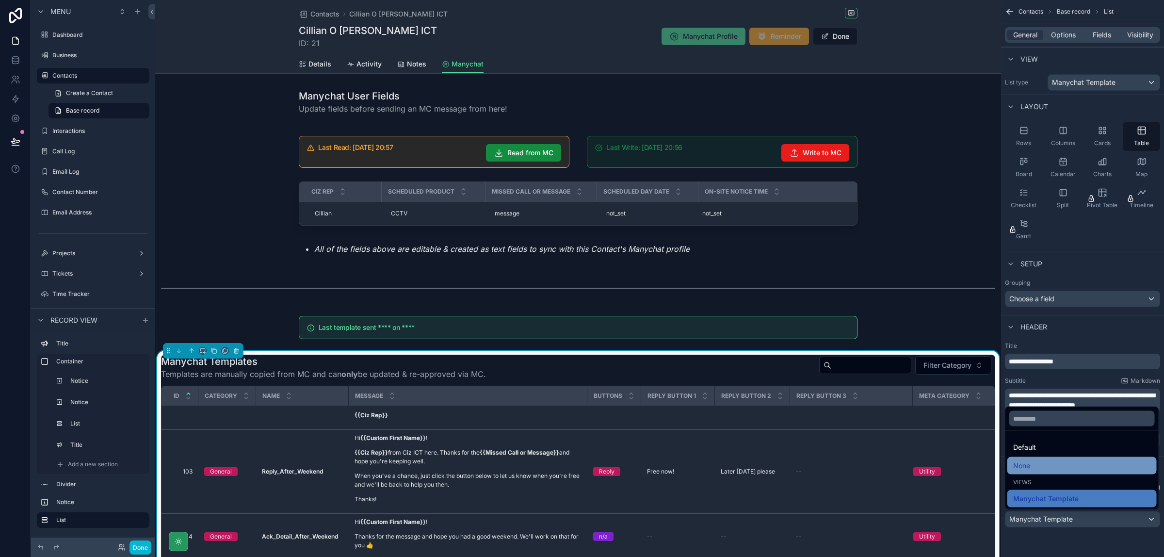
click at [1049, 466] on div "None" at bounding box center [1082, 466] width 138 height 12
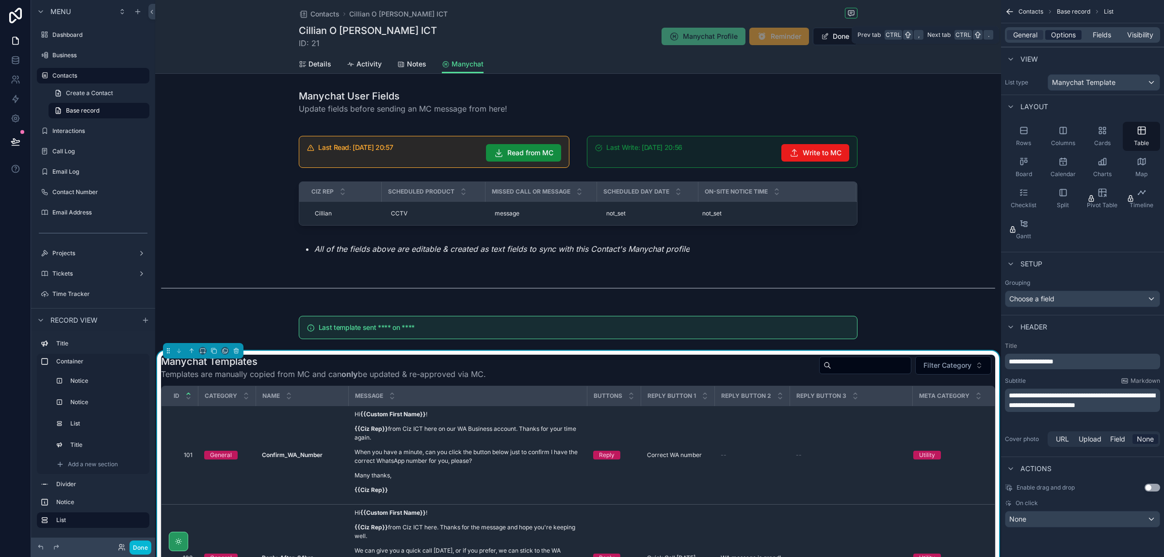
click at [1058, 30] on span "Options" at bounding box center [1063, 35] width 25 height 10
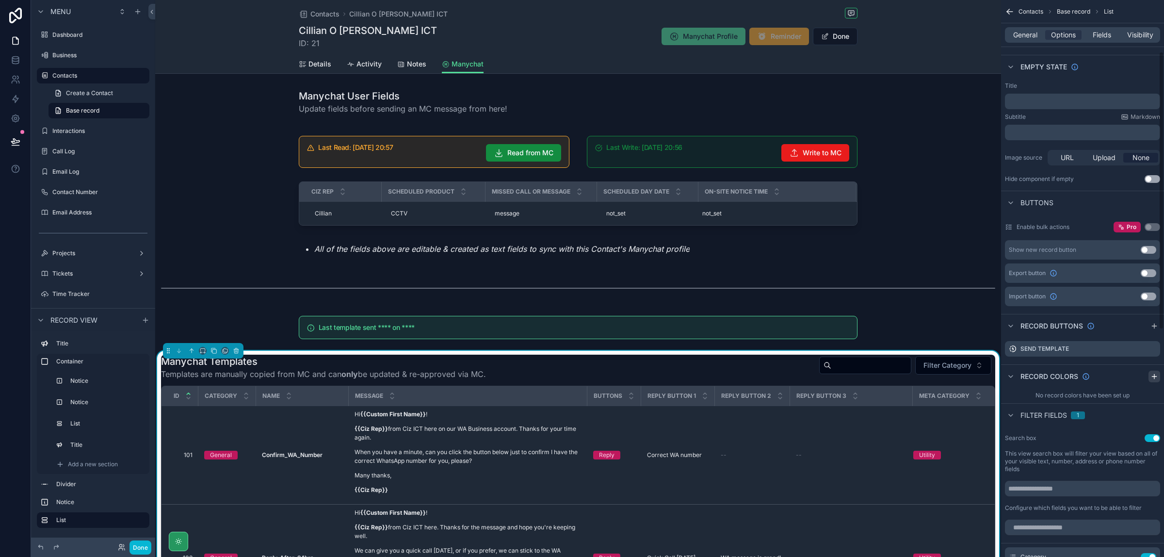
scroll to position [182, 0]
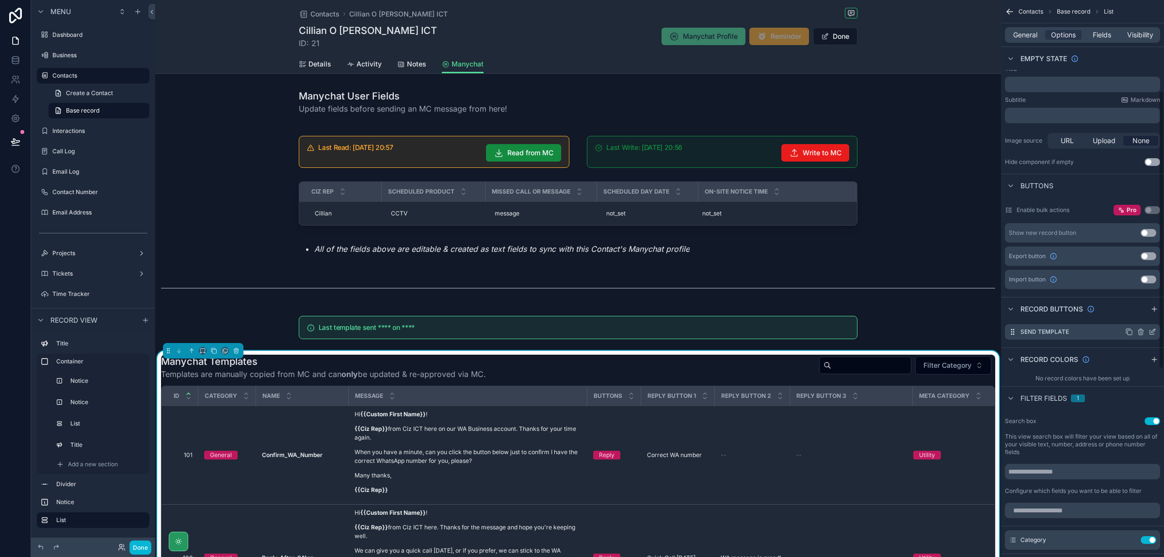
click at [1151, 333] on icon "scrollable content" at bounding box center [1153, 331] width 4 height 4
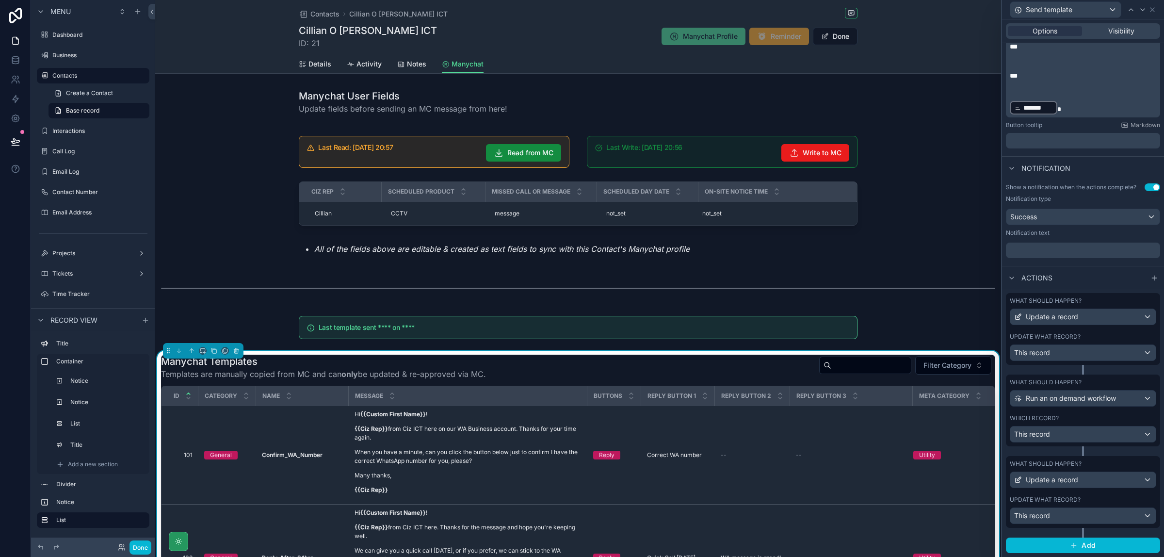
scroll to position [412, 0]
click at [1133, 512] on div "This record" at bounding box center [1082, 516] width 145 height 16
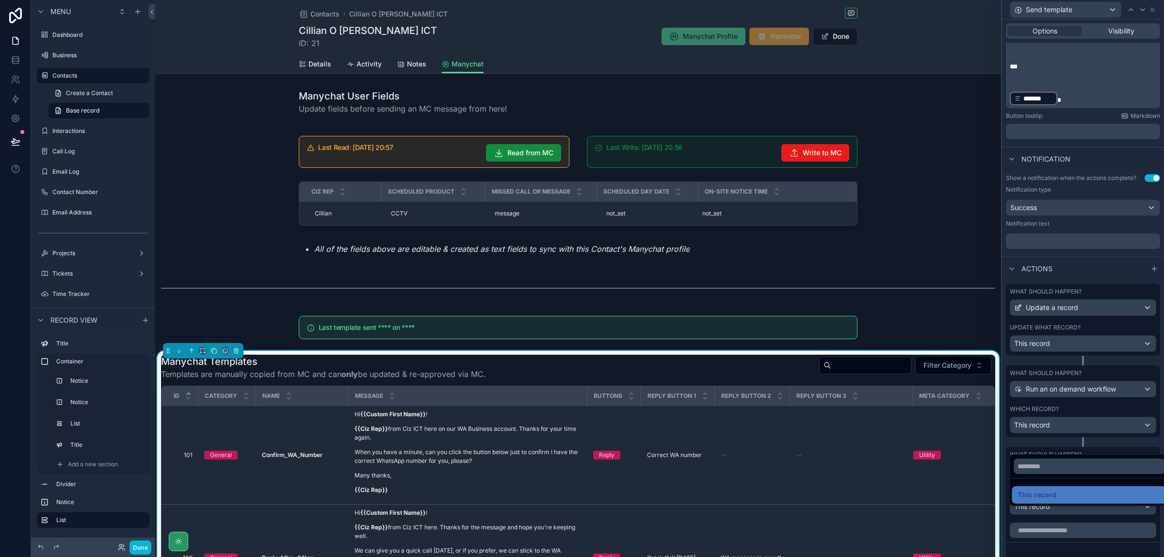
click at [1151, 510] on div at bounding box center [1083, 278] width 162 height 557
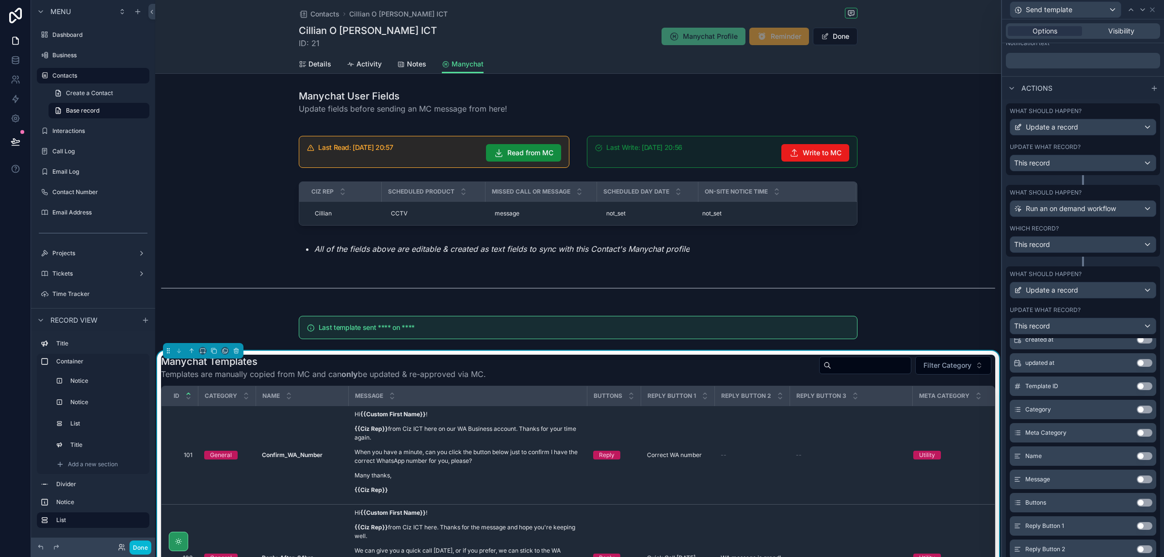
scroll to position [714, 0]
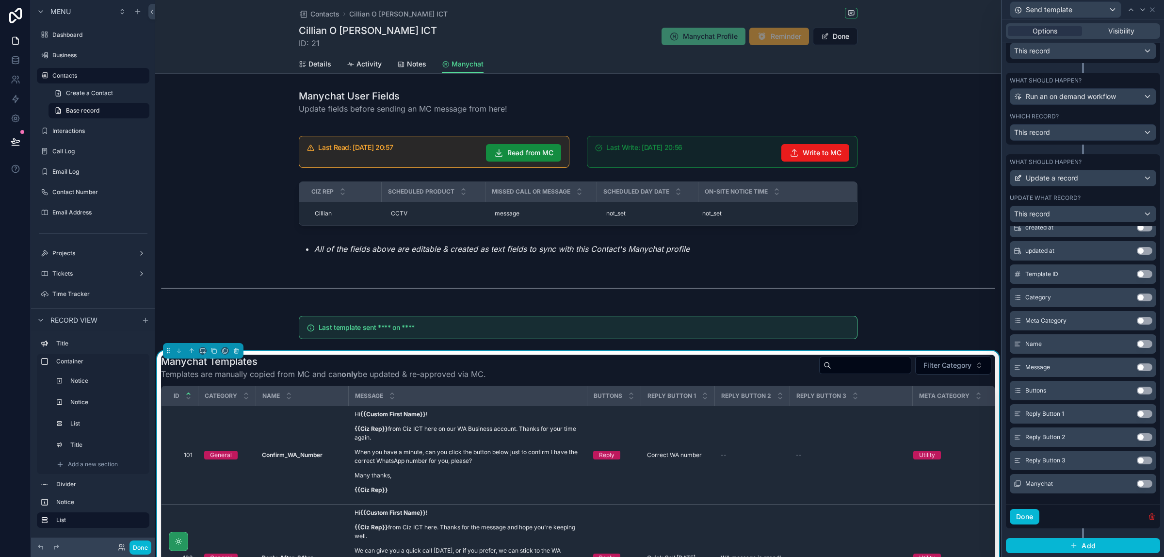
click at [1148, 516] on icon "button" at bounding box center [1152, 517] width 8 height 8
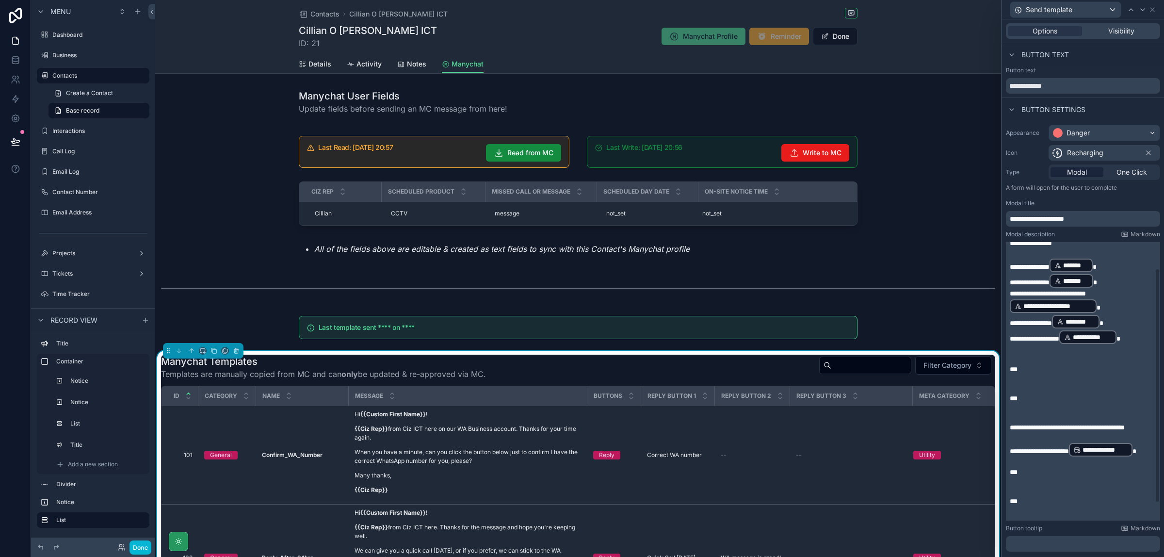
scroll to position [0, 0]
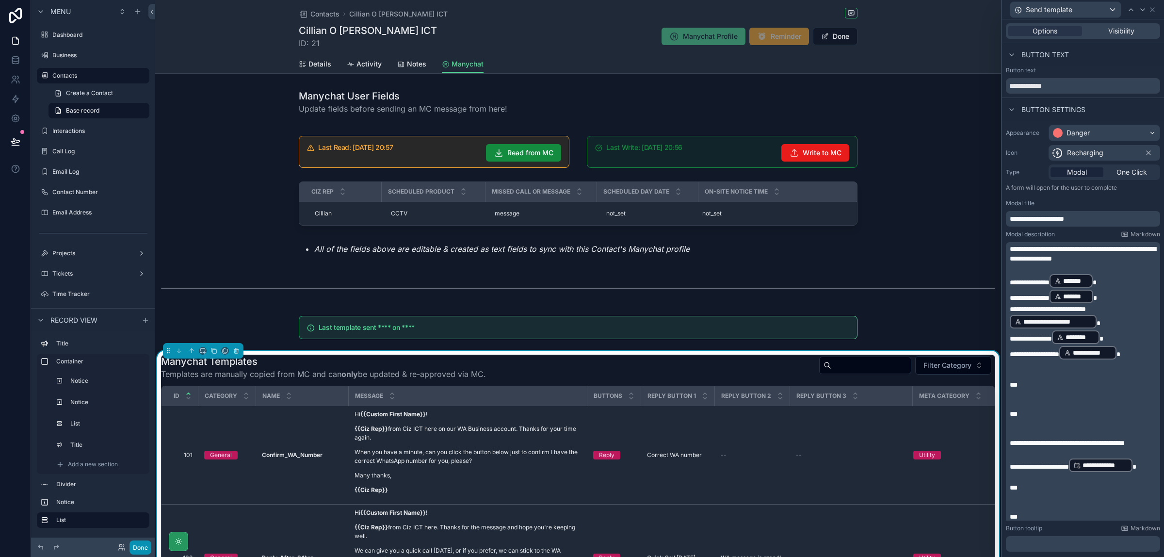
click at [134, 548] on button "Done" at bounding box center [140, 547] width 22 height 14
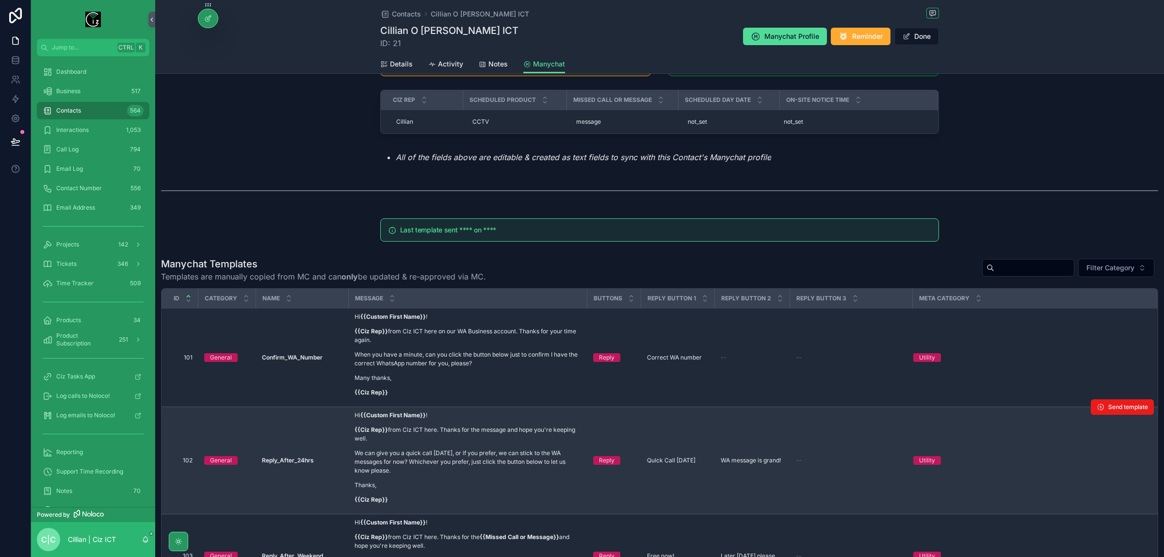
scroll to position [182, 0]
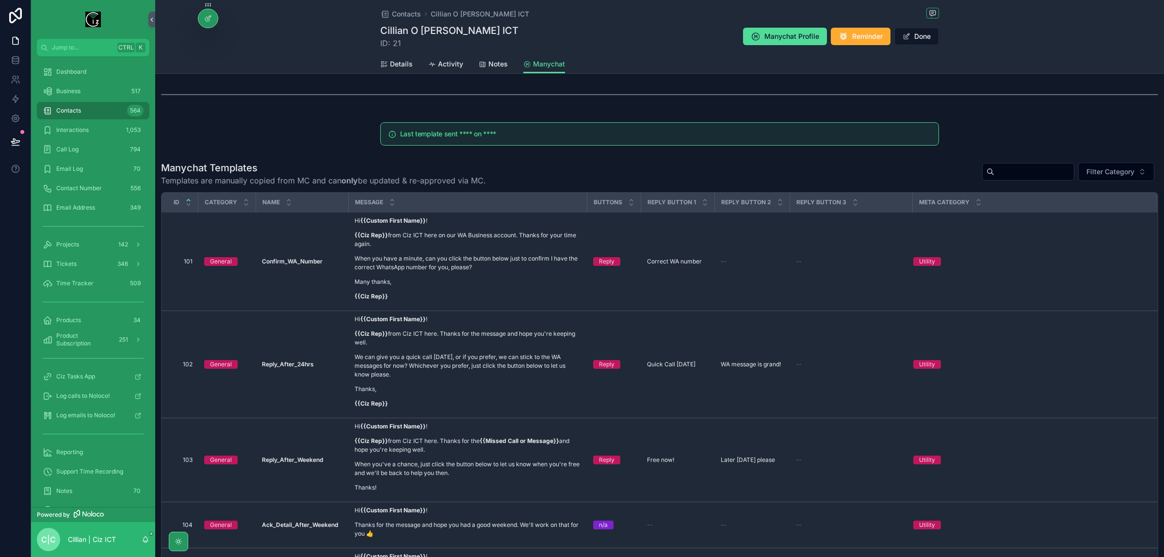
click at [998, 171] on input "scrollable content" at bounding box center [1034, 172] width 80 height 14
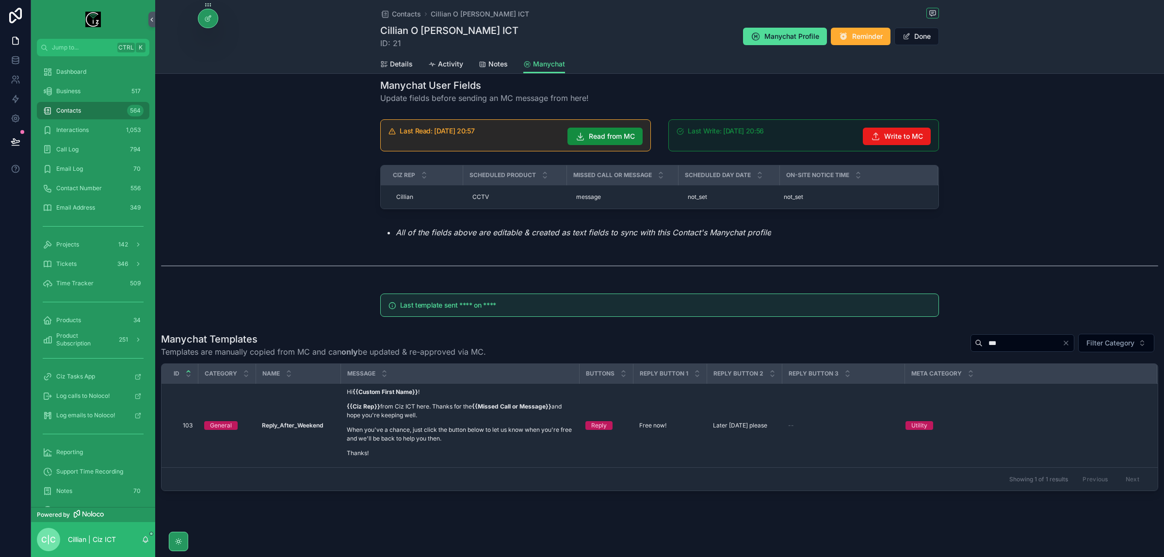
scroll to position [10, 0]
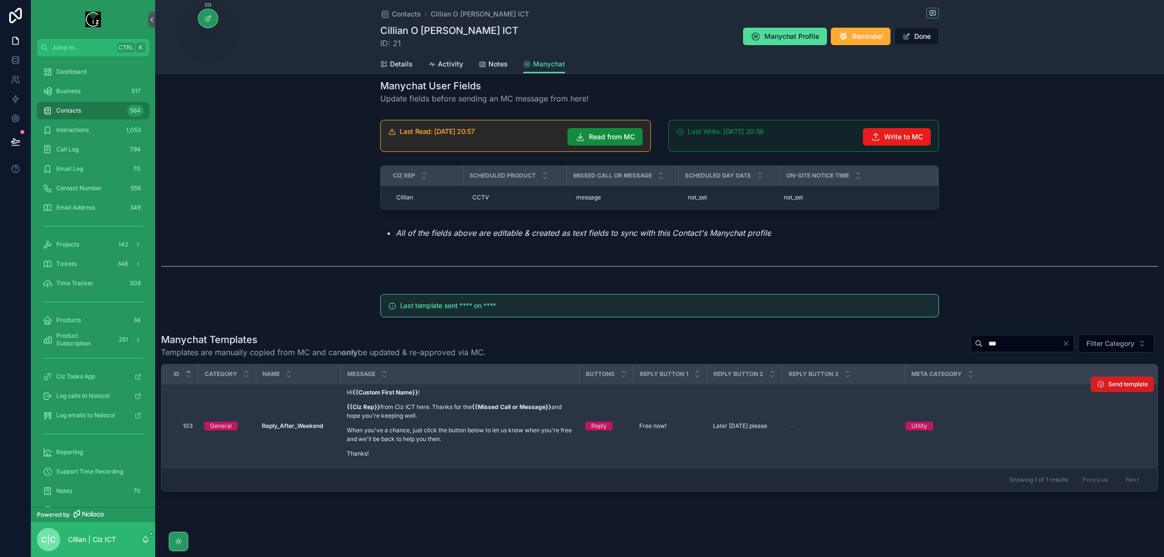
type input "***"
click at [1126, 384] on span "Send template" at bounding box center [1128, 384] width 40 height 8
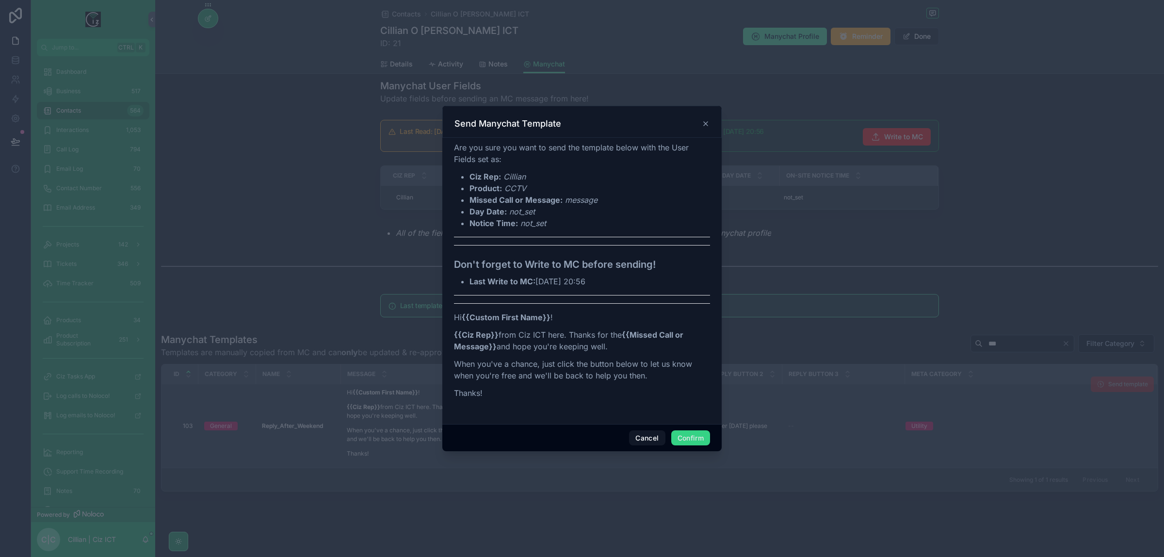
click at [694, 437] on button "Confirm" at bounding box center [690, 438] width 39 height 16
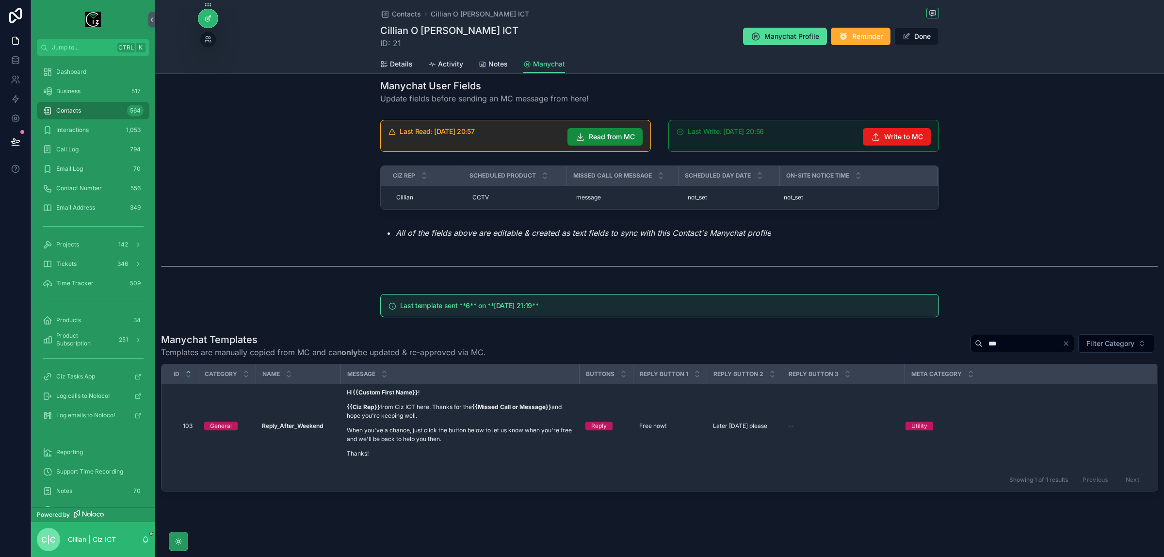
click at [209, 22] on icon at bounding box center [208, 19] width 8 height 8
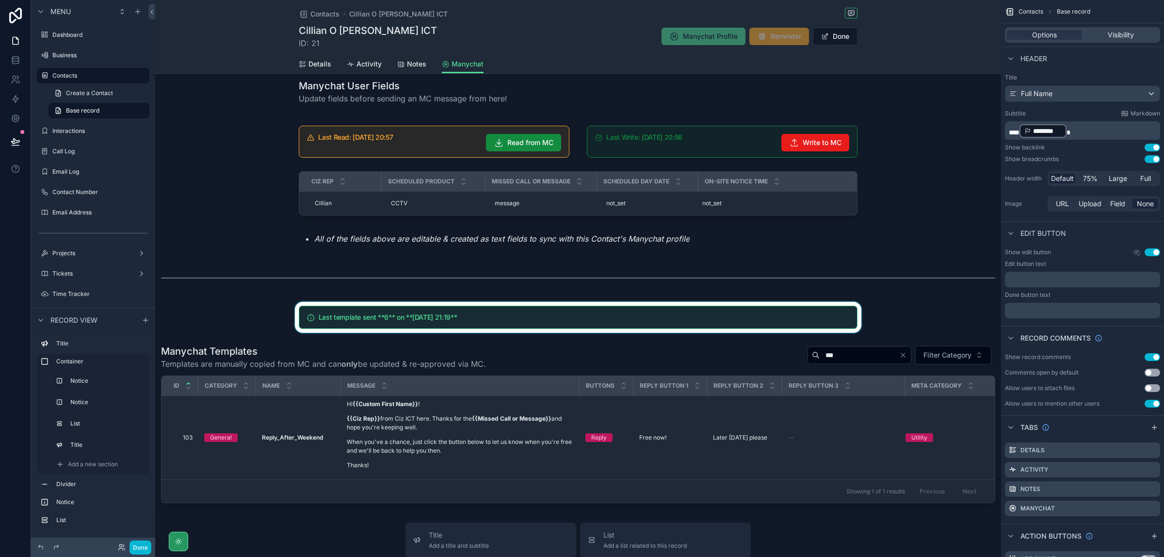
click at [527, 317] on div "scrollable content" at bounding box center [578, 317] width 846 height 31
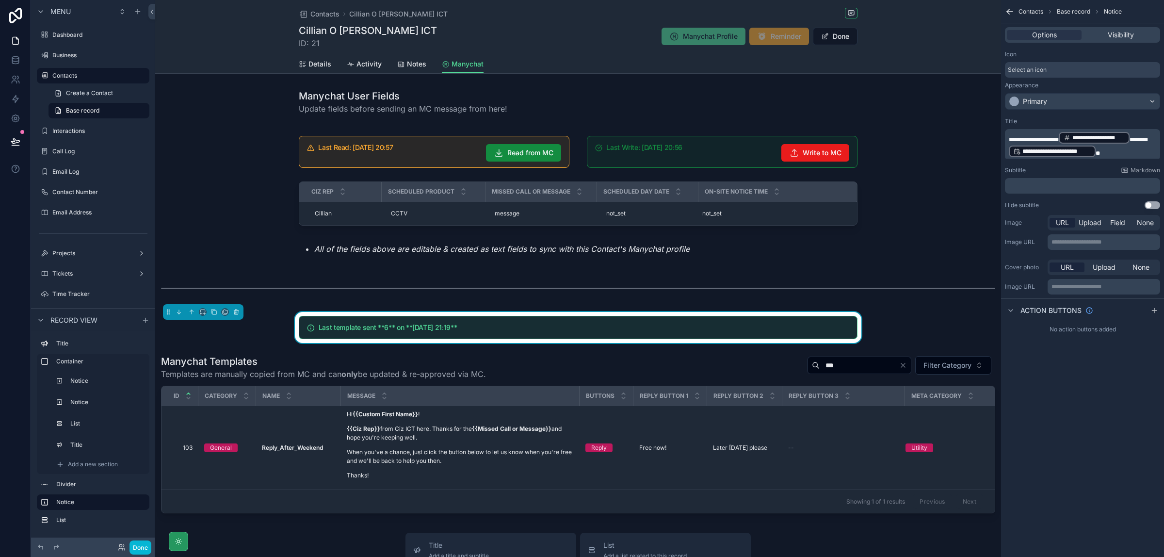
scroll to position [61, 0]
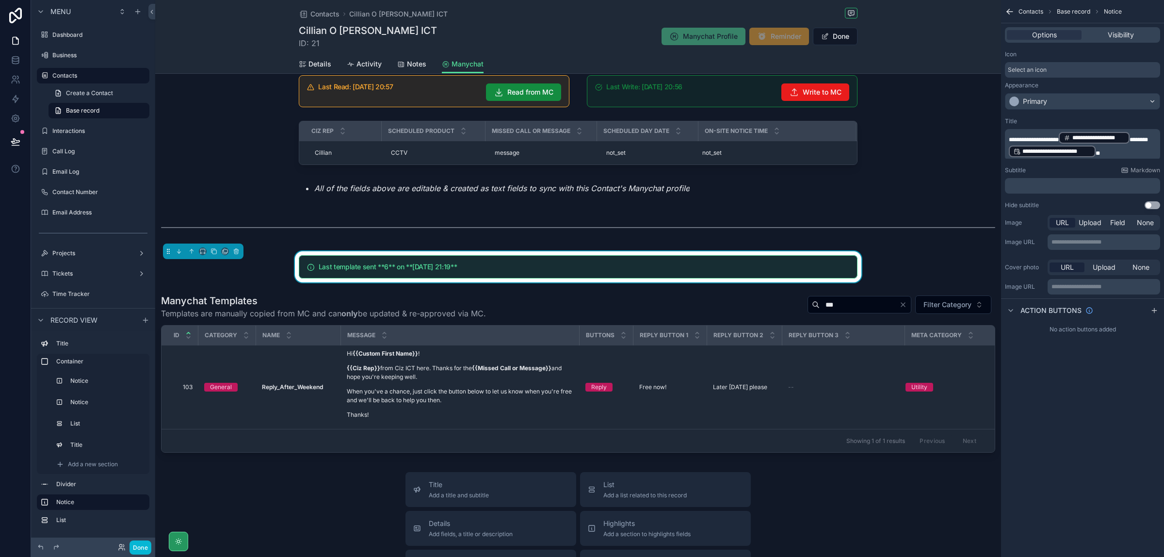
click at [1102, 178] on div "﻿" at bounding box center [1082, 186] width 155 height 16
click at [1095, 183] on p "﻿" at bounding box center [1083, 186] width 149 height 8
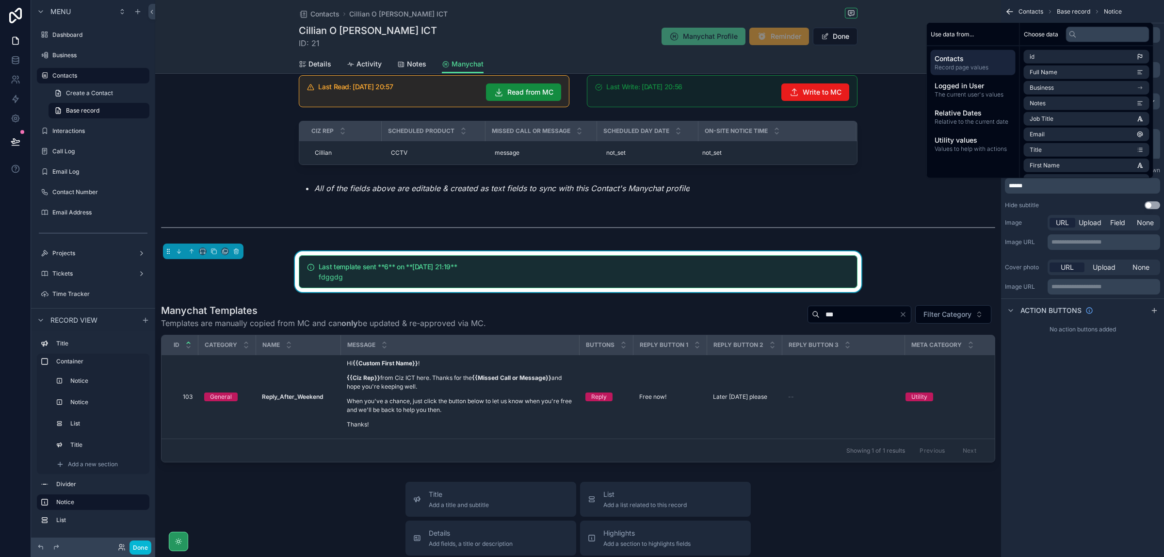
click at [1087, 189] on p "******" at bounding box center [1083, 186] width 149 height 8
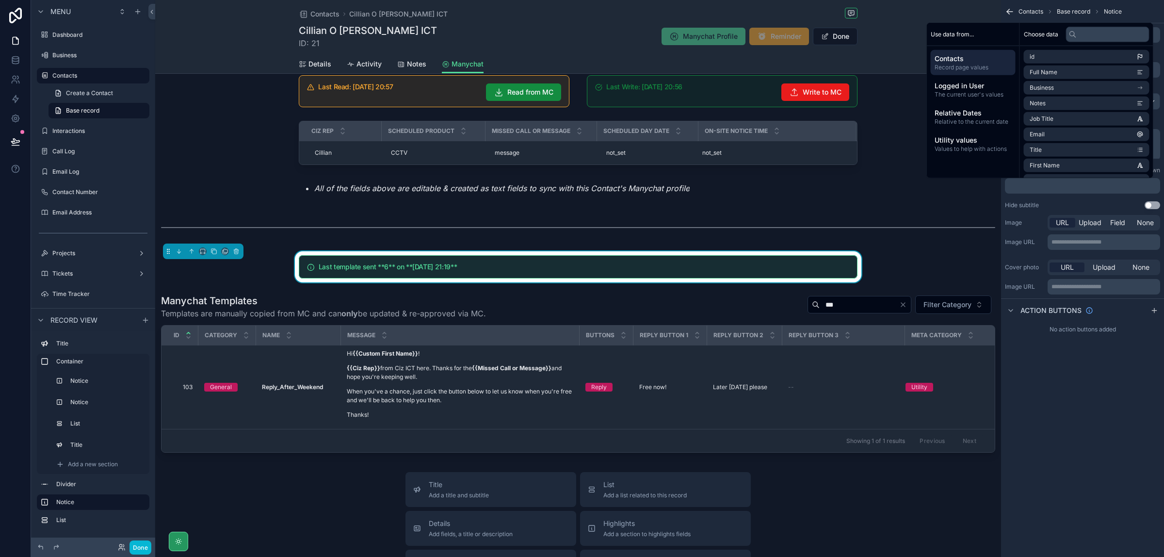
click at [1098, 355] on div "**********" at bounding box center [1082, 278] width 163 height 557
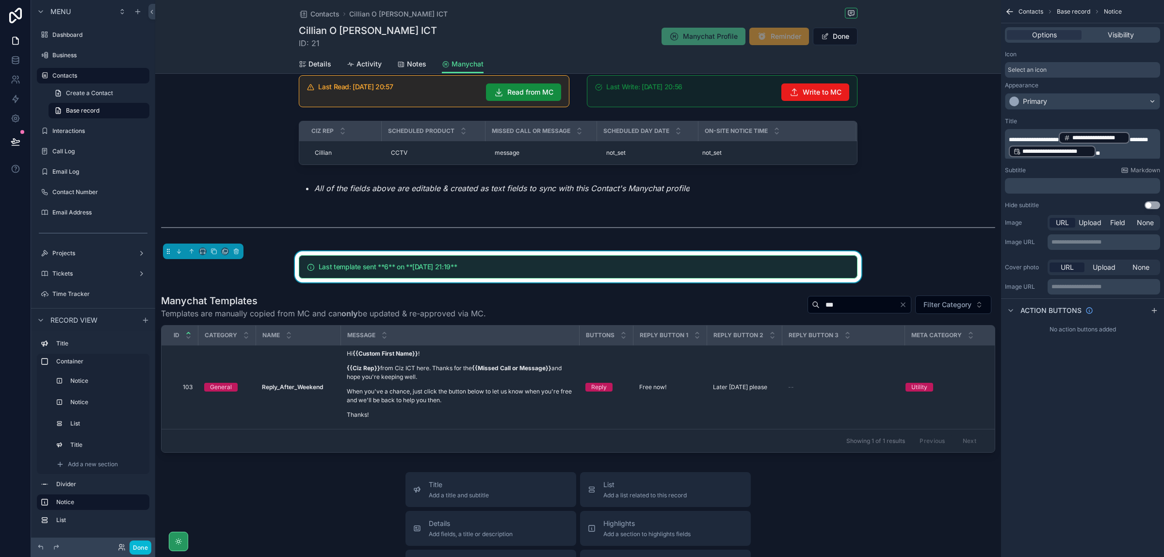
click at [1120, 149] on p "**********" at bounding box center [1083, 144] width 149 height 27
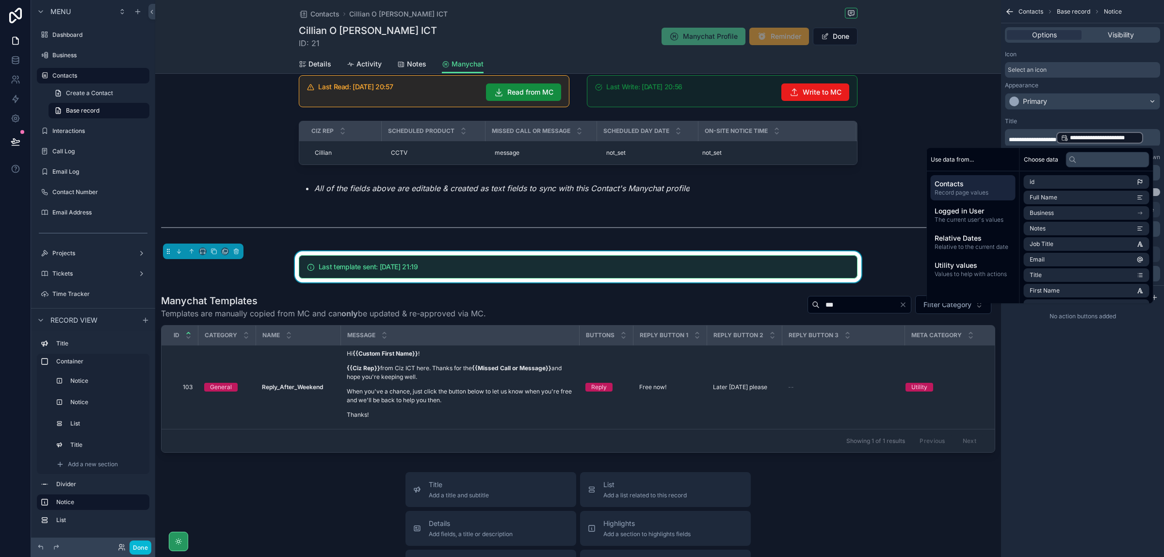
click at [1089, 398] on div "**********" at bounding box center [1082, 278] width 163 height 557
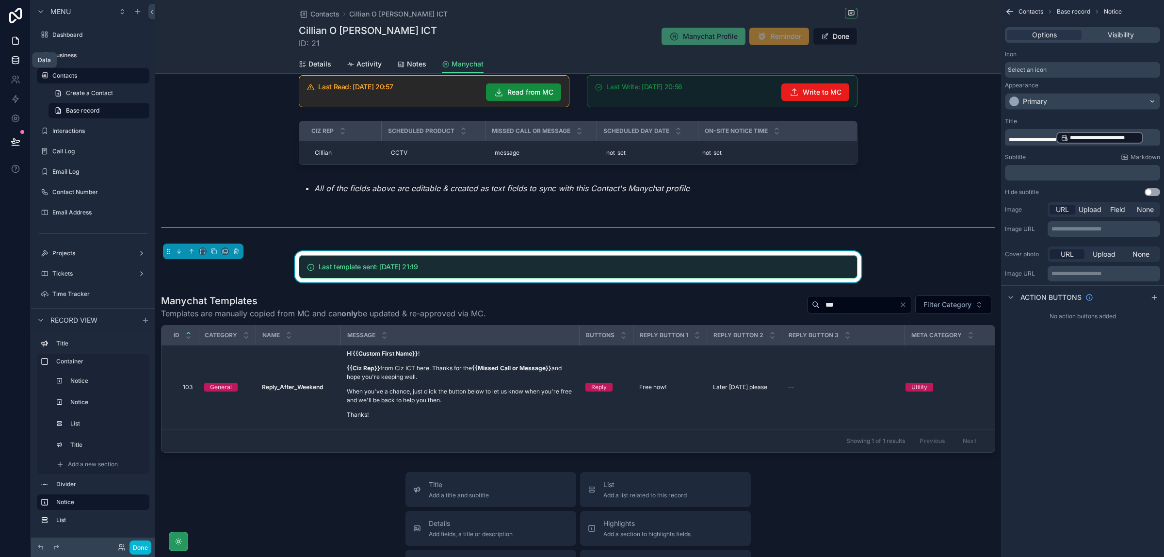
click at [16, 65] on link at bounding box center [15, 59] width 31 height 19
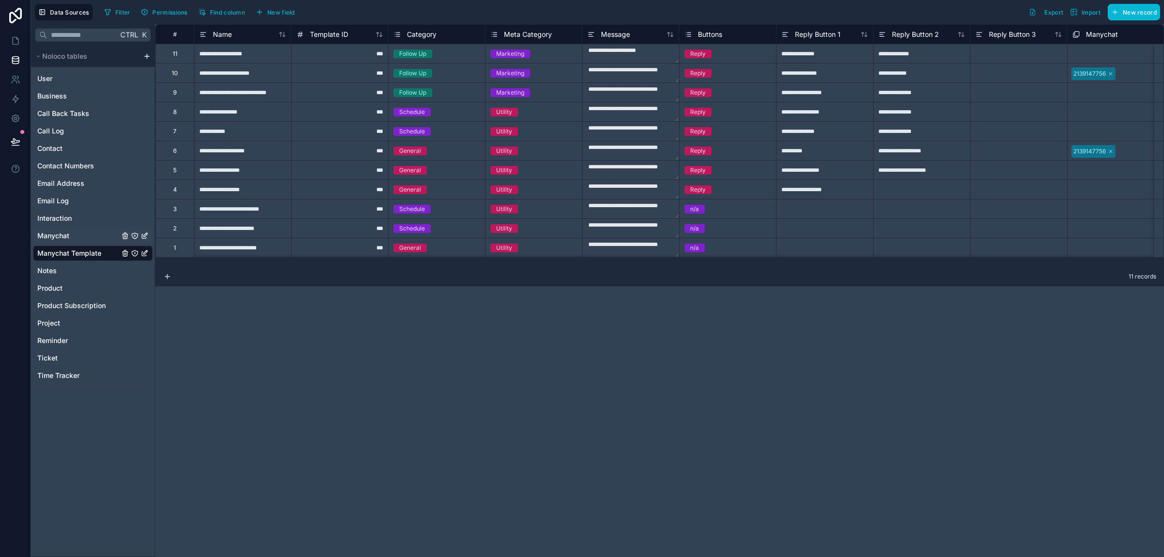
click at [67, 234] on span "Manychat" at bounding box center [53, 236] width 32 height 10
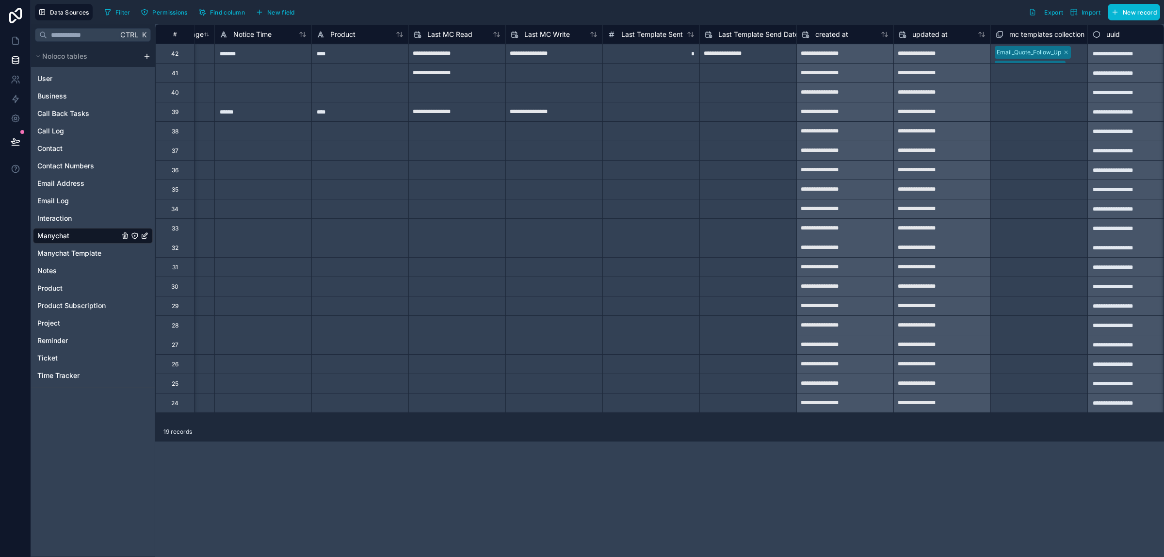
scroll to position [0, 485]
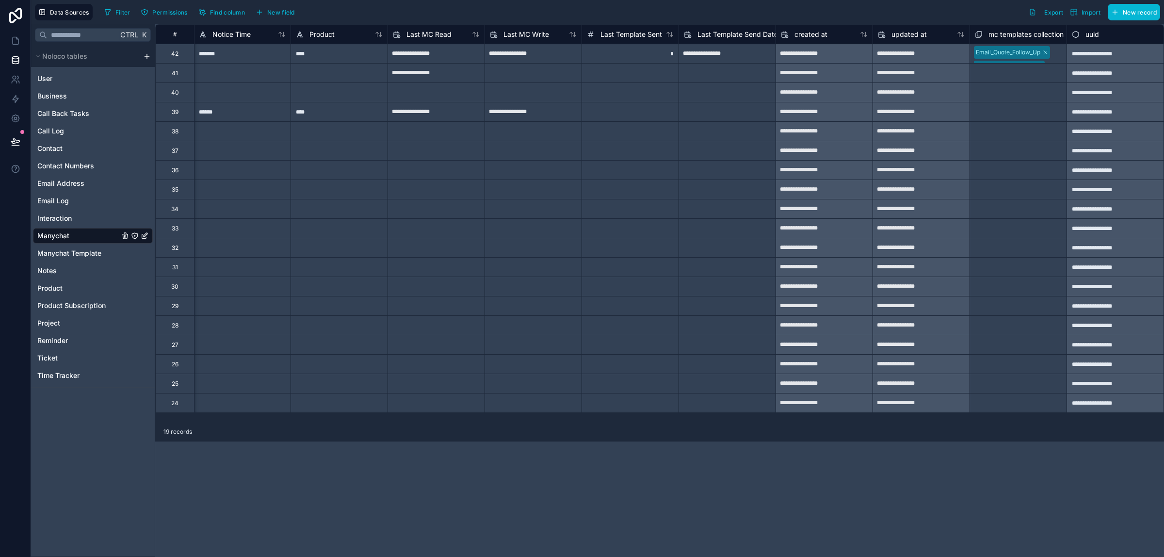
click at [666, 52] on div "*" at bounding box center [629, 53] width 97 height 19
click at [667, 54] on div "*" at bounding box center [629, 53] width 97 height 19
click at [667, 54] on input "*" at bounding box center [630, 53] width 97 height 19
type input "***"
click at [694, 466] on div "**********" at bounding box center [659, 290] width 1009 height 533
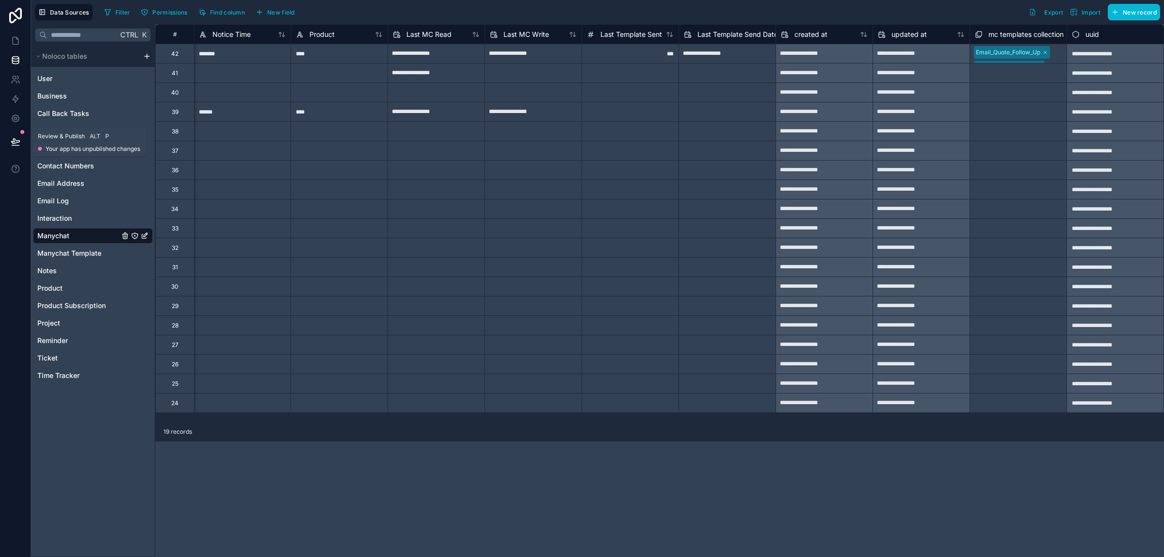
click at [20, 137] on button at bounding box center [15, 141] width 21 height 27
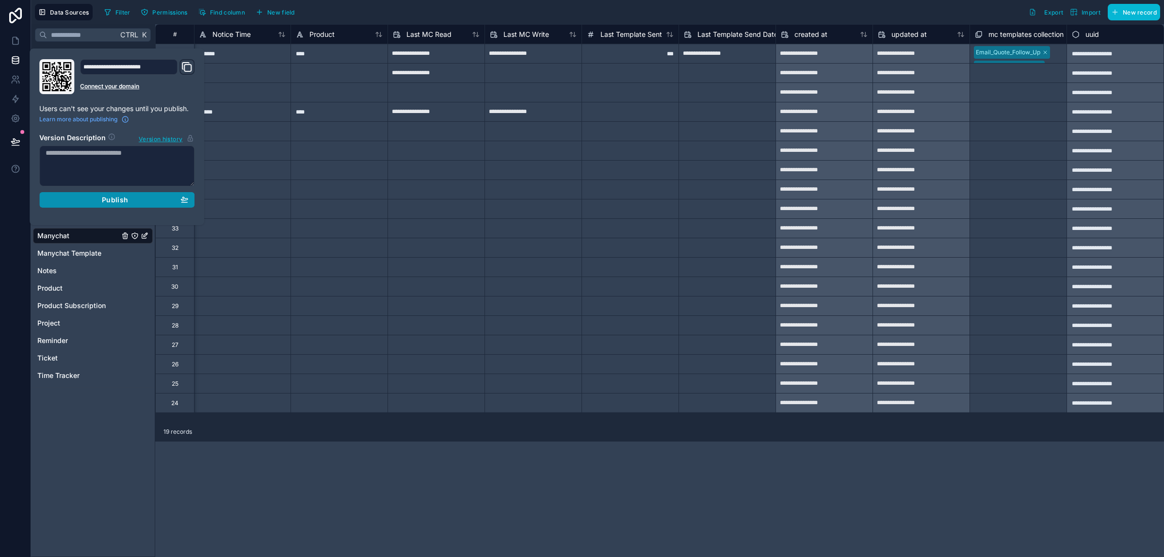
click at [133, 201] on div "Publish" at bounding box center [117, 199] width 143 height 9
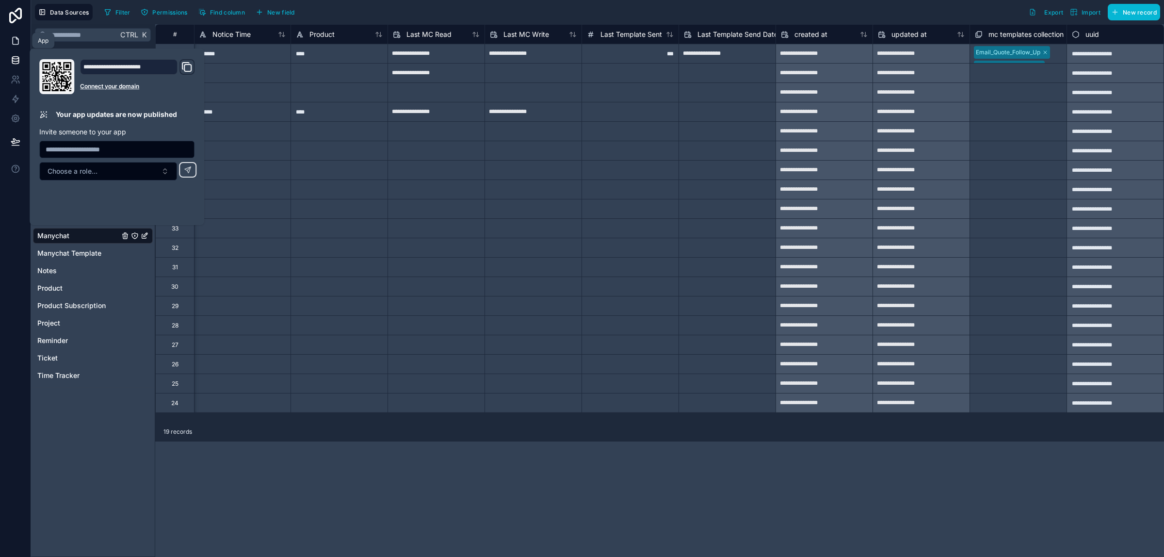
click at [15, 44] on icon at bounding box center [16, 41] width 10 height 10
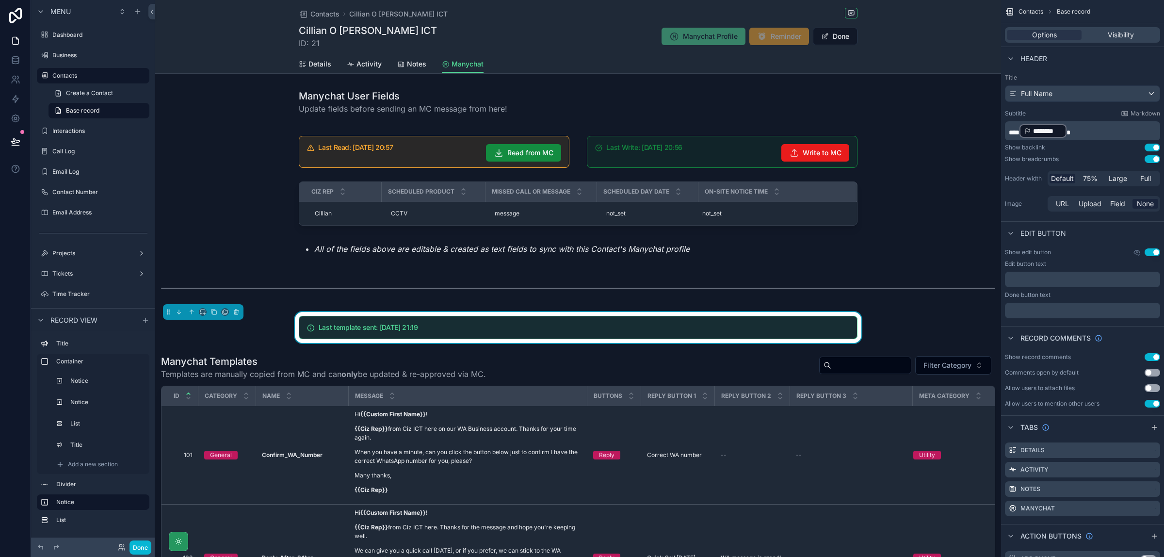
click at [818, 323] on div "Last template sent: [DATE] 21:19" at bounding box center [578, 327] width 559 height 23
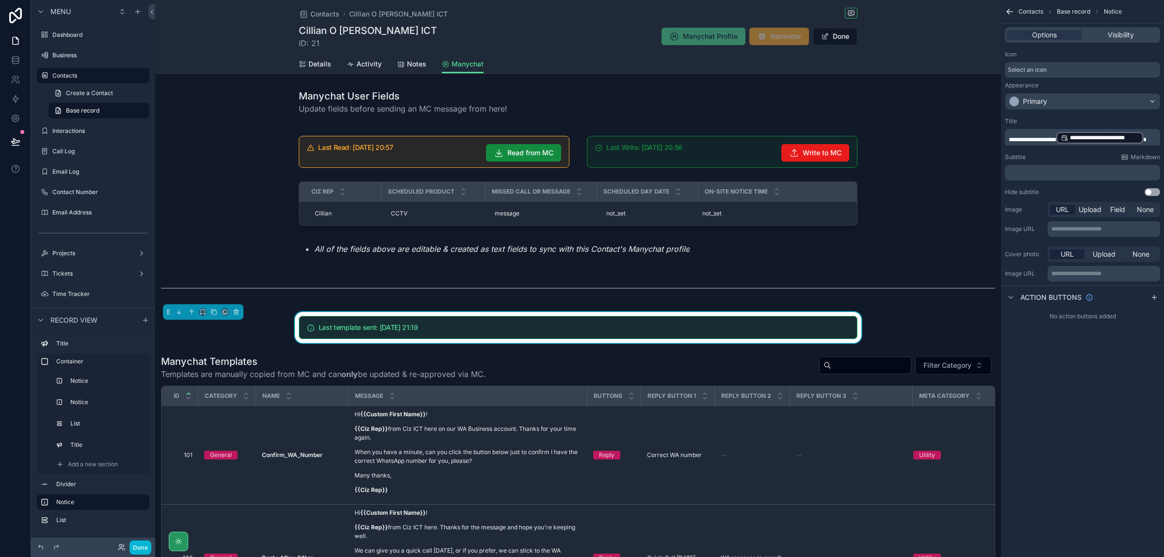
click at [1157, 134] on p "**********" at bounding box center [1083, 138] width 149 height 14
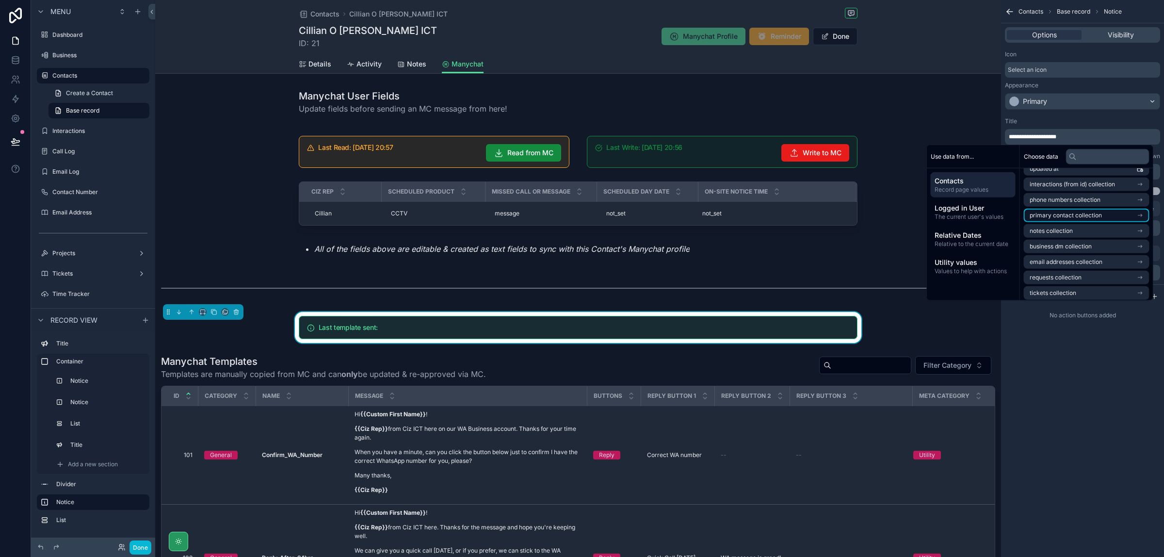
scroll to position [355, 0]
click at [1143, 256] on icon "scrollable content" at bounding box center [1140, 259] width 7 height 7
click at [1140, 212] on icon "scrollable content" at bounding box center [1140, 212] width 7 height 7
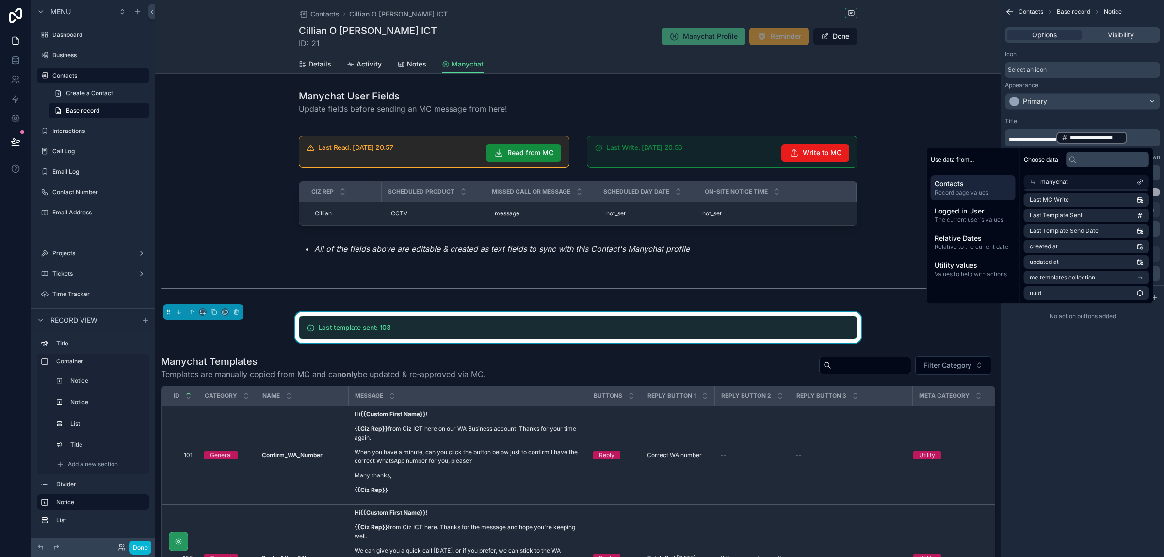
click at [1146, 119] on div "Title" at bounding box center [1082, 121] width 155 height 8
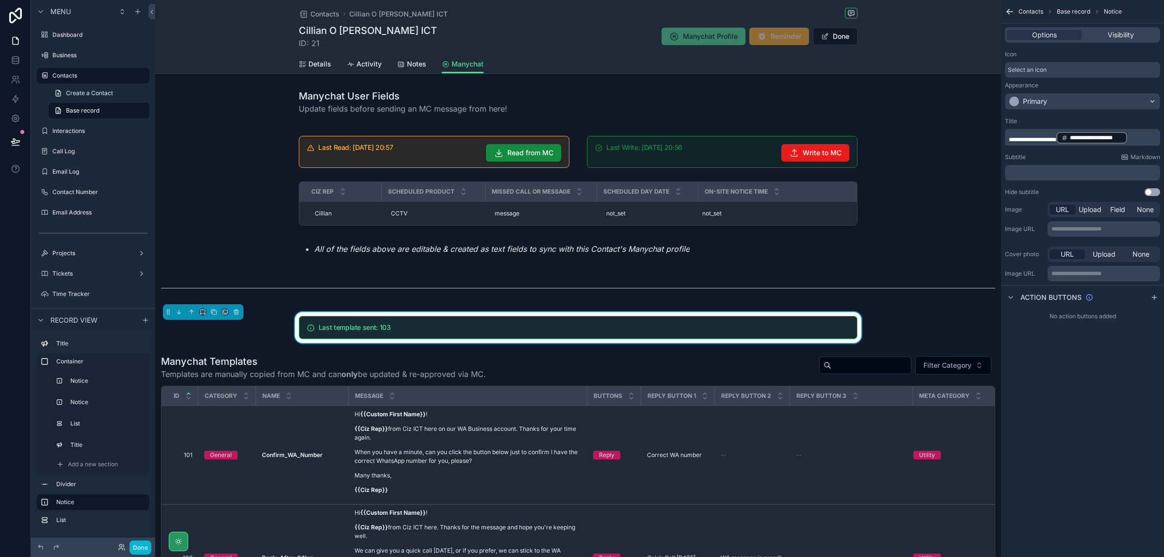
click at [1089, 169] on p "﻿" at bounding box center [1083, 173] width 149 height 8
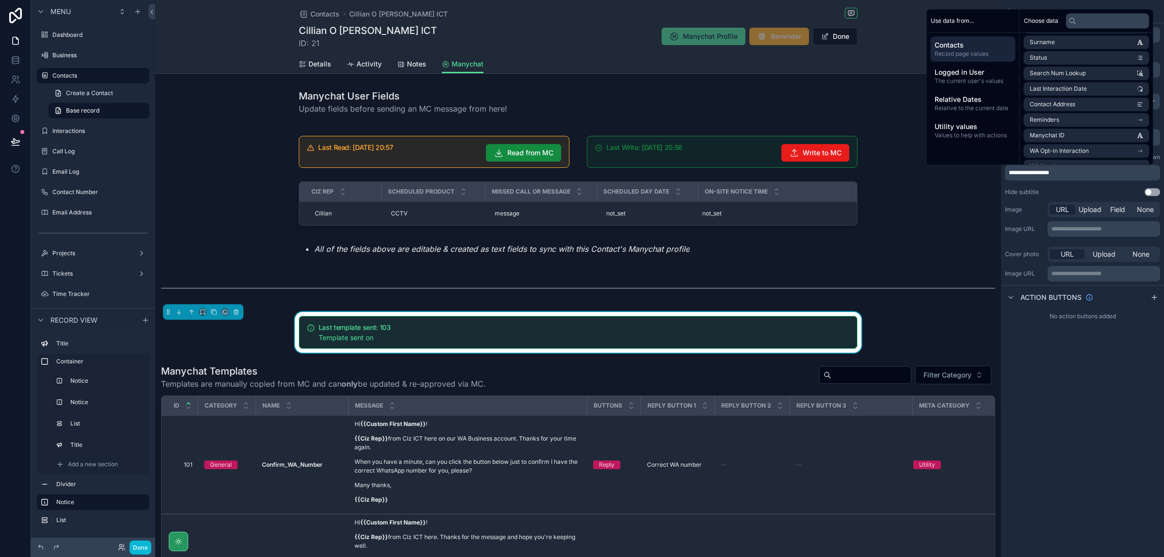
scroll to position [355, 0]
click at [1140, 120] on icon "scrollable content" at bounding box center [1140, 123] width 7 height 7
click at [1116, 97] on li "Last Template Send Date" at bounding box center [1087, 92] width 126 height 14
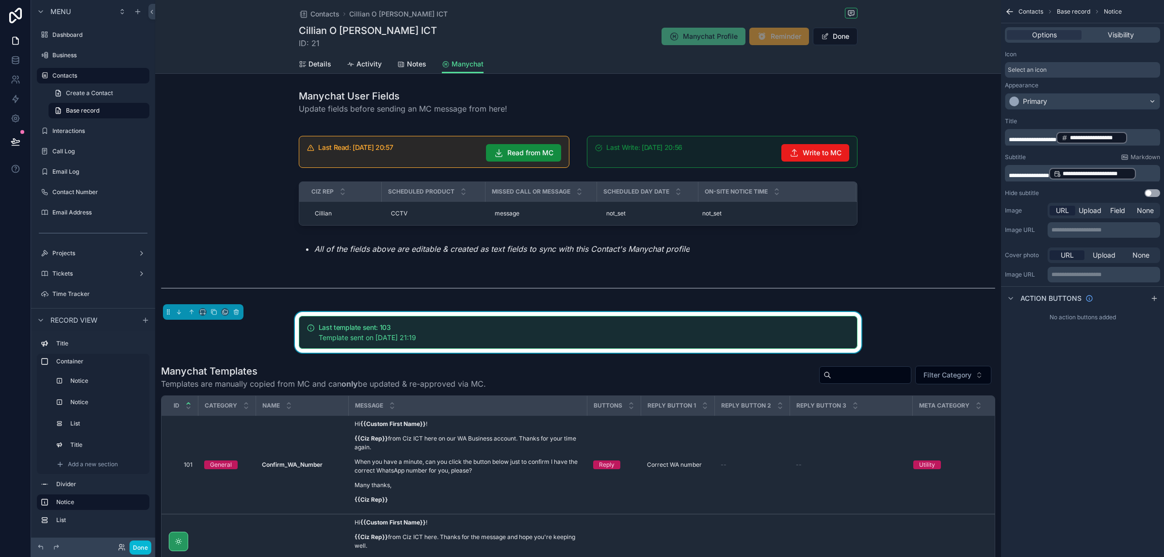
click at [1155, 173] on p "**********" at bounding box center [1083, 174] width 149 height 14
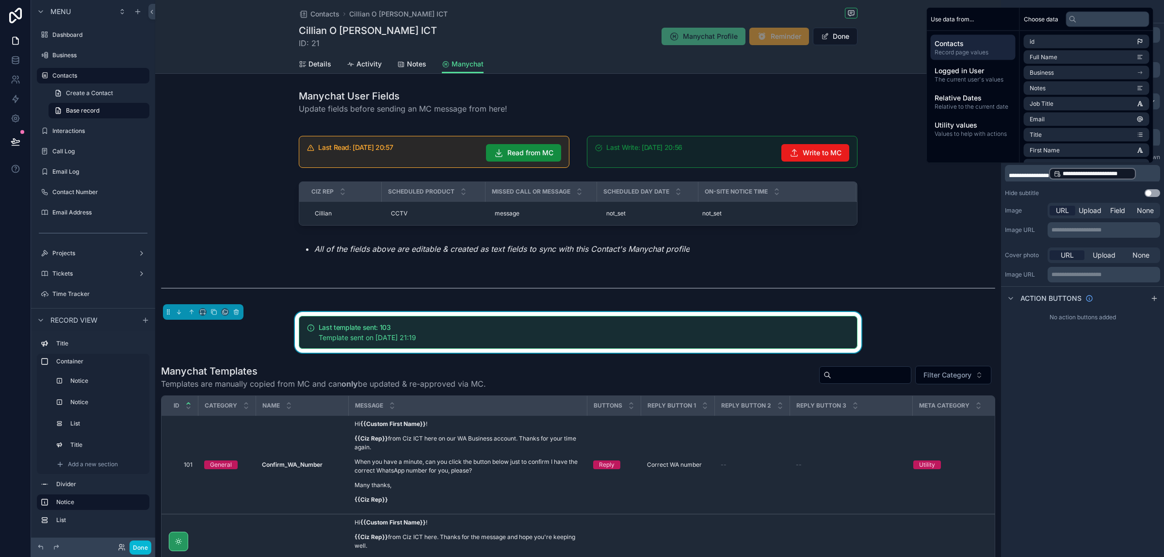
click at [1150, 173] on p "**********" at bounding box center [1083, 174] width 149 height 14
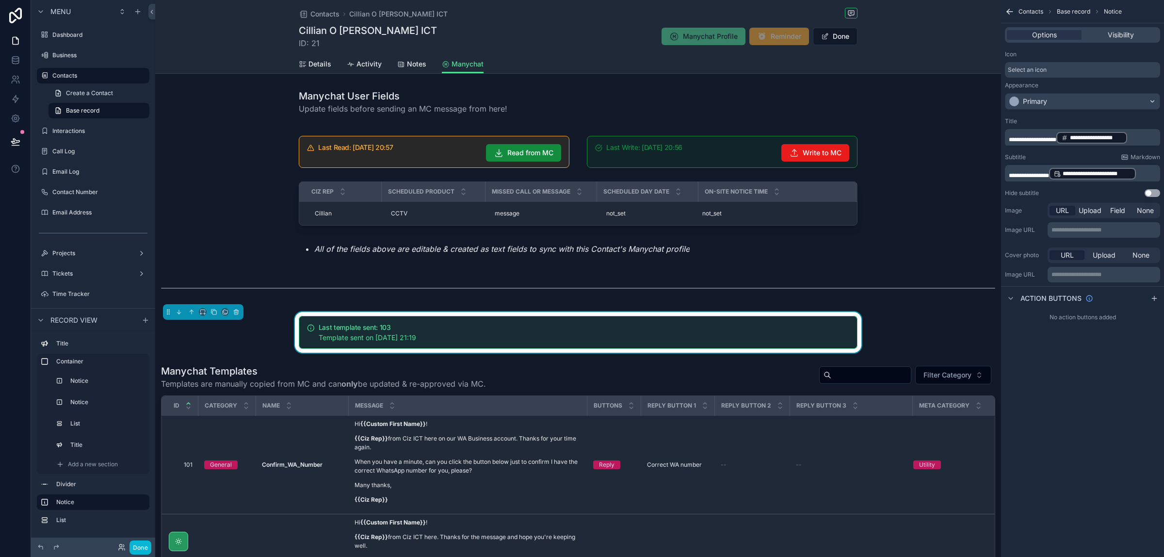
click at [1157, 140] on p "**********" at bounding box center [1083, 138] width 149 height 14
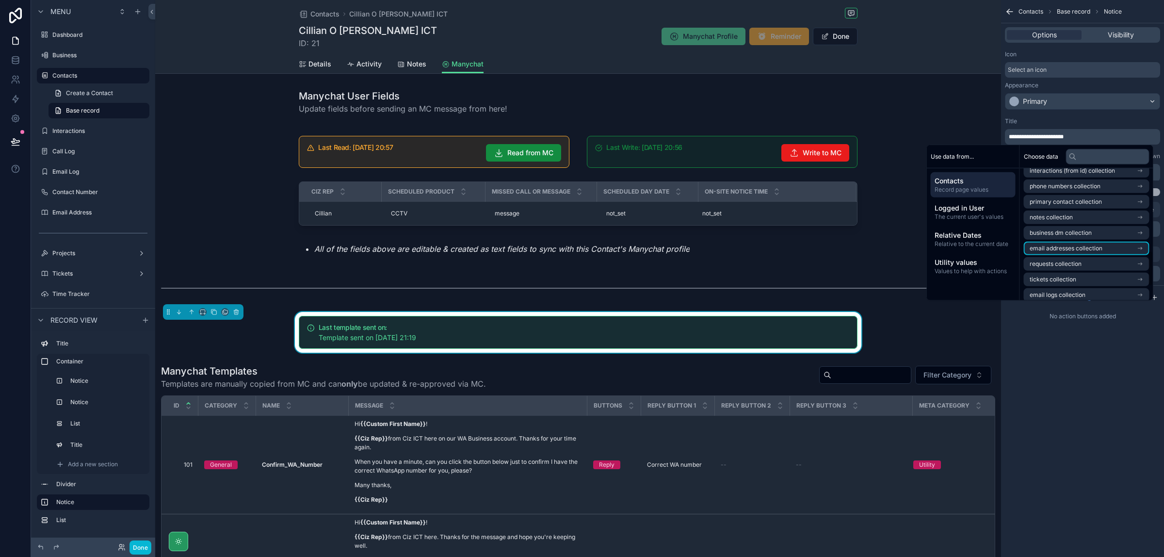
scroll to position [355, 0]
click at [1137, 256] on icon "scrollable content" at bounding box center [1140, 259] width 7 height 7
click at [1089, 228] on span "Last Template Send Date" at bounding box center [1064, 228] width 69 height 8
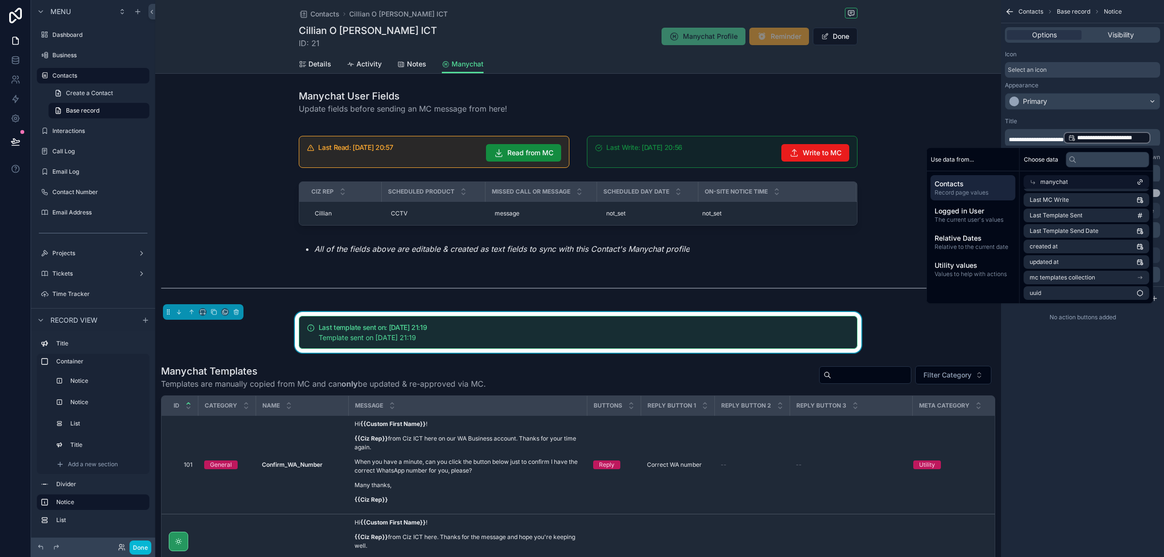
click at [1074, 121] on div "Title" at bounding box center [1082, 121] width 155 height 8
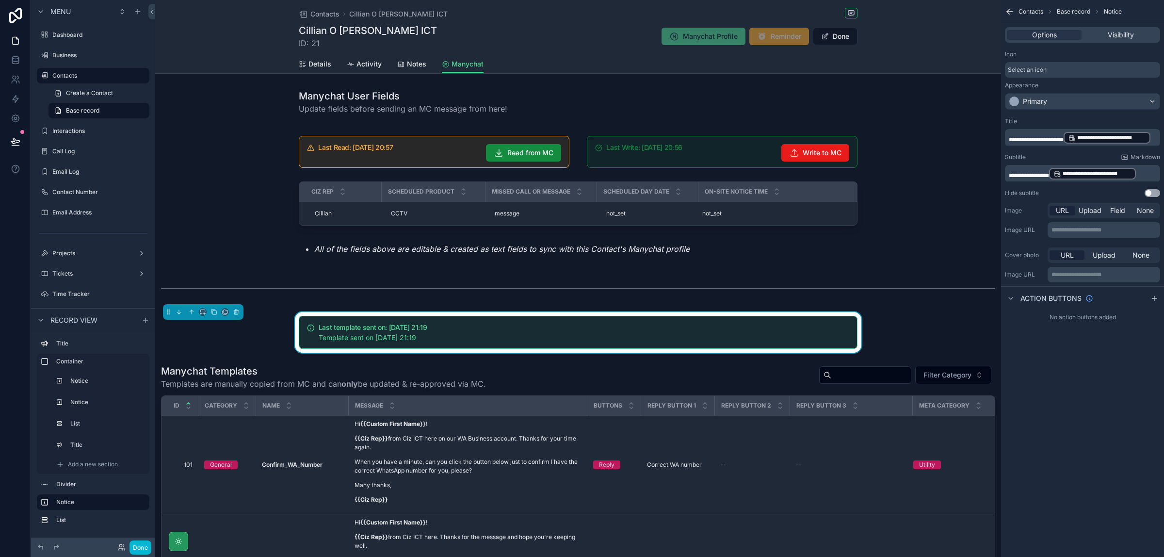
click at [1049, 176] on span "**********" at bounding box center [1029, 176] width 40 height 6
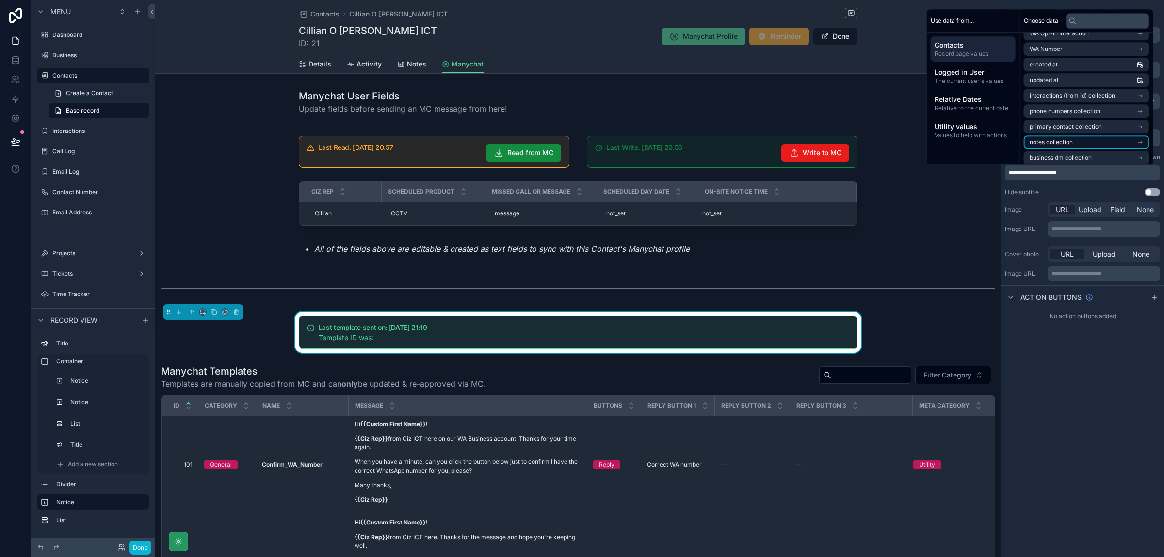
scroll to position [355, 0]
click at [1135, 125] on li "manychat" at bounding box center [1087, 123] width 126 height 14
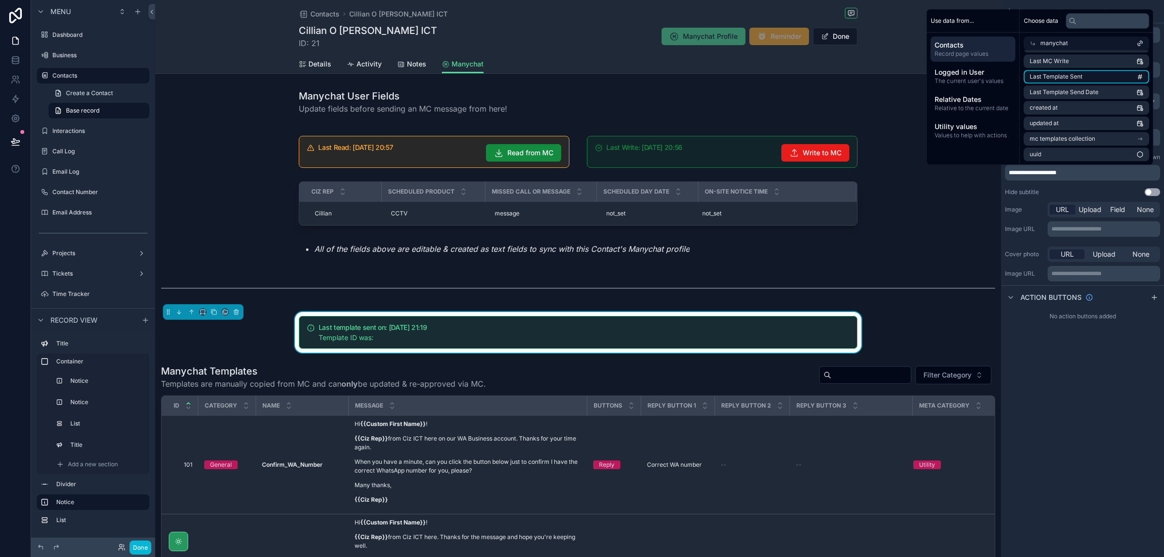
click at [1116, 76] on li "Last Template Sent" at bounding box center [1087, 77] width 126 height 14
click at [1145, 170] on p "**********" at bounding box center [1083, 174] width 149 height 14
click at [1138, 178] on p "**********" at bounding box center [1083, 174] width 149 height 14
click at [1049, 175] on span "**********" at bounding box center [1033, 176] width 48 height 6
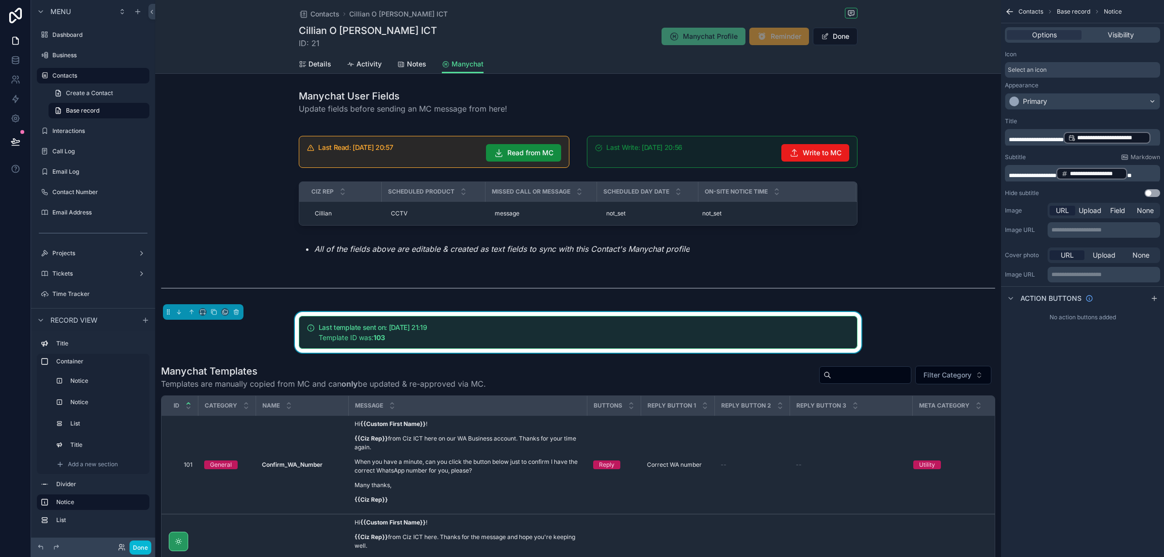
click at [1049, 175] on span "**********" at bounding box center [1033, 176] width 48 height 6
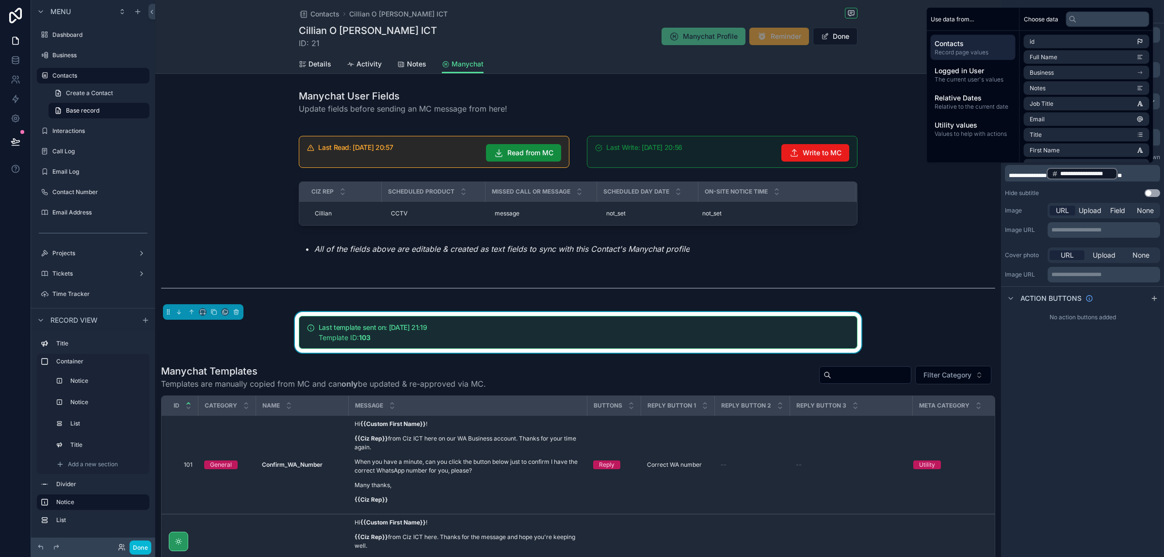
click at [1119, 355] on div "**********" at bounding box center [1082, 278] width 163 height 557
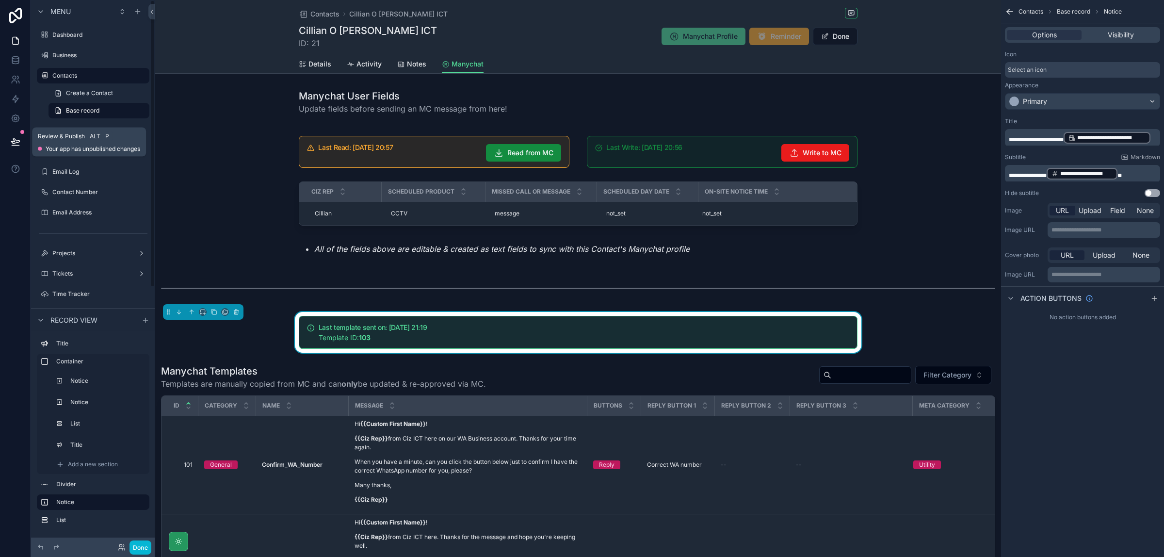
click at [15, 140] on icon at bounding box center [16, 142] width 10 height 10
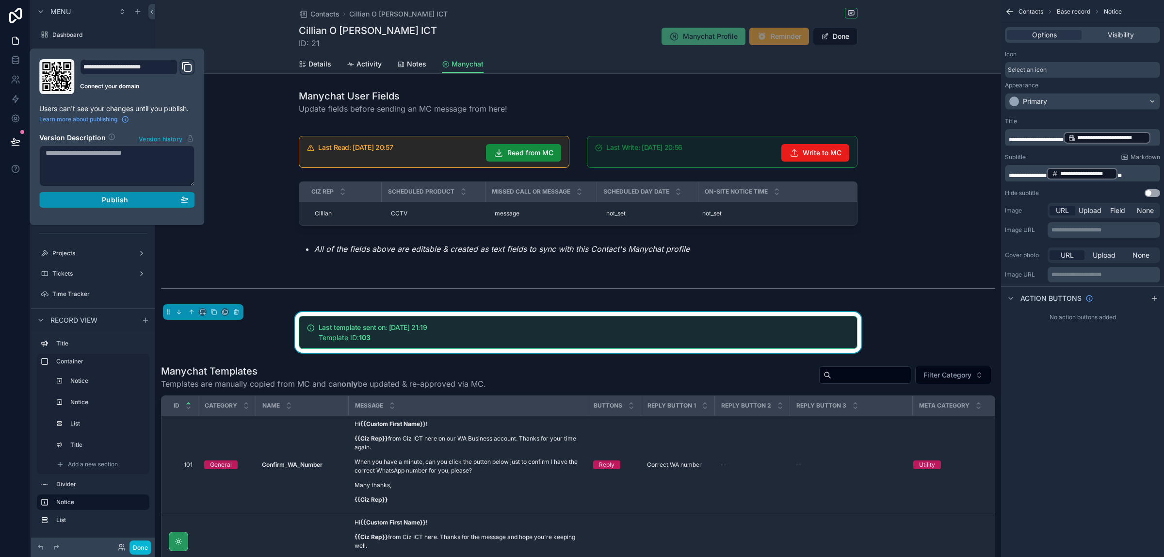
click at [128, 200] on div "Publish" at bounding box center [117, 199] width 143 height 9
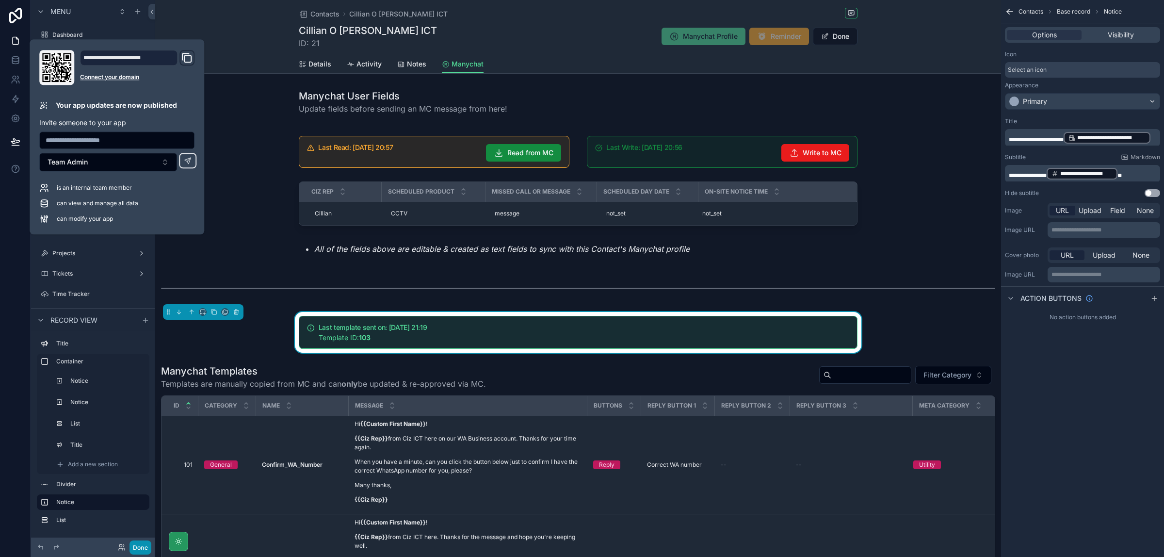
click at [140, 547] on button "Done" at bounding box center [140, 547] width 22 height 14
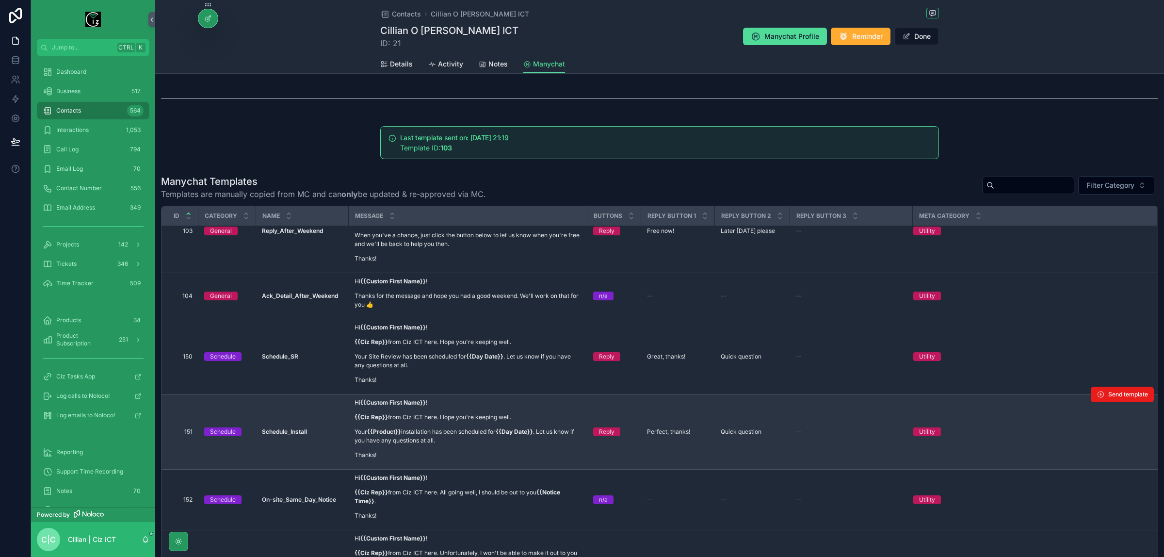
scroll to position [242, 0]
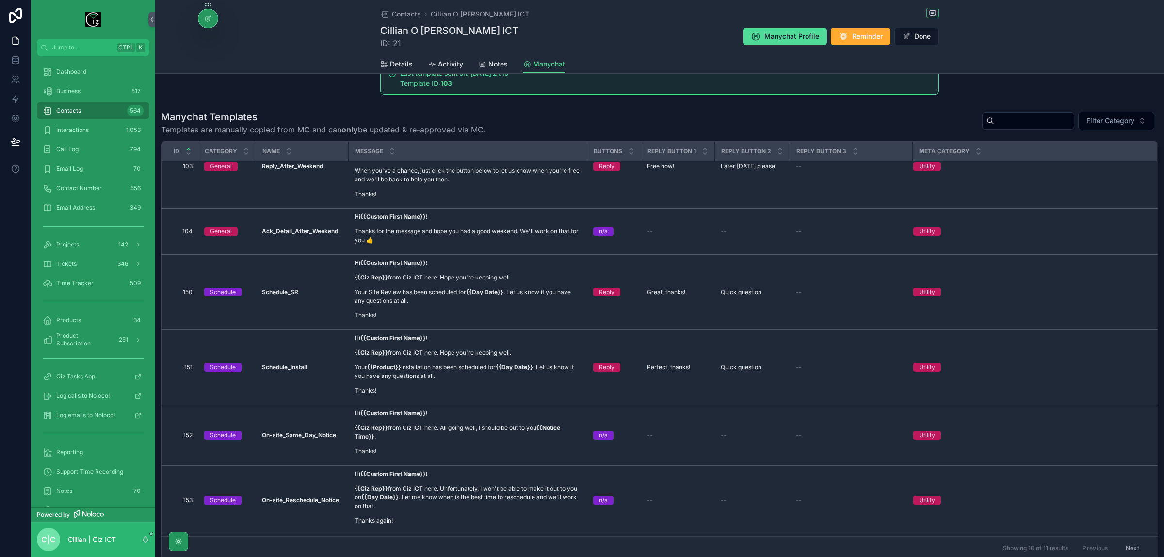
click at [1005, 126] on input "scrollable content" at bounding box center [1034, 121] width 80 height 14
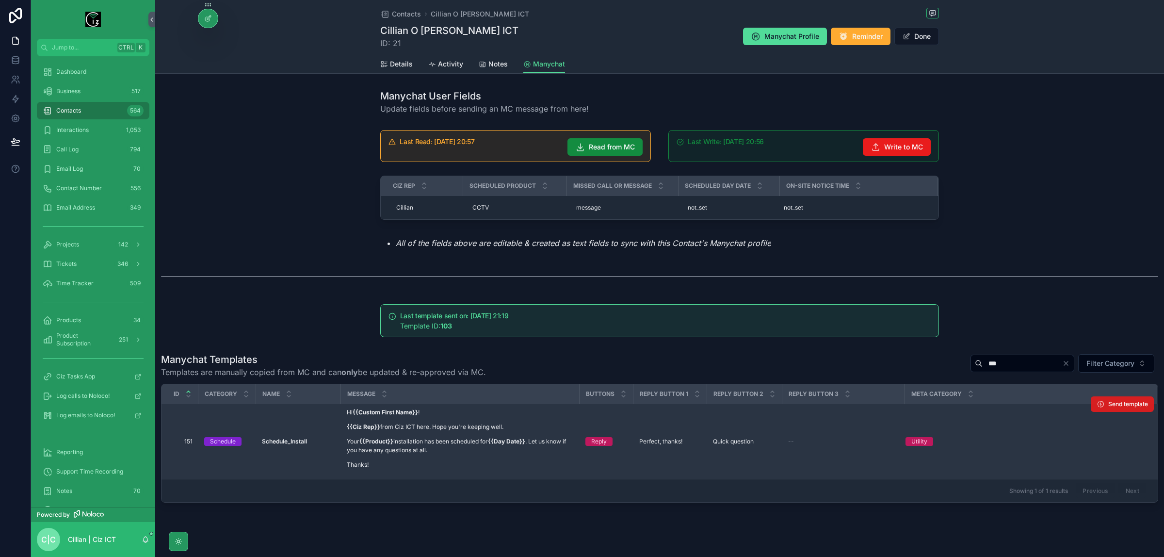
type input "***"
click at [1126, 401] on span "Send template" at bounding box center [1128, 404] width 40 height 8
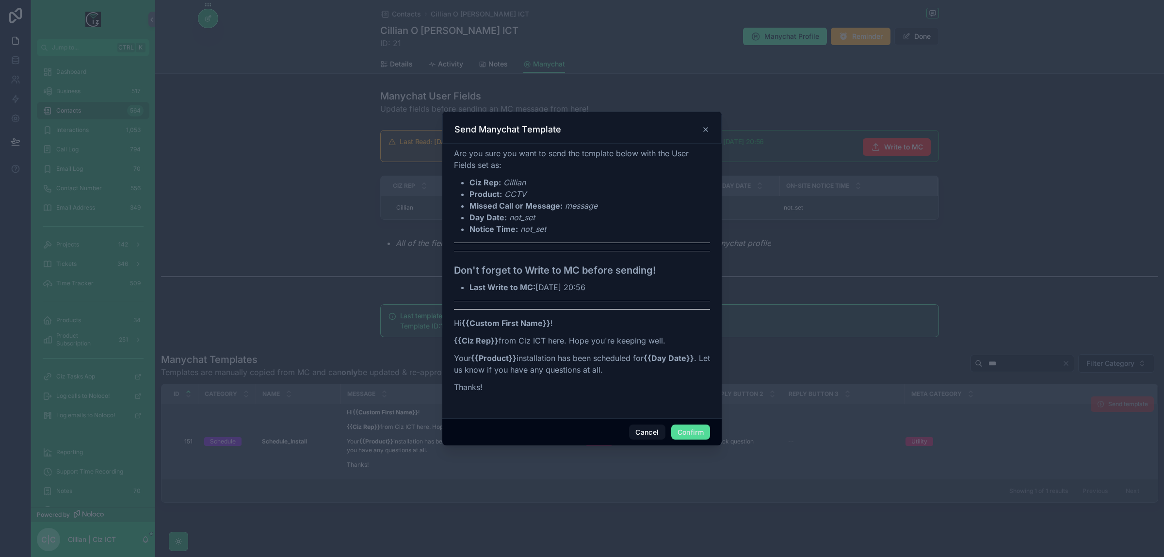
click at [1000, 244] on div at bounding box center [582, 278] width 1164 height 557
click at [638, 434] on button "Cancel" at bounding box center [647, 432] width 36 height 16
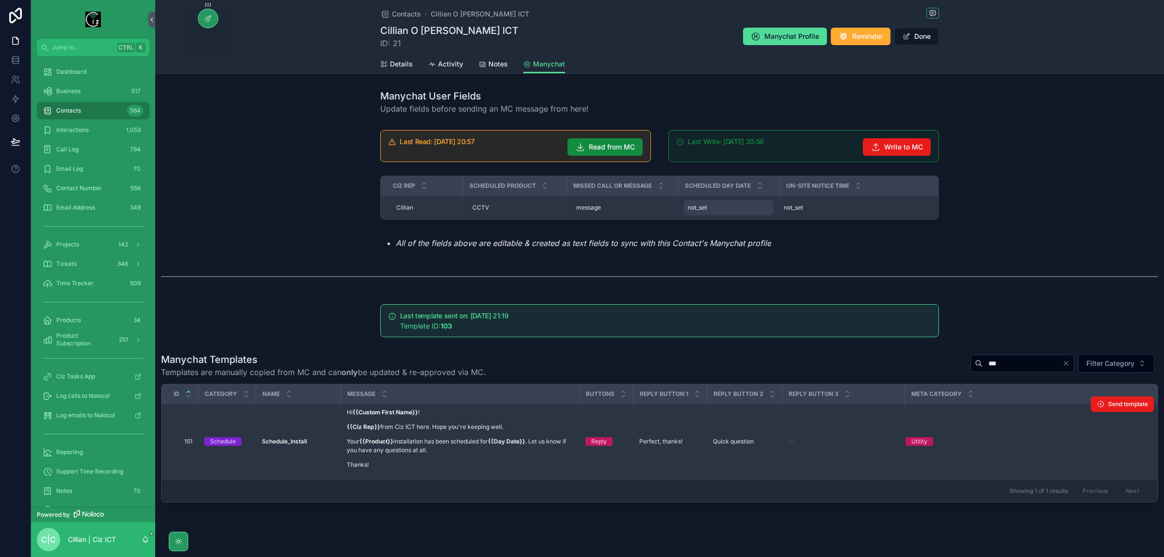
click at [709, 209] on div "not_set not_set" at bounding box center [729, 208] width 90 height 16
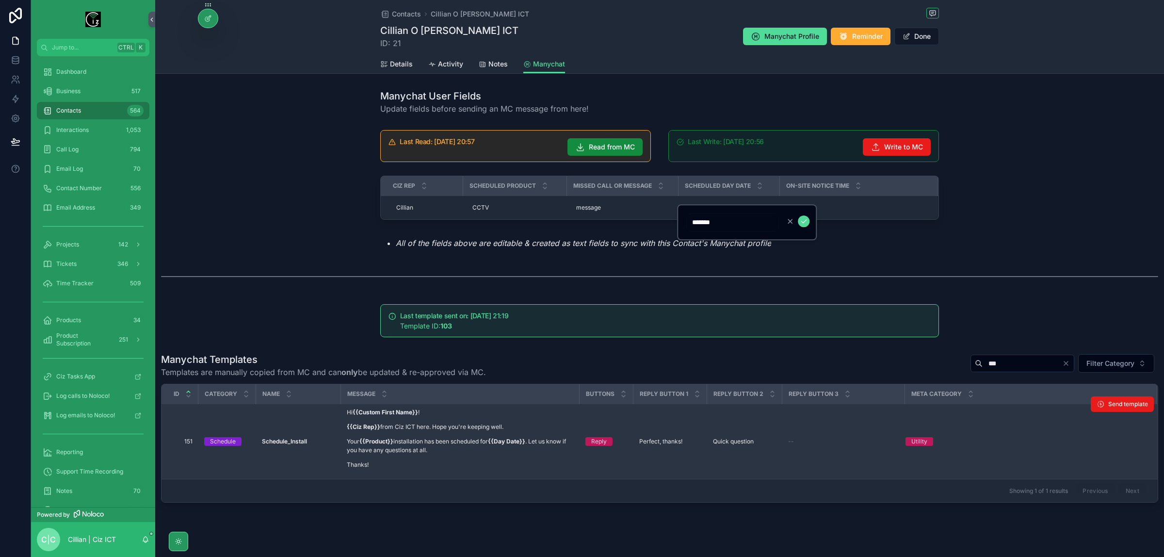
click at [707, 216] on input "*******" at bounding box center [732, 222] width 92 height 14
click at [721, 221] on input "*******" at bounding box center [732, 222] width 92 height 14
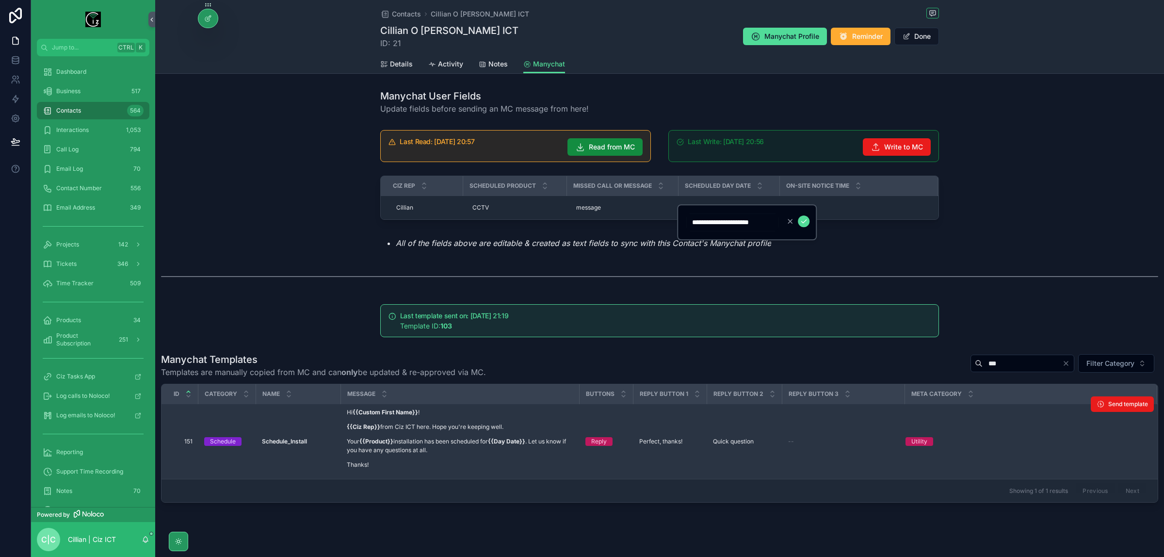
type input "**********"
click at [806, 221] on icon "scrollable content" at bounding box center [804, 221] width 8 height 8
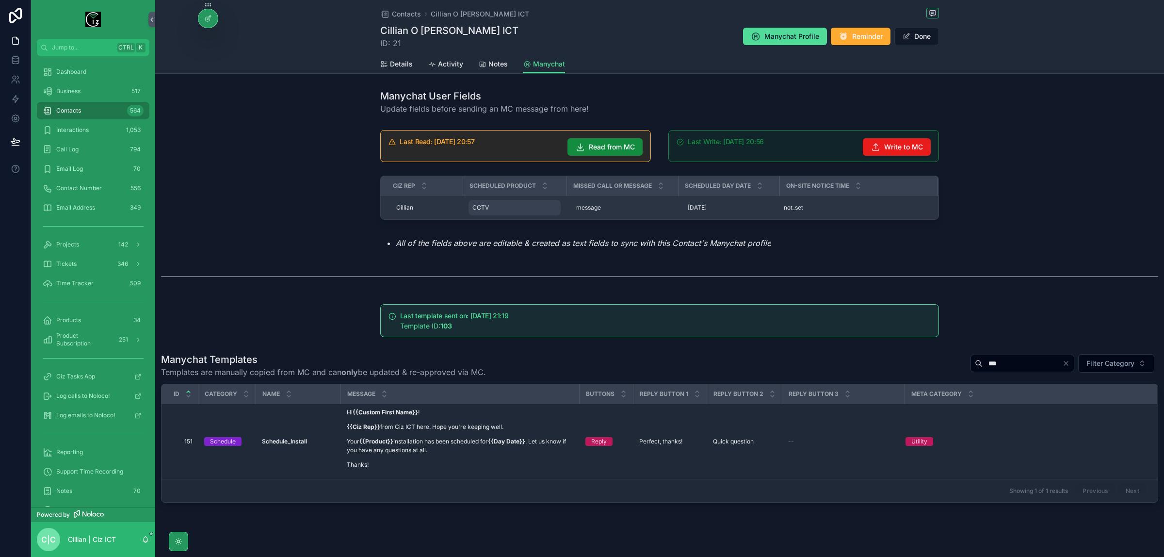
click at [502, 206] on div "CCTV CCTV" at bounding box center [514, 208] width 92 height 16
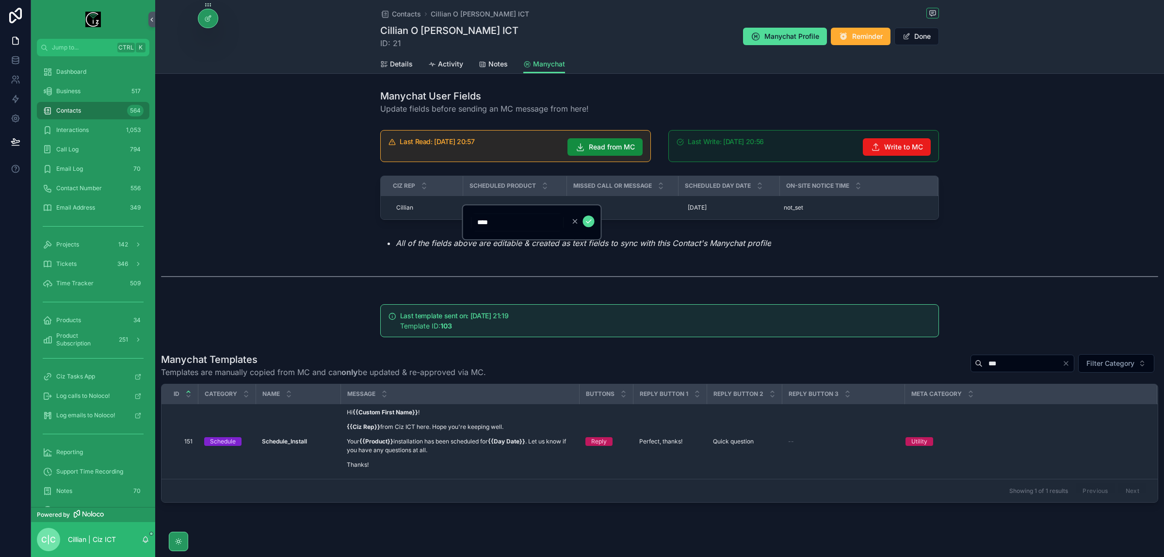
click at [490, 220] on input "****" at bounding box center [517, 222] width 92 height 14
click at [476, 220] on input "****" at bounding box center [517, 222] width 92 height 14
type input "**********"
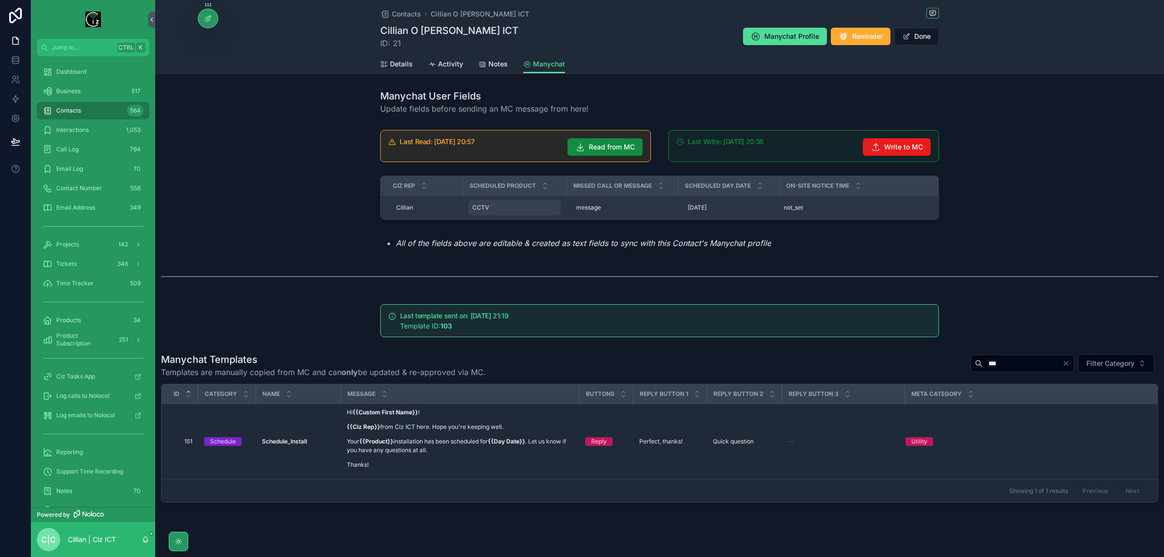
click at [486, 206] on div "CCTV CCTV" at bounding box center [514, 208] width 92 height 16
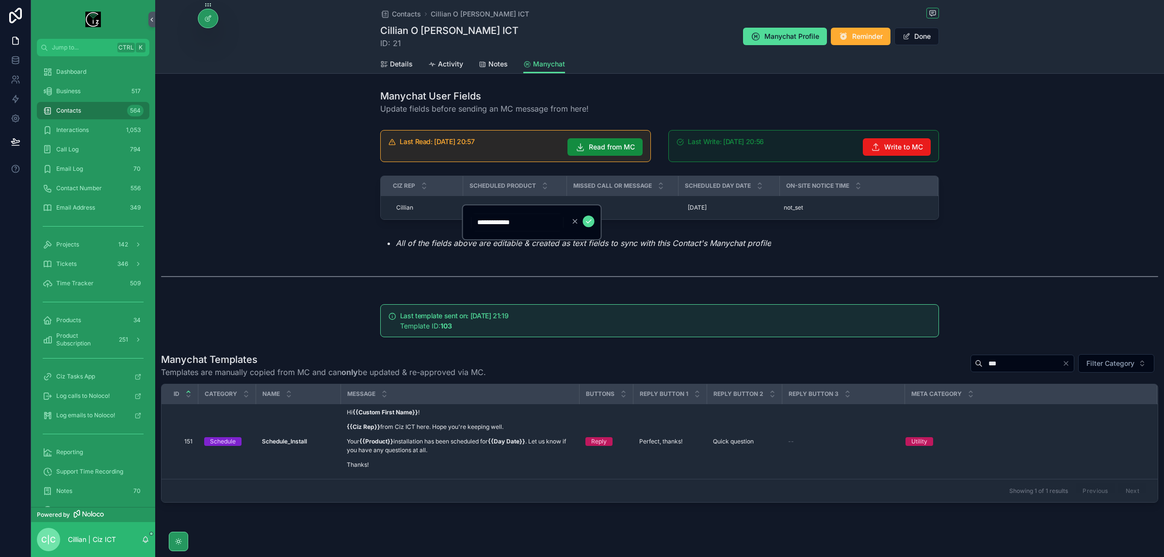
type input "**********"
click button "scrollable content" at bounding box center [589, 221] width 12 height 12
click at [894, 147] on span "Write to MC" at bounding box center [903, 147] width 39 height 10
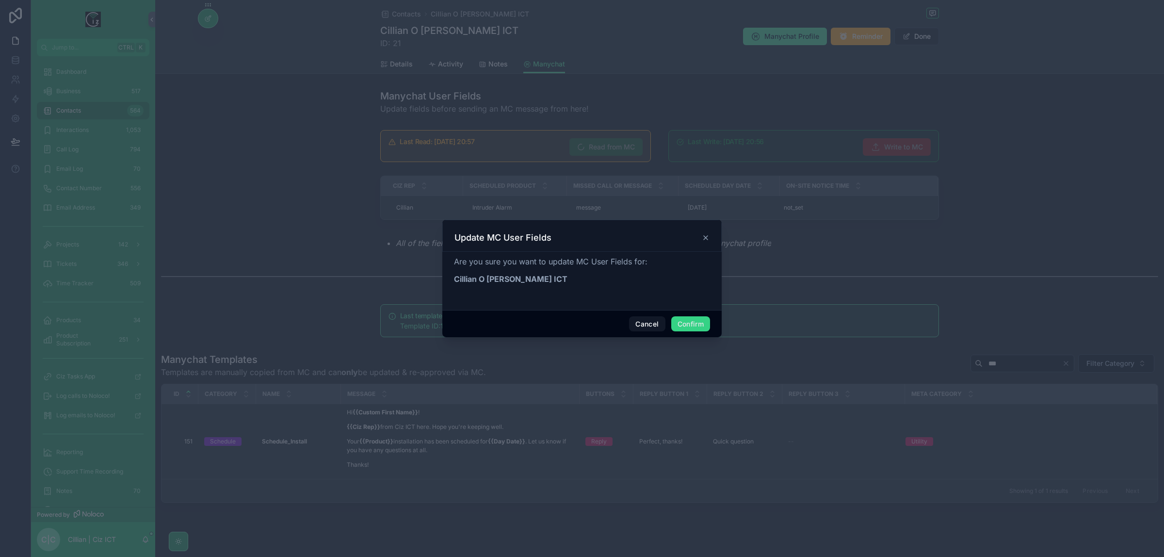
click at [692, 323] on button "Confirm" at bounding box center [690, 324] width 39 height 16
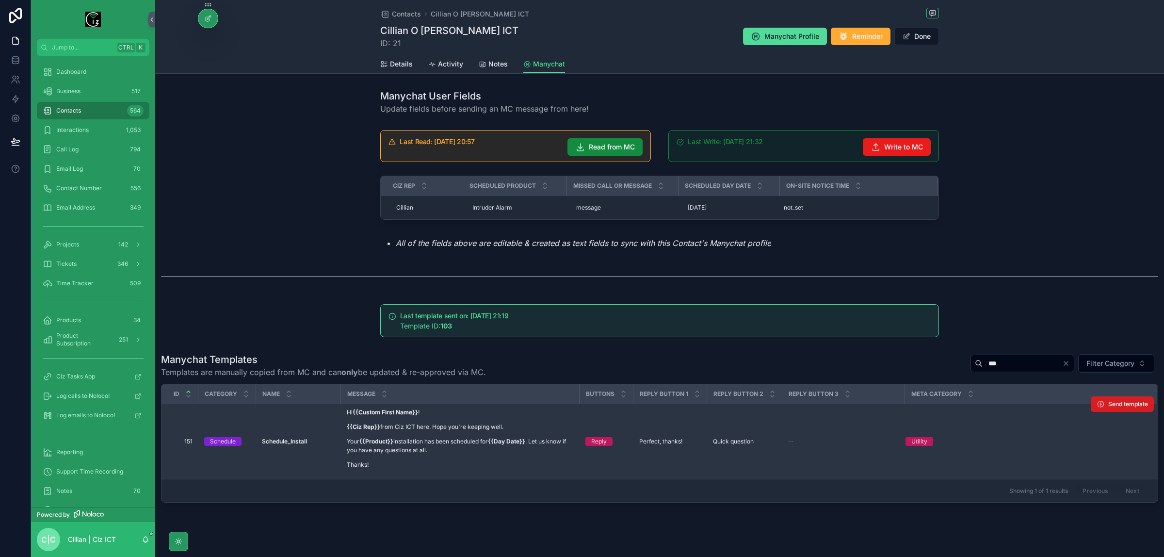
click at [1126, 404] on span "Send template" at bounding box center [1128, 404] width 40 height 8
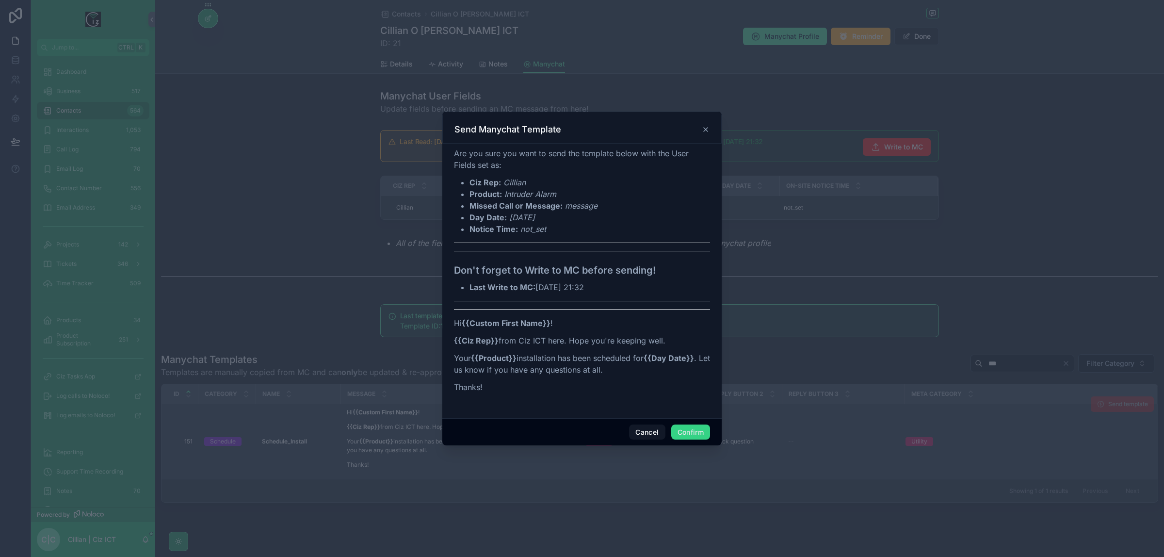
click at [683, 430] on button "Confirm" at bounding box center [690, 432] width 39 height 16
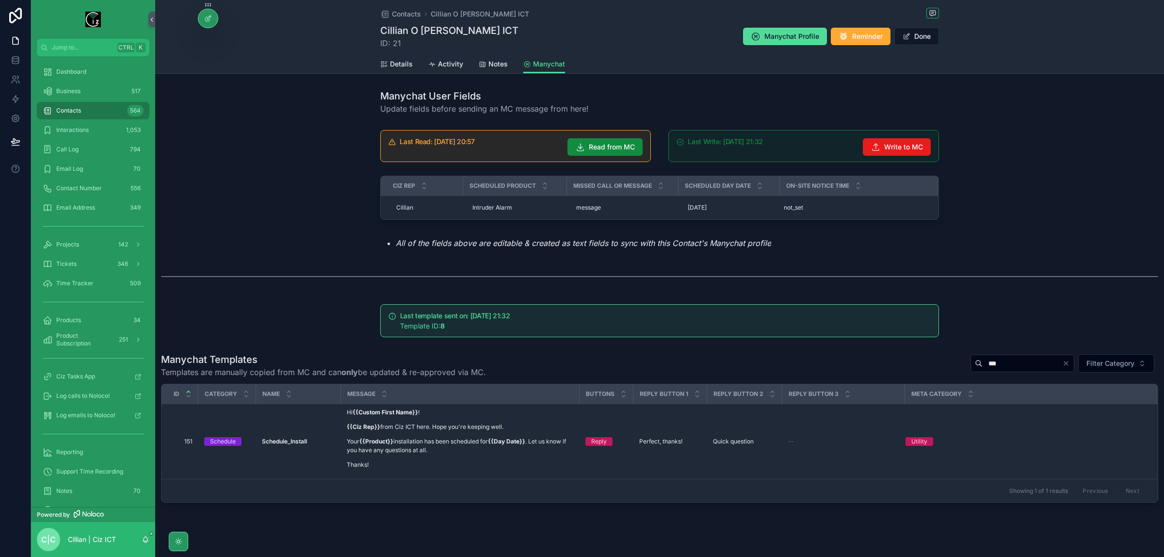
click at [442, 326] on strong "8" at bounding box center [442, 326] width 4 height 8
click at [441, 326] on strong "8" at bounding box center [442, 326] width 4 height 8
click at [15, 59] on icon at bounding box center [15, 58] width 6 height 2
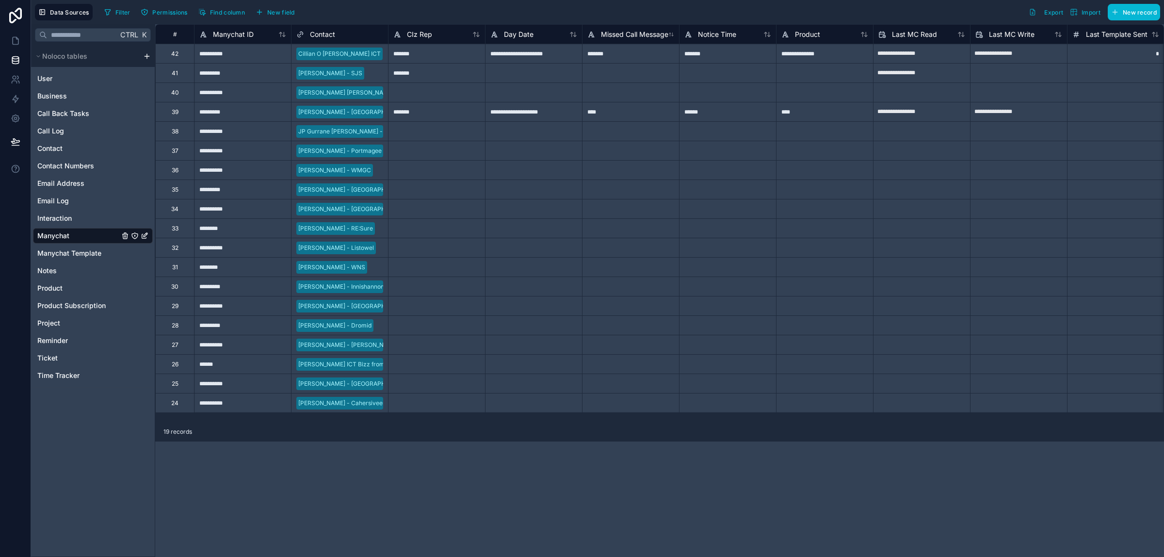
click at [1139, 54] on div "*" at bounding box center [1115, 53] width 97 height 19
click at [1142, 54] on div "*" at bounding box center [1114, 53] width 97 height 19
click at [1143, 54] on input "*" at bounding box center [1114, 53] width 97 height 19
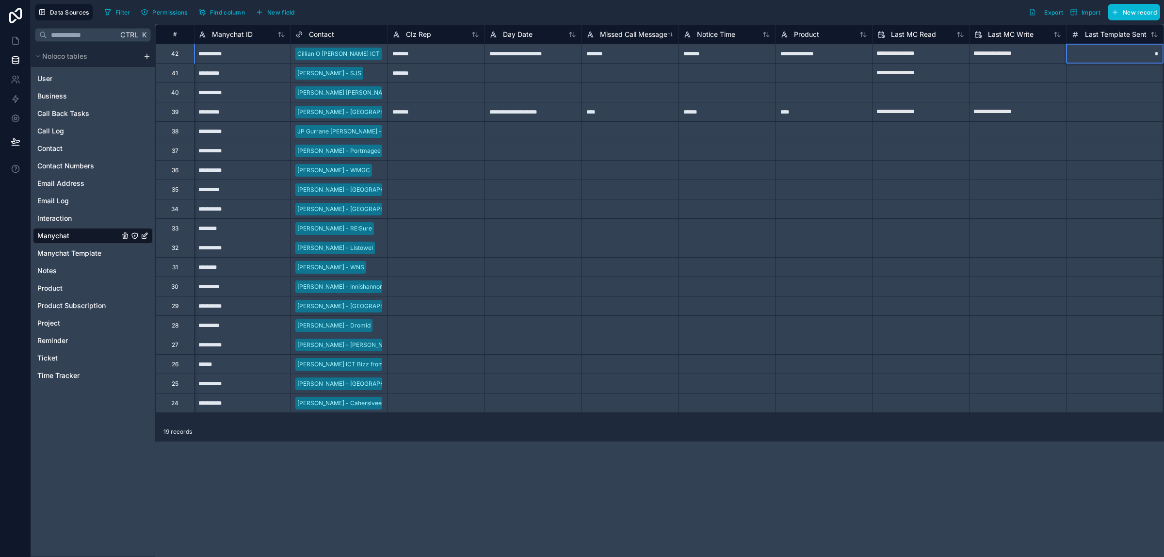
click at [1143, 54] on input "*" at bounding box center [1114, 53] width 97 height 19
type input "***"
click at [17, 40] on icon at bounding box center [16, 41] width 10 height 10
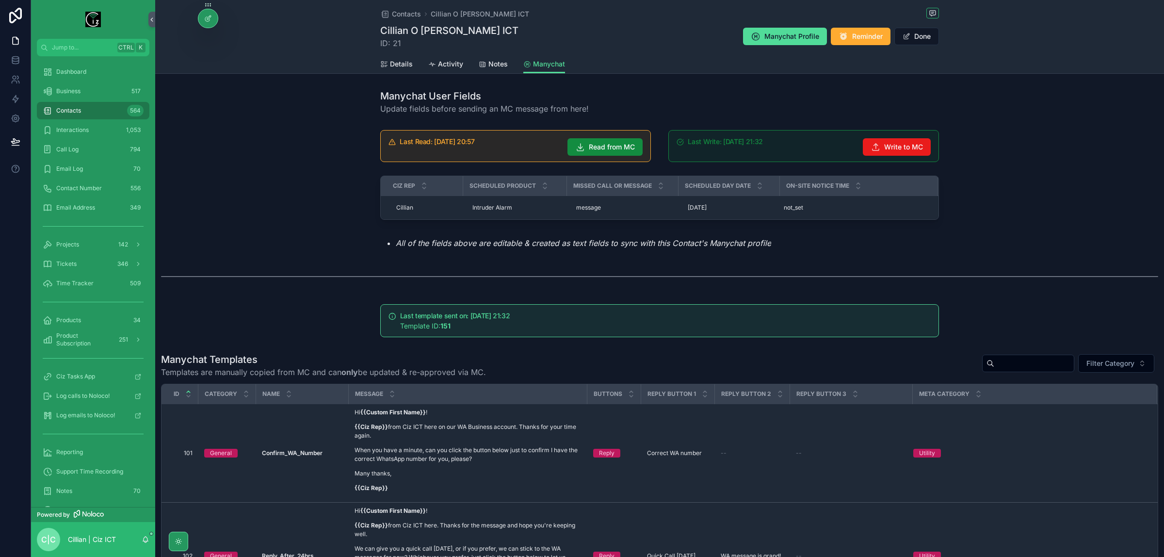
click at [1017, 367] on input "scrollable content" at bounding box center [1034, 363] width 80 height 14
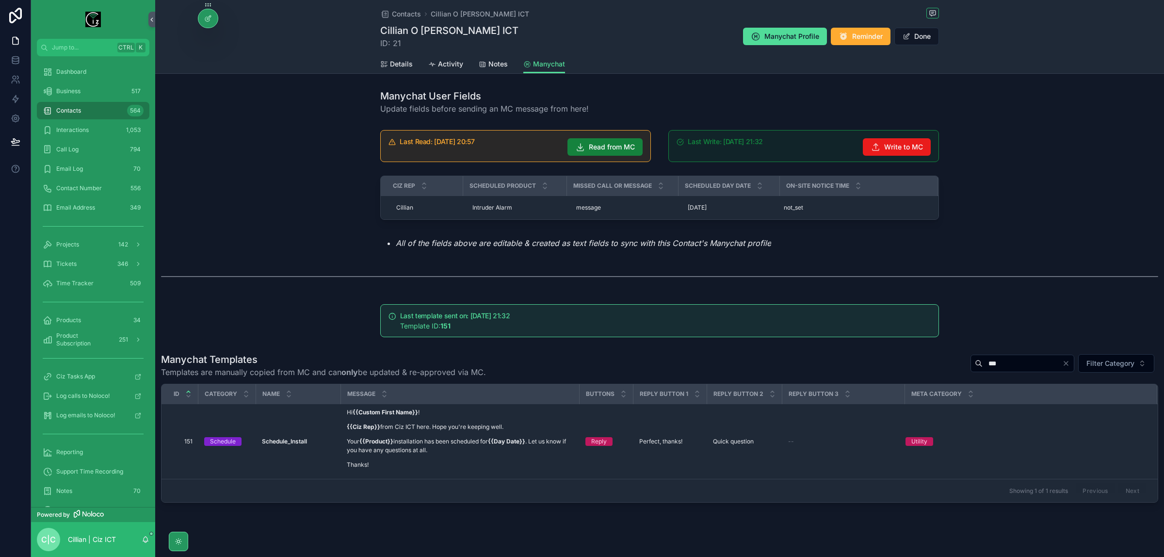
type input "***"
click at [605, 144] on span "Read from MC" at bounding box center [612, 147] width 46 height 10
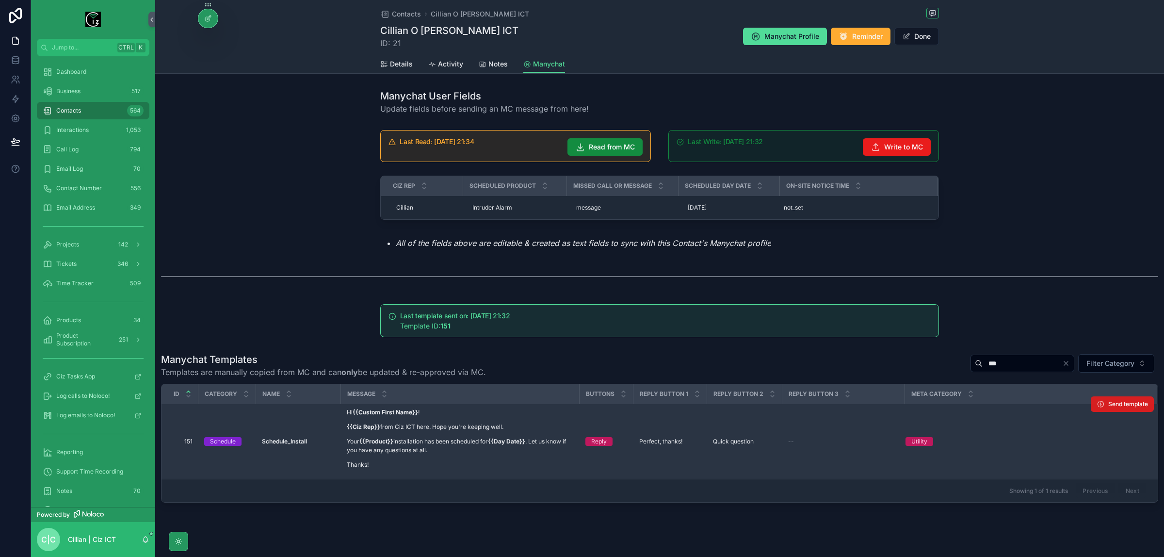
click at [1116, 401] on span "Send template" at bounding box center [1128, 404] width 40 height 8
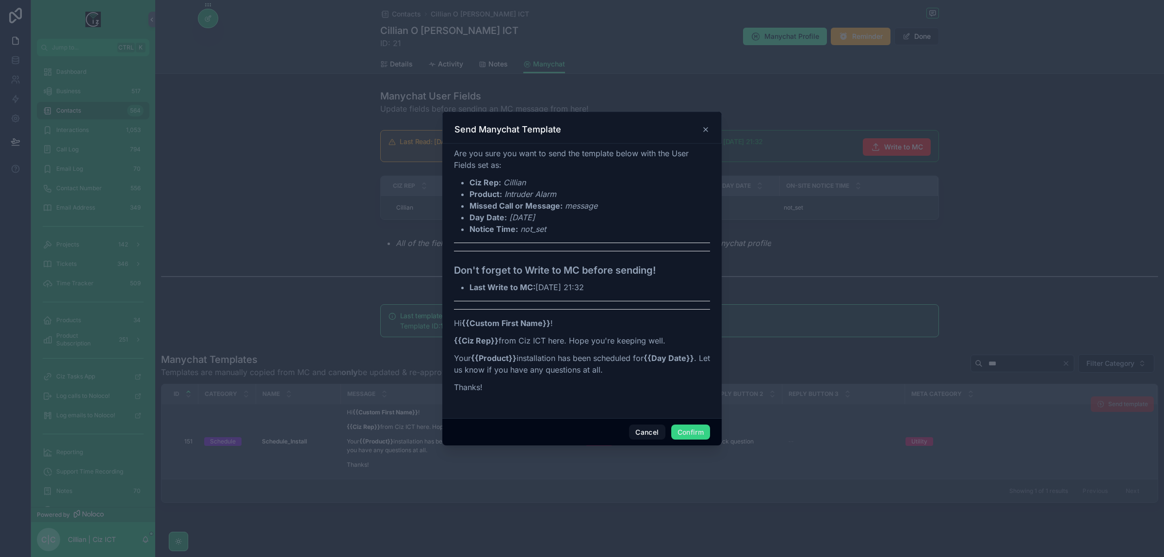
click at [689, 431] on button "Confirm" at bounding box center [690, 432] width 39 height 16
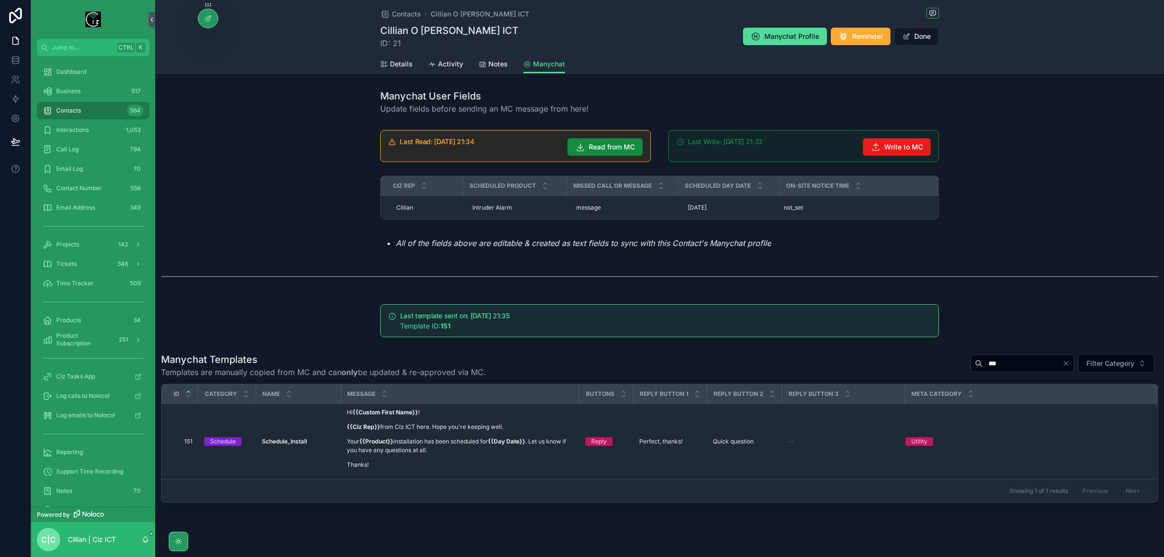
click at [1064, 363] on icon "Clear" at bounding box center [1066, 363] width 4 height 4
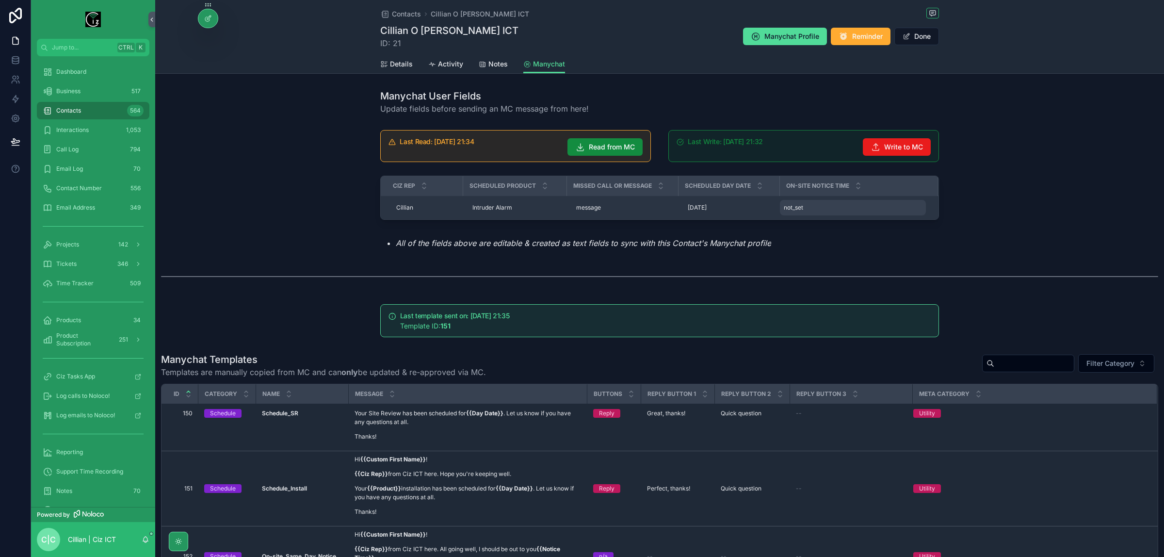
click at [801, 210] on div "not_set not_set" at bounding box center [853, 208] width 146 height 16
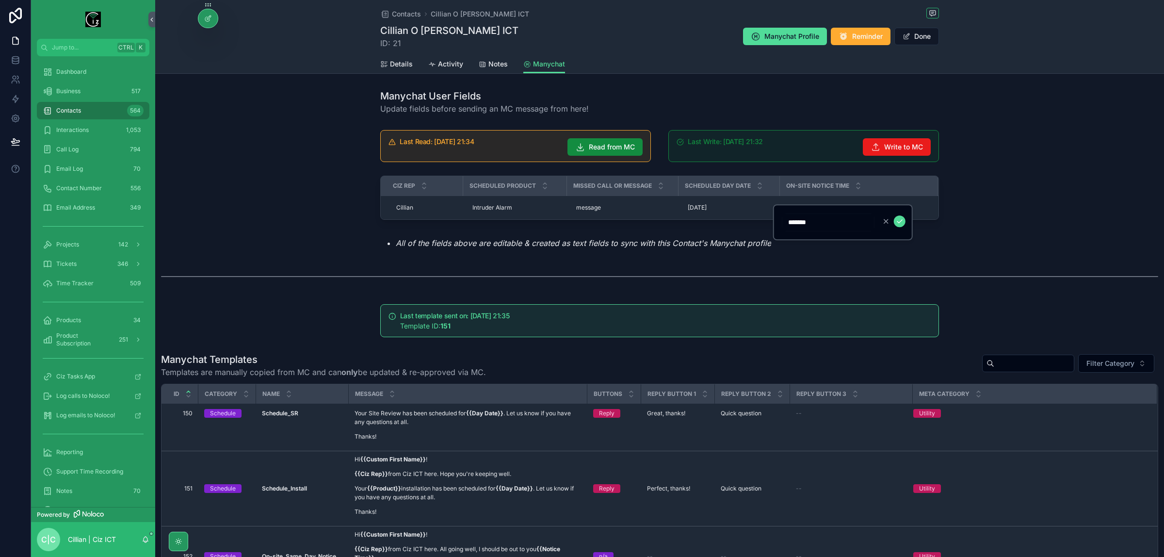
click at [810, 219] on input "*******" at bounding box center [828, 222] width 92 height 14
click at [1014, 364] on input "scrollable content" at bounding box center [1034, 363] width 80 height 14
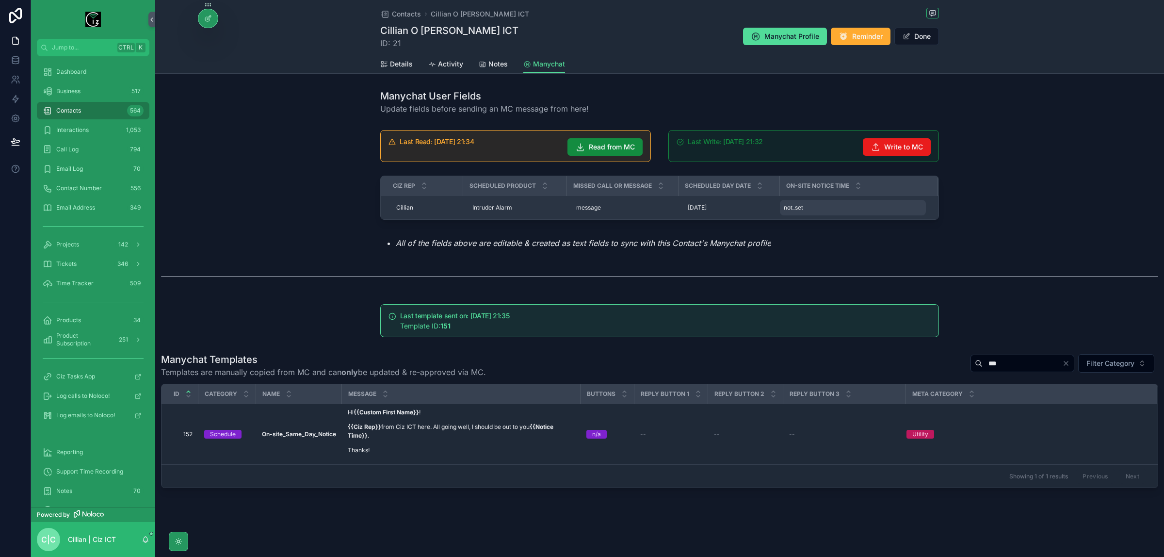
type input "***"
click at [821, 210] on div "not_set not_set" at bounding box center [853, 208] width 146 height 16
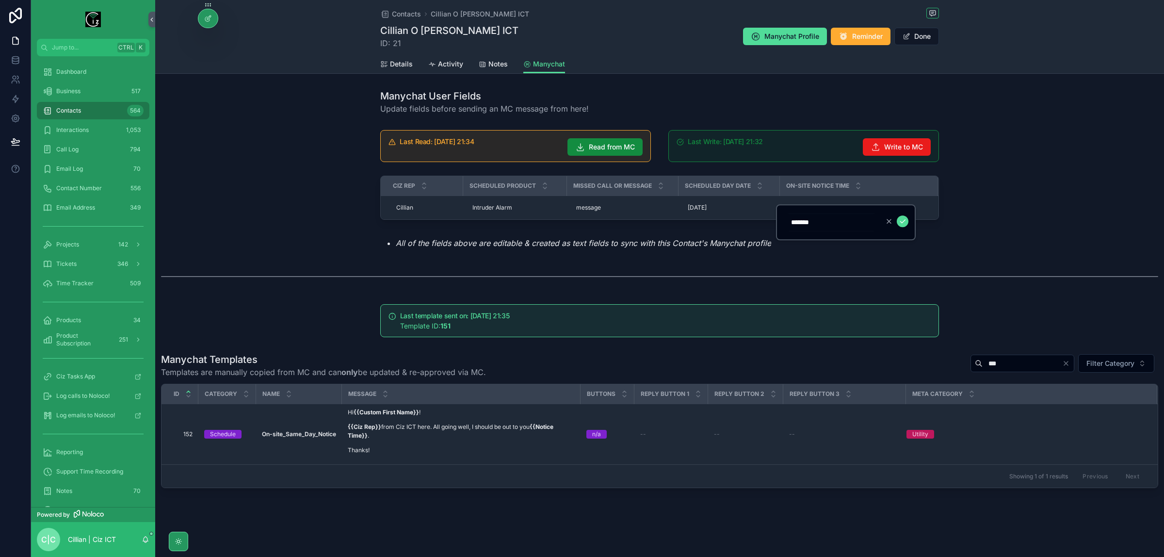
click at [832, 221] on input "*******" at bounding box center [831, 222] width 92 height 14
click at [212, 22] on div at bounding box center [207, 18] width 19 height 18
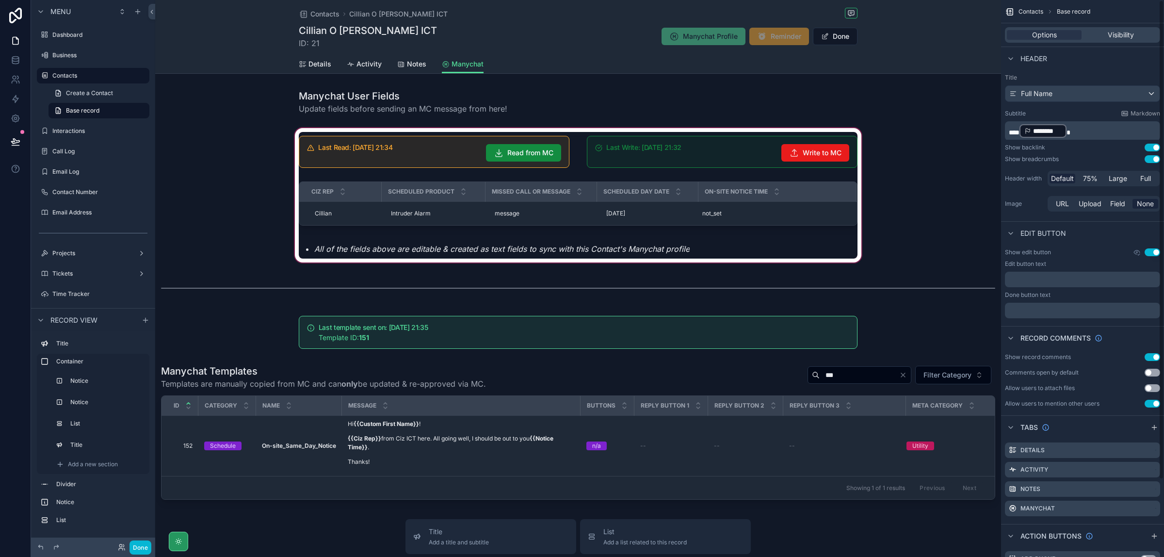
click at [830, 211] on div "scrollable content" at bounding box center [578, 195] width 846 height 138
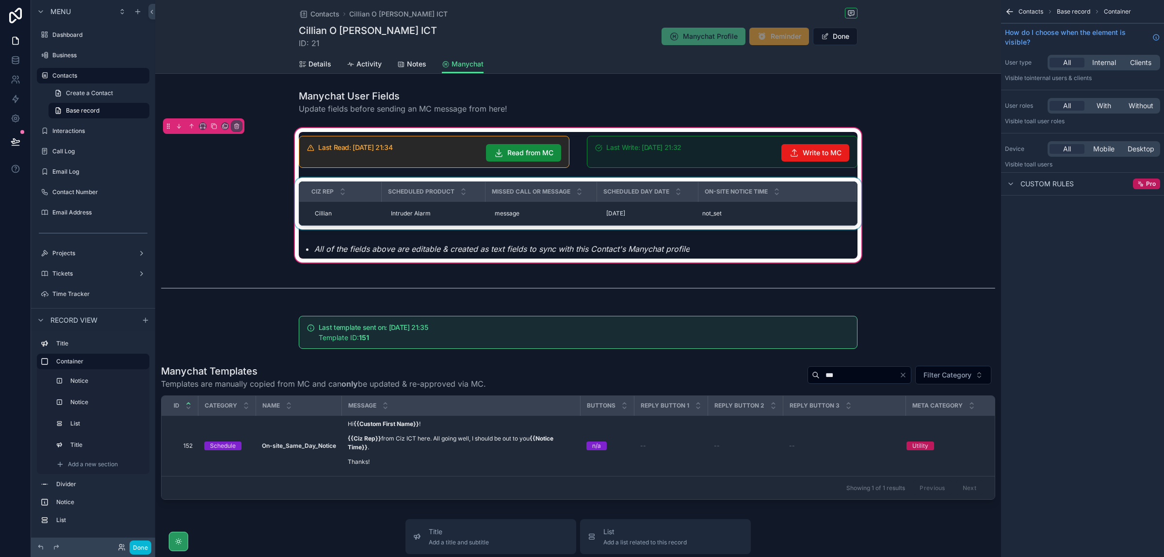
click at [830, 211] on div "scrollable content" at bounding box center [578, 206] width 570 height 56
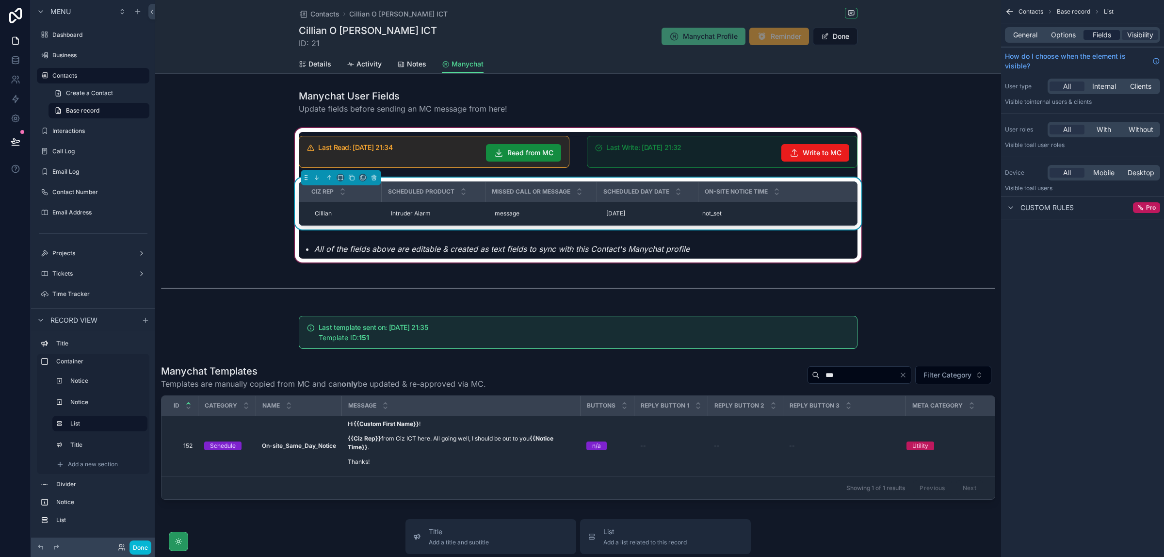
click at [1093, 30] on span "Fields" at bounding box center [1102, 35] width 18 height 10
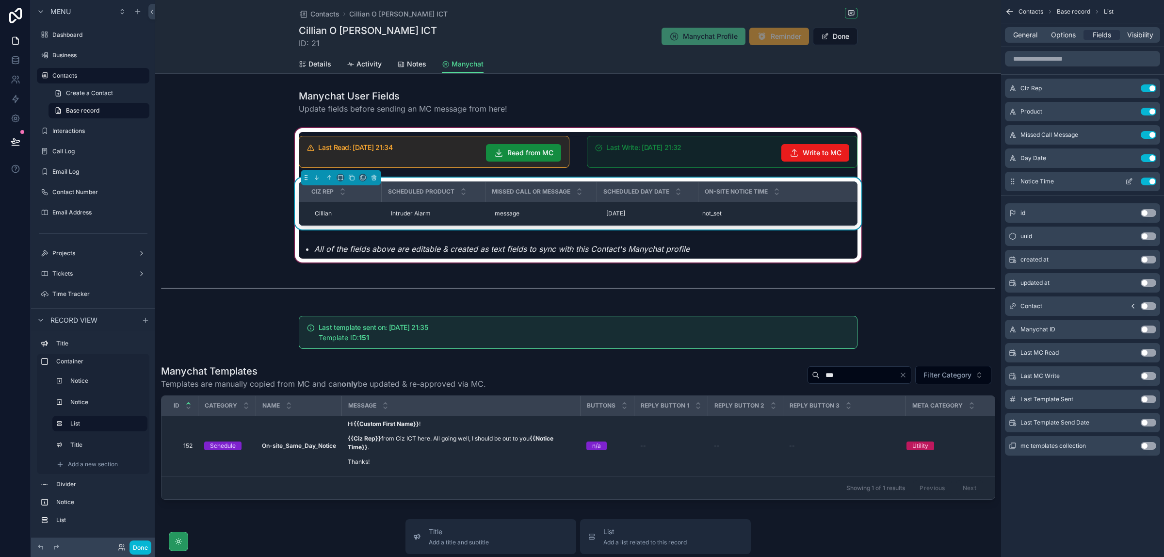
click at [1130, 183] on icon "scrollable content" at bounding box center [1129, 182] width 4 height 4
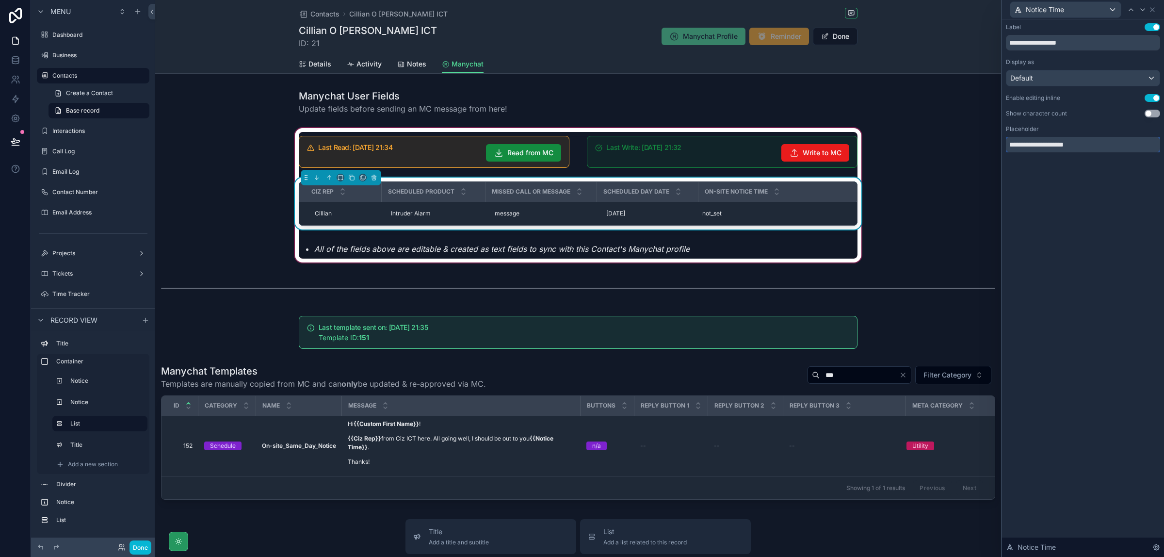
click at [1025, 145] on input "**********" at bounding box center [1083, 145] width 154 height 16
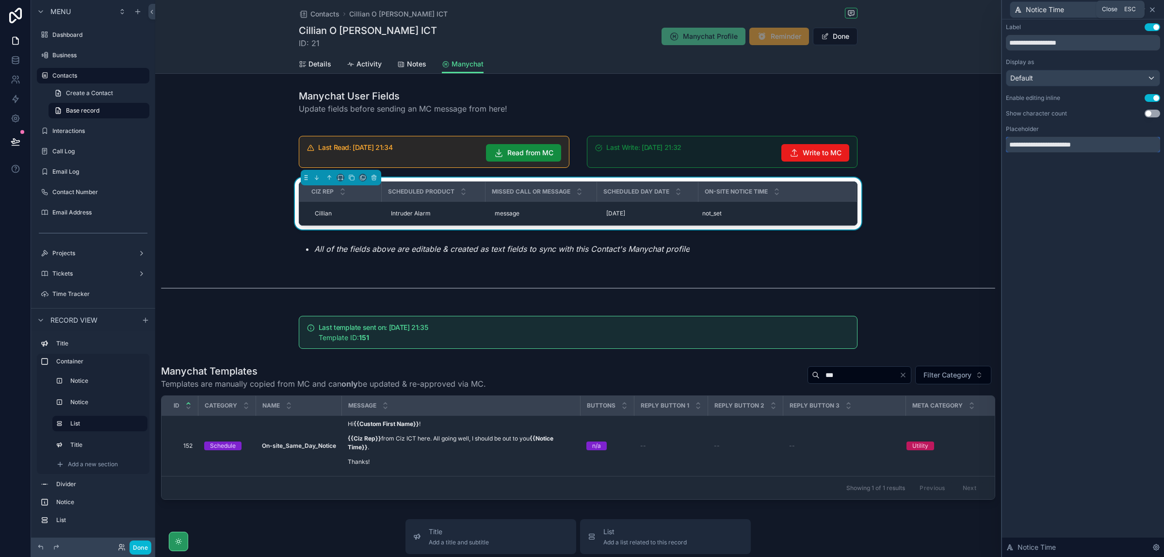
type input "**********"
click at [1151, 8] on icon at bounding box center [1152, 10] width 4 height 4
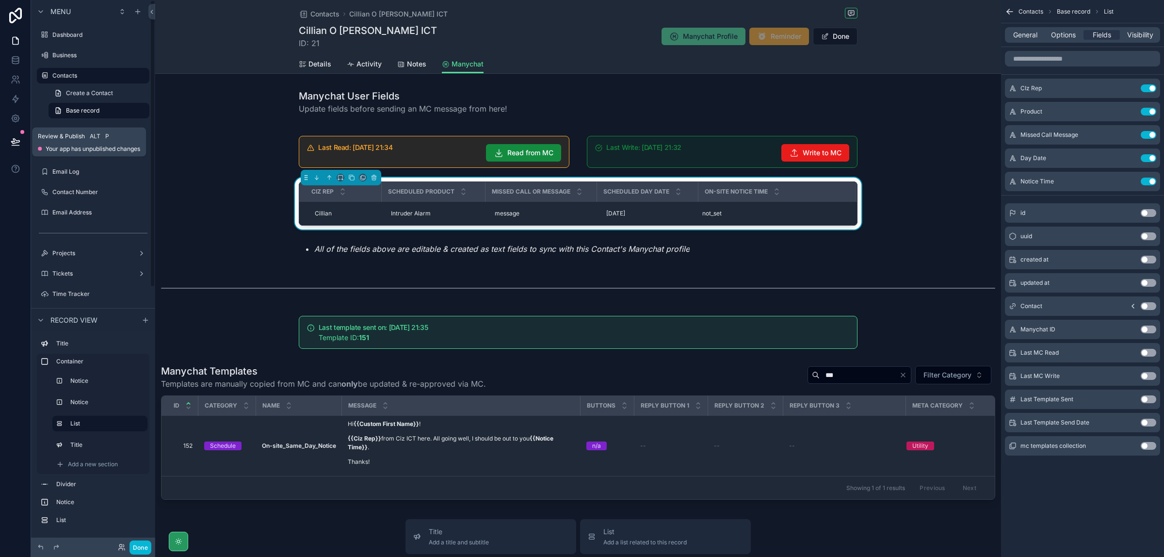
click at [13, 136] on button at bounding box center [15, 141] width 21 height 27
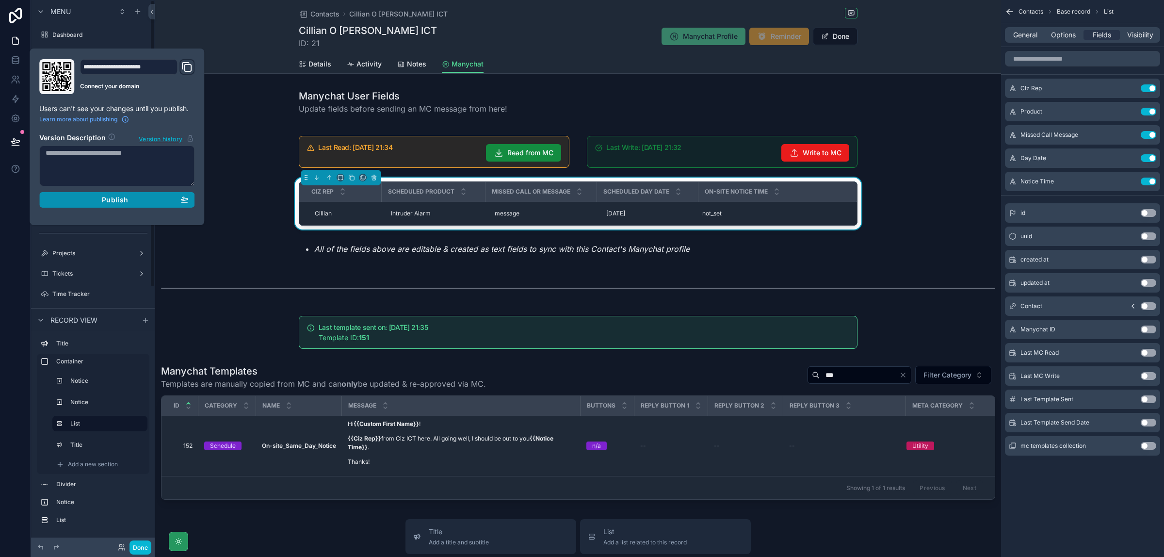
click at [166, 195] on button "Publish" at bounding box center [116, 200] width 155 height 16
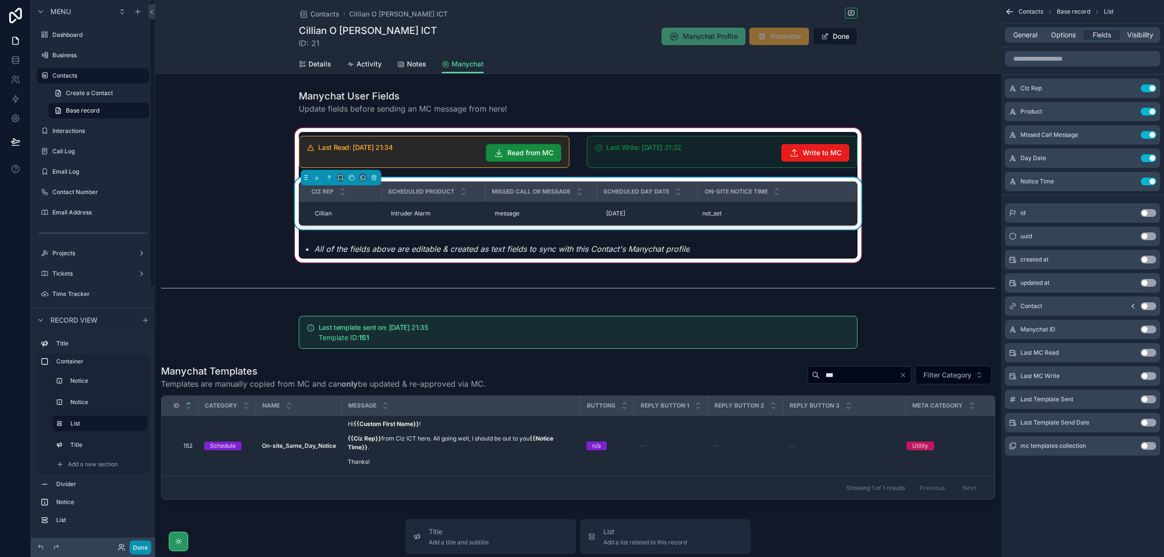
click at [135, 545] on button "Done" at bounding box center [140, 547] width 22 height 14
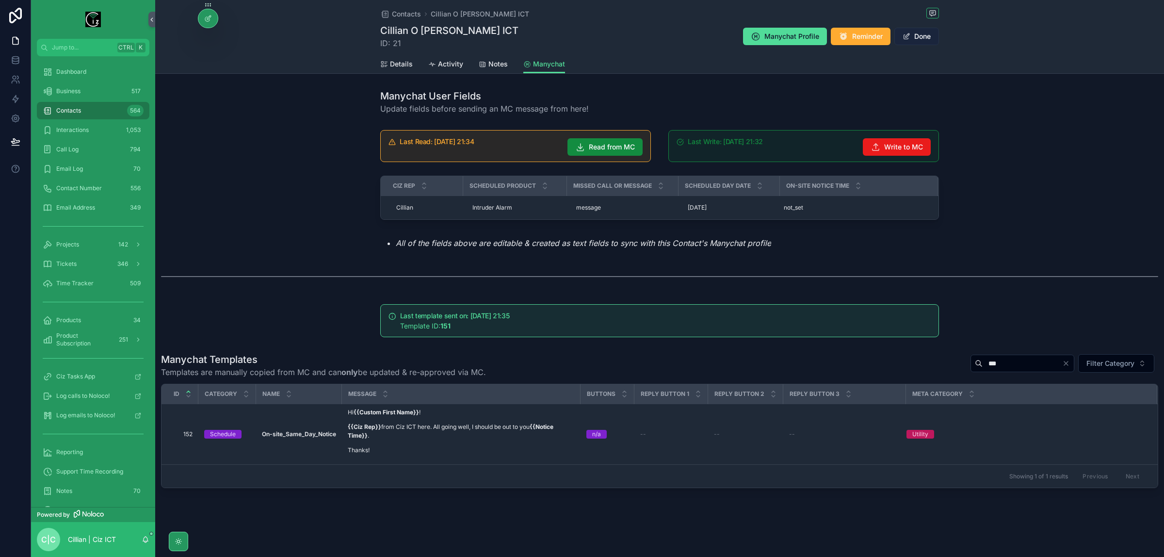
click at [932, 37] on button "Done" at bounding box center [916, 36] width 45 height 17
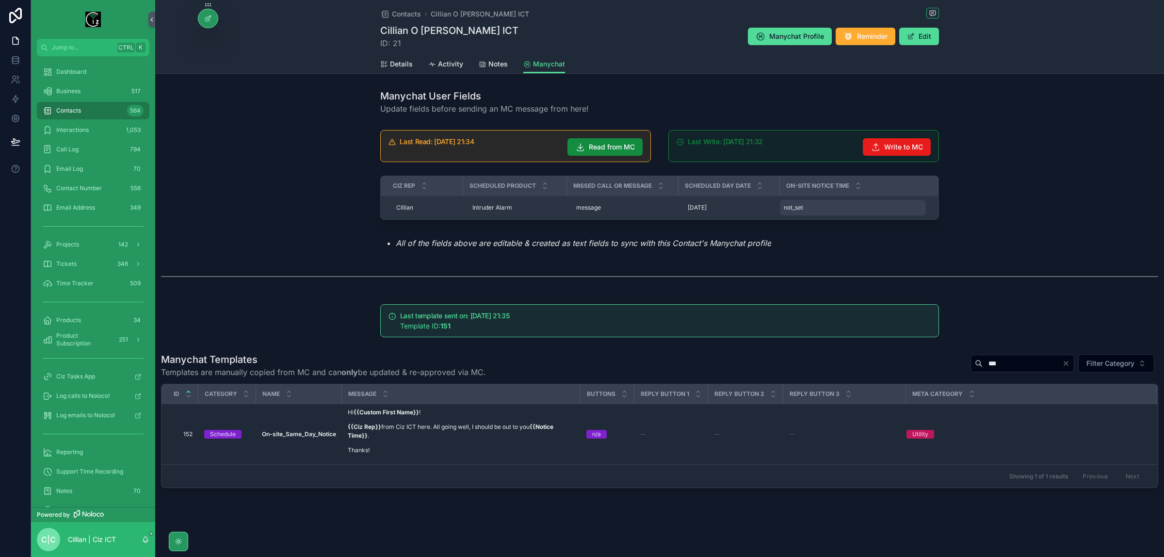
click at [806, 209] on div "not_set not_set" at bounding box center [853, 208] width 146 height 16
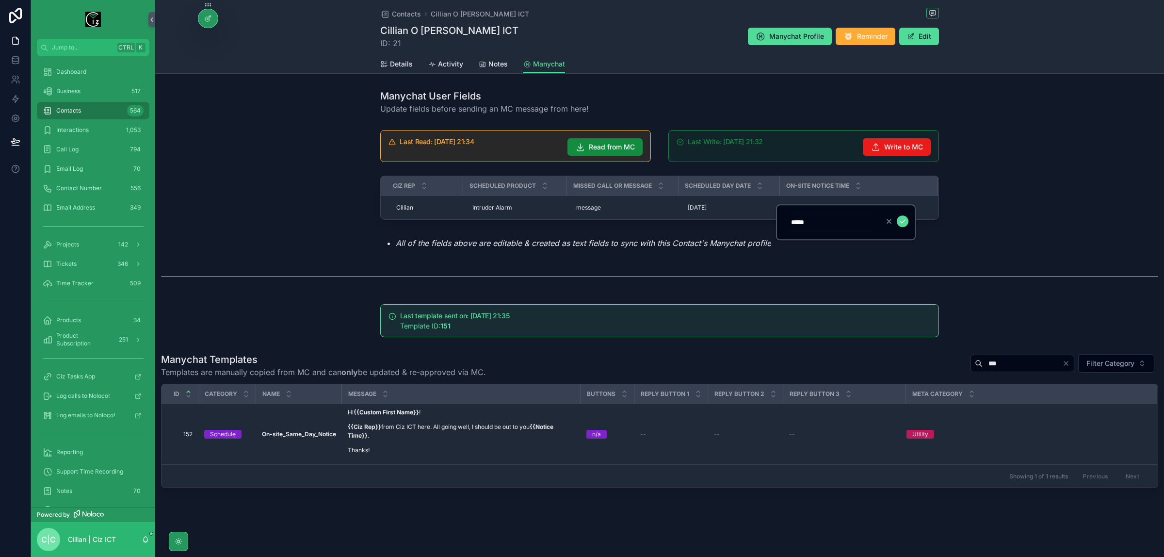
type input "******"
click button "scrollable content" at bounding box center [903, 221] width 12 height 12
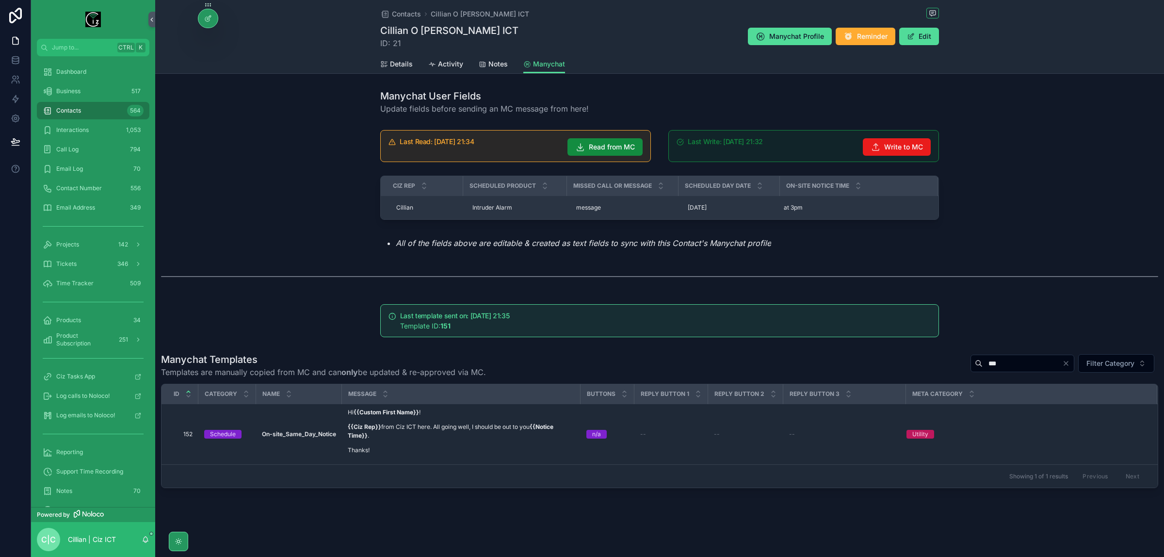
click at [389, 203] on td "[PERSON_NAME]" at bounding box center [422, 208] width 82 height 24
click at [408, 207] on span "Cillian" at bounding box center [404, 208] width 17 height 8
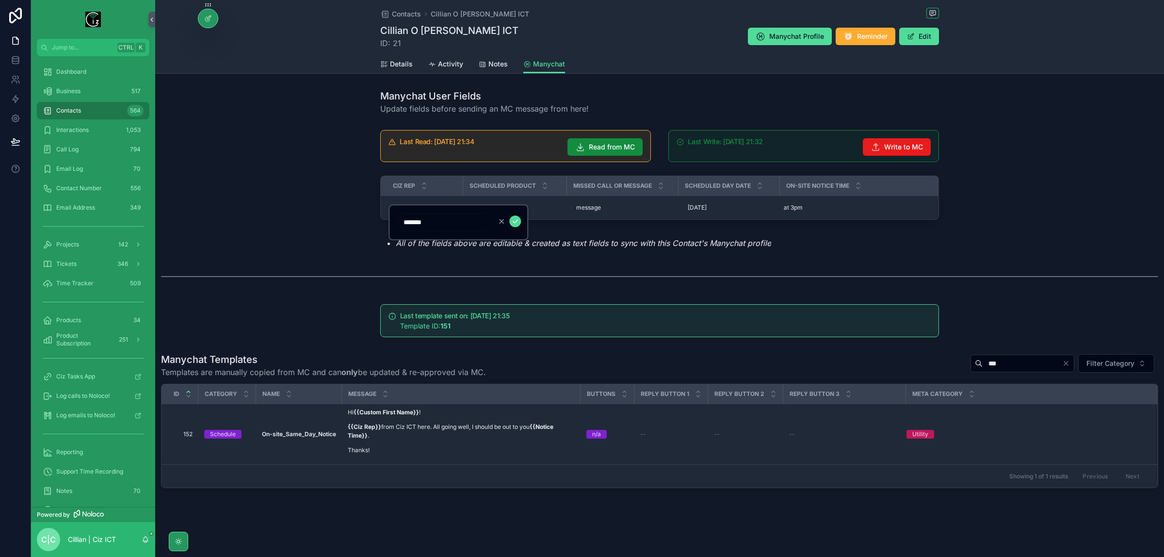
click at [420, 226] on input "*******" at bounding box center [444, 222] width 92 height 14
type input "*****"
click button "scrollable content" at bounding box center [515, 221] width 12 height 12
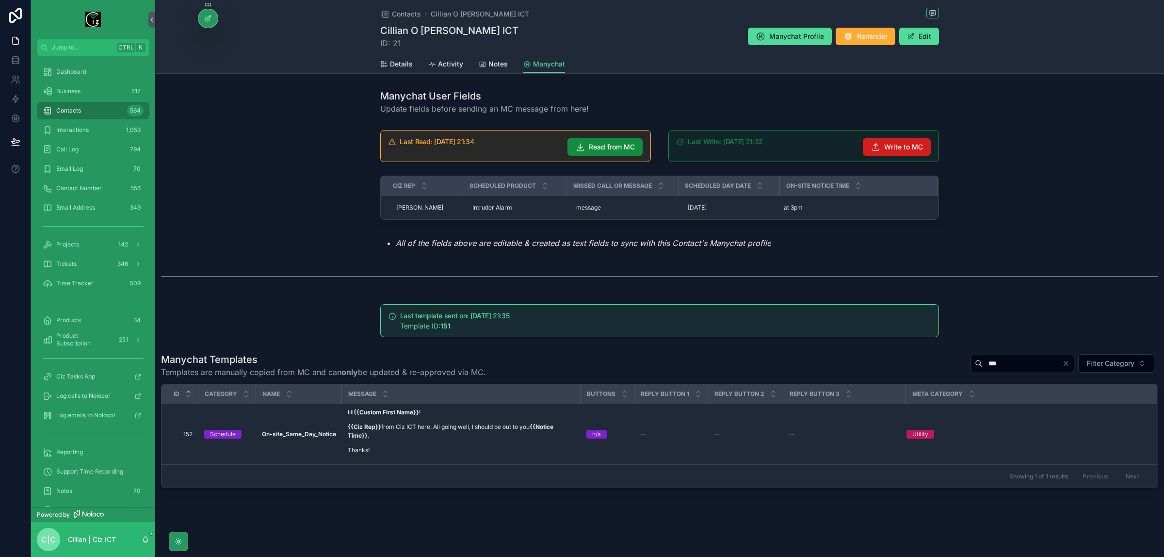
click at [904, 143] on span "Write to MC" at bounding box center [903, 147] width 39 height 10
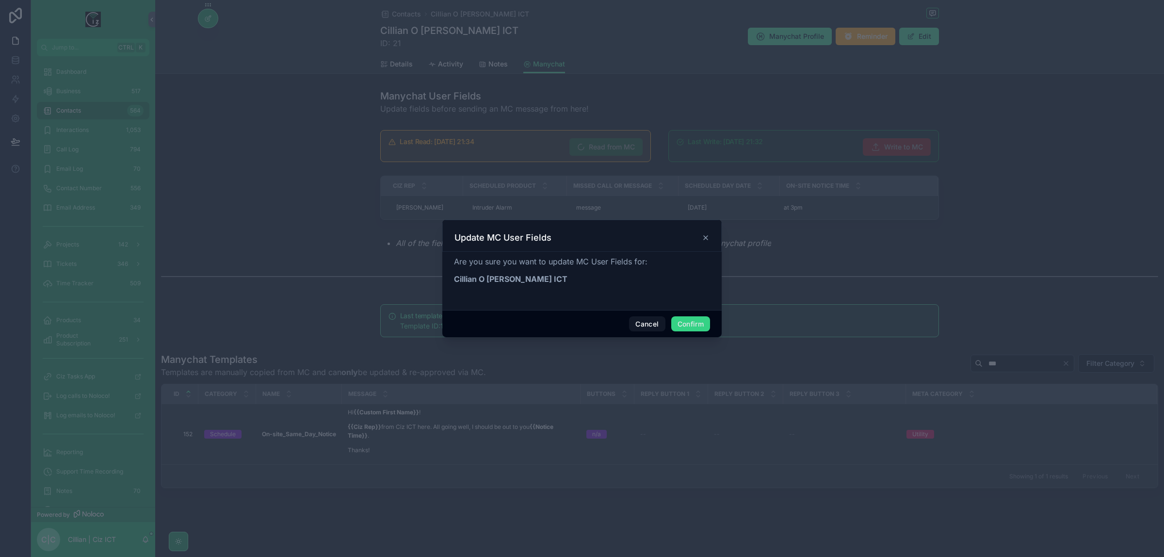
click at [694, 322] on button "Confirm" at bounding box center [690, 324] width 39 height 16
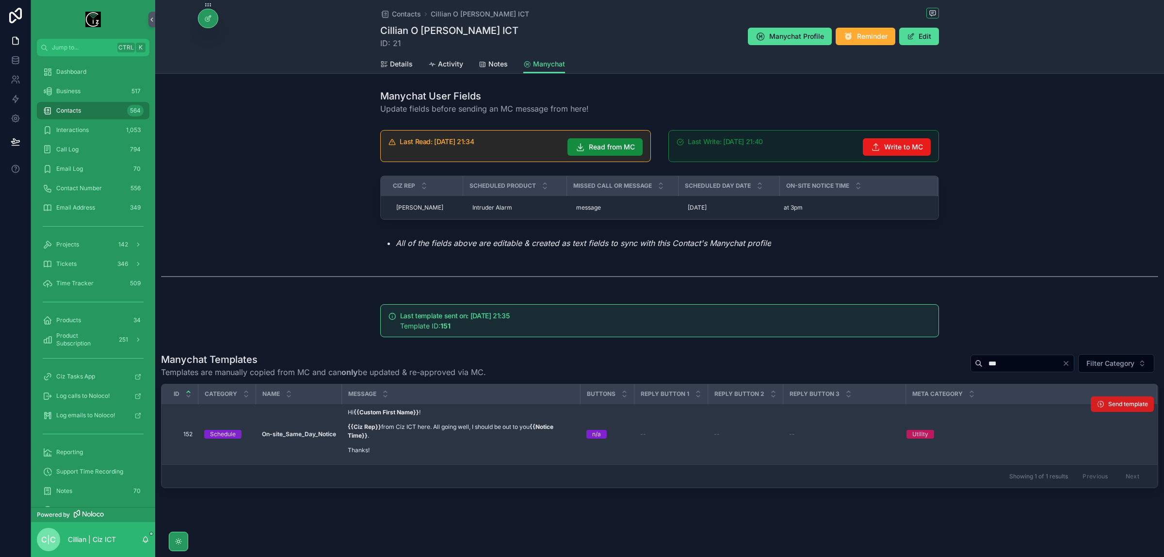
click at [1134, 401] on span "Send template" at bounding box center [1128, 404] width 40 height 8
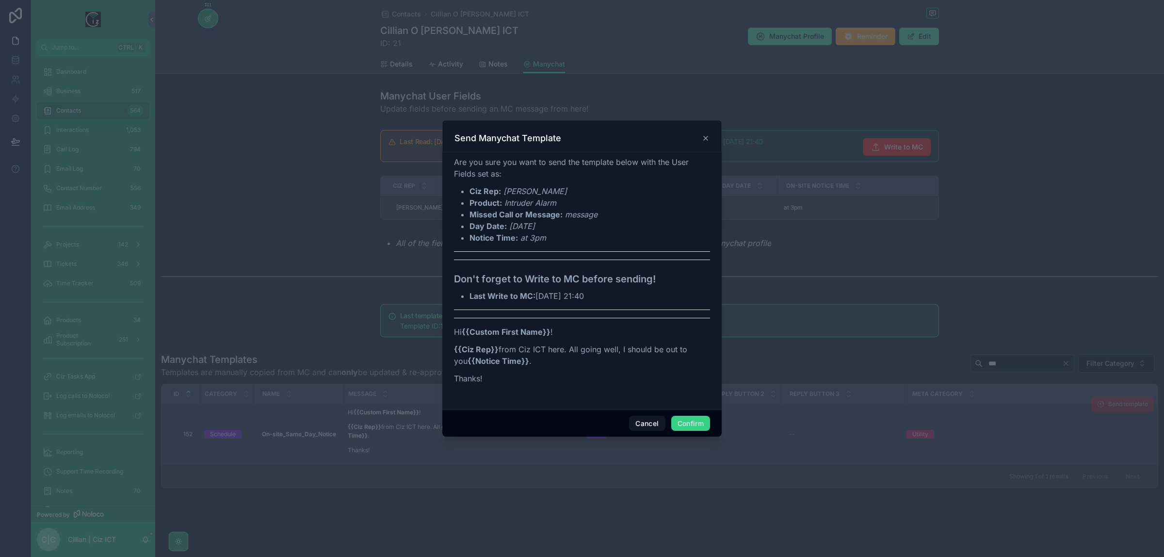
click at [690, 421] on button "Confirm" at bounding box center [690, 424] width 39 height 16
